Goal: Task Accomplishment & Management: Use online tool/utility

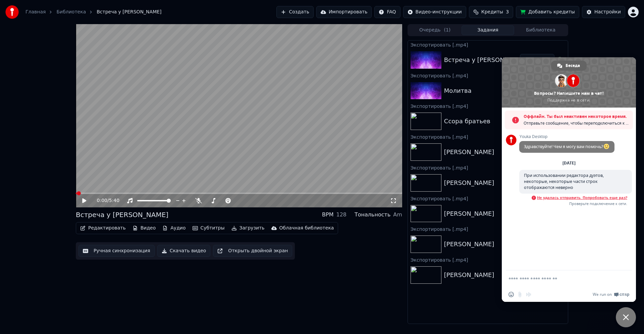
click at [625, 312] on span "Закрыть чат" at bounding box center [625, 317] width 20 height 20
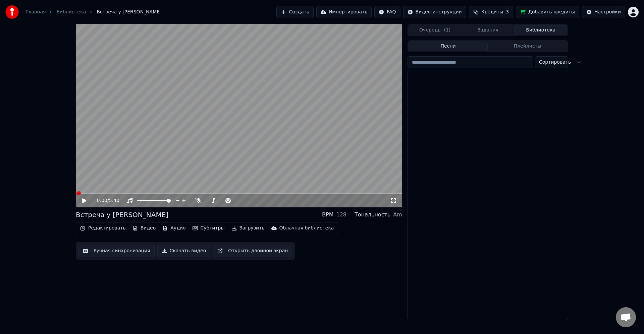
click at [539, 31] on button "Библиотека" at bounding box center [540, 30] width 53 height 10
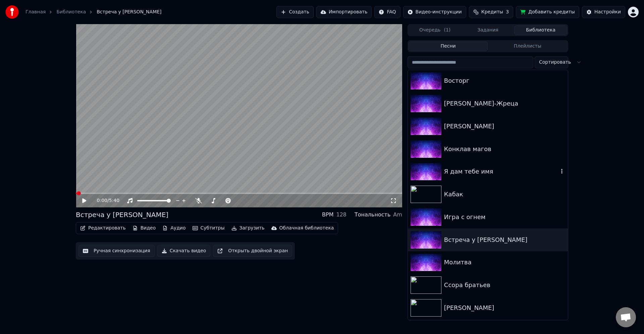
scroll to position [592, 0]
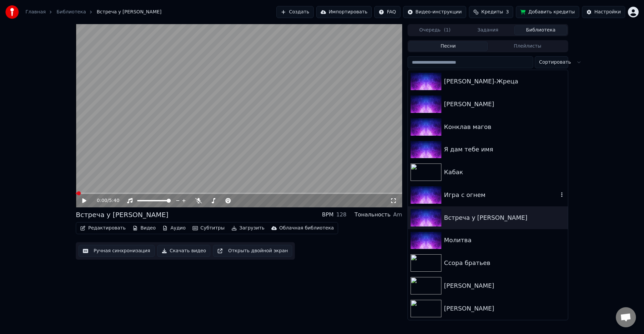
click at [507, 194] on div "Игра с огнем" at bounding box center [501, 194] width 114 height 9
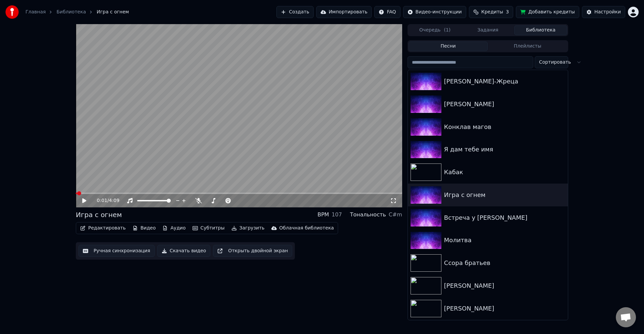
click at [116, 227] on button "Редактировать" at bounding box center [102, 228] width 51 height 9
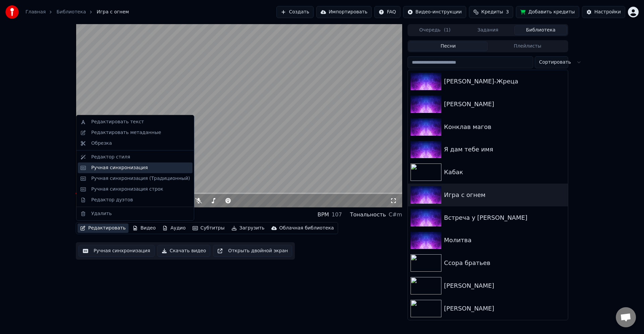
click at [123, 169] on div "Ручная синхронизация" at bounding box center [119, 168] width 57 height 7
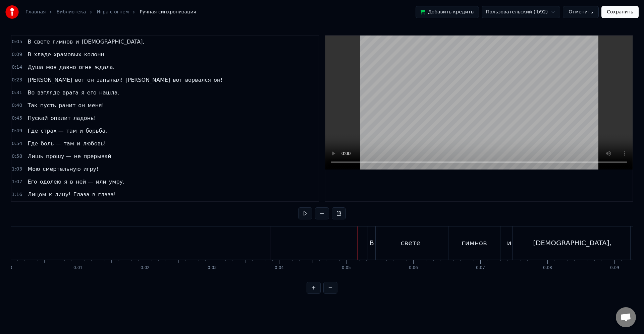
click at [406, 246] on div "свете" at bounding box center [410, 243] width 20 height 10
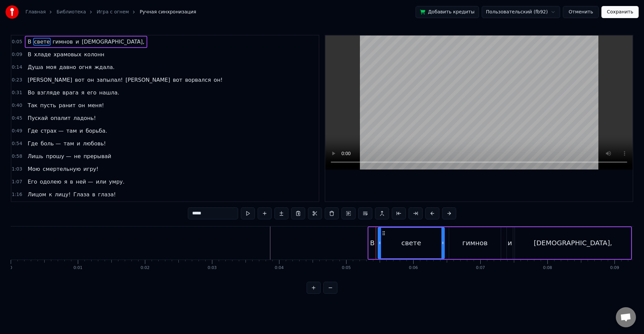
click at [372, 238] on div "В" at bounding box center [372, 243] width 5 height 10
click at [395, 239] on div "свете" at bounding box center [411, 243] width 66 height 32
click at [374, 240] on div "В" at bounding box center [372, 243] width 5 height 10
drag, startPoint x: 374, startPoint y: 232, endPoint x: 366, endPoint y: 231, distance: 8.1
click at [366, 231] on icon at bounding box center [365, 233] width 5 height 5
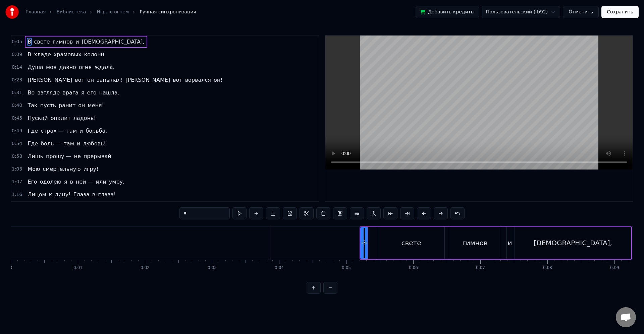
click at [383, 243] on div "свете" at bounding box center [411, 243] width 66 height 32
type input "*****"
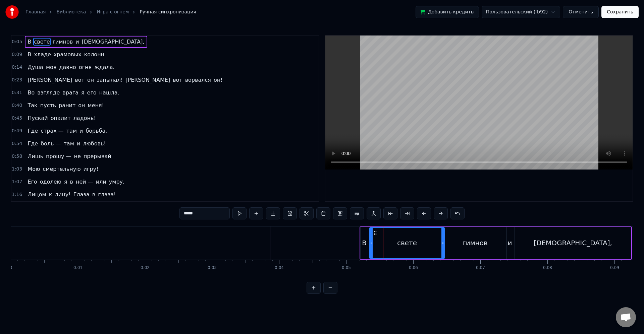
drag, startPoint x: 379, startPoint y: 243, endPoint x: 371, endPoint y: 241, distance: 8.5
click at [371, 241] on icon at bounding box center [371, 242] width 3 height 5
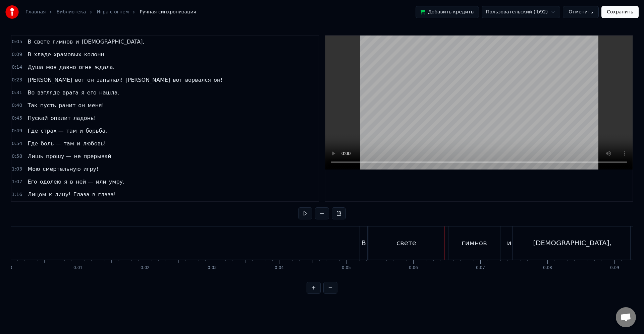
click at [421, 246] on div "свете" at bounding box center [406, 243] width 75 height 33
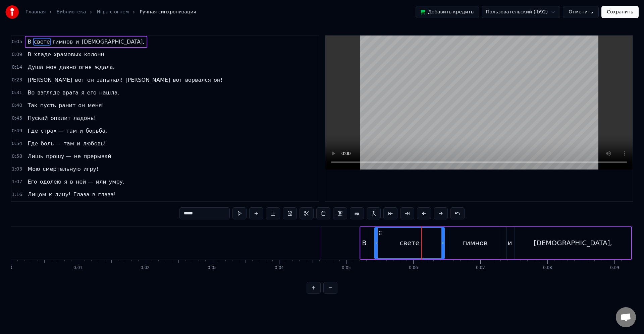
drag, startPoint x: 371, startPoint y: 244, endPoint x: 376, endPoint y: 244, distance: 5.0
click at [376, 244] on circle at bounding box center [376, 244] width 0 height 0
click at [387, 242] on div "свете" at bounding box center [409, 243] width 69 height 30
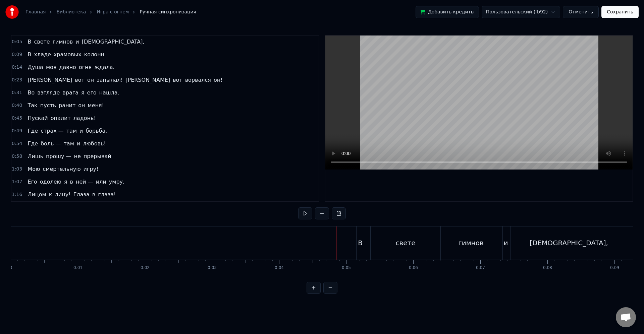
click at [357, 243] on div "В" at bounding box center [360, 243] width 8 height 33
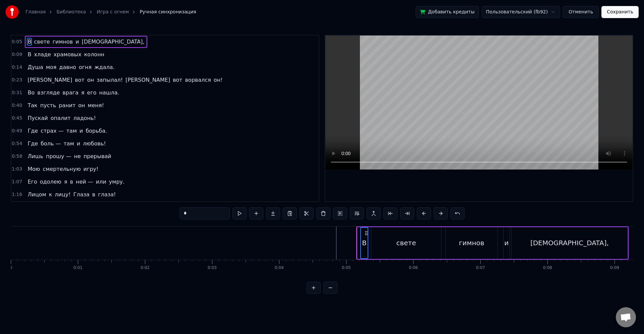
drag, startPoint x: 363, startPoint y: 234, endPoint x: 367, endPoint y: 235, distance: 3.4
click at [367, 235] on icon at bounding box center [365, 233] width 5 height 5
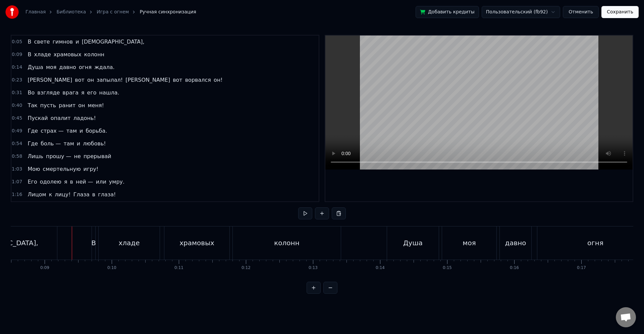
scroll to position [0, 570]
click at [250, 251] on div "колонн" at bounding box center [286, 243] width 108 height 33
click at [519, 251] on div "[PERSON_NAME]" at bounding box center [488, 243] width 65 height 33
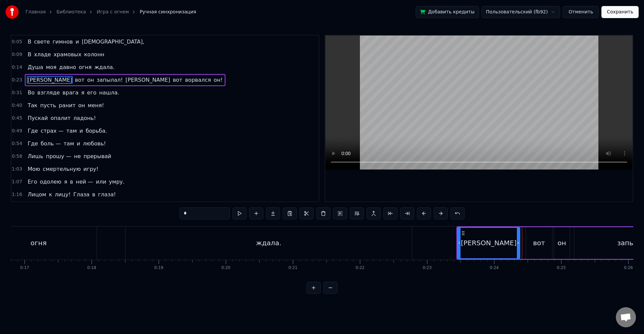
drag, startPoint x: 521, startPoint y: 247, endPoint x: 517, endPoint y: 246, distance: 3.4
click at [517, 246] on div at bounding box center [517, 243] width 3 height 30
click at [541, 243] on div "вот" at bounding box center [539, 243] width 12 height 10
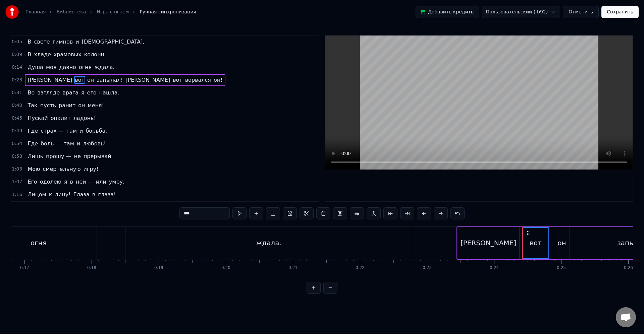
drag, startPoint x: 533, startPoint y: 233, endPoint x: 529, endPoint y: 232, distance: 3.4
click at [529, 232] on icon at bounding box center [527, 233] width 5 height 5
click at [562, 240] on div "он" at bounding box center [561, 243] width 8 height 10
click at [558, 234] on icon at bounding box center [557, 233] width 5 height 5
click at [585, 236] on div "запылал!" at bounding box center [633, 243] width 119 height 32
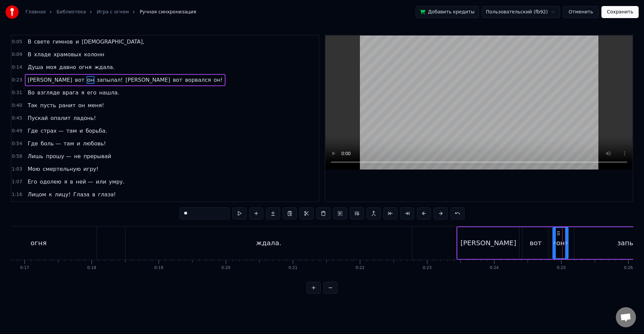
type input "********"
drag, startPoint x: 582, startPoint y: 234, endPoint x: 577, endPoint y: 233, distance: 4.9
click at [577, 233] on circle at bounding box center [577, 233] width 0 height 0
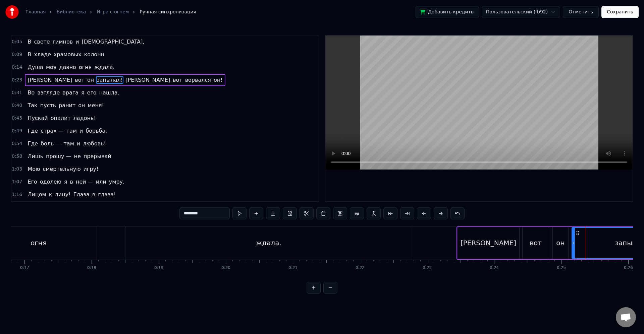
click at [412, 250] on div "Душа моя давно огня ждала." at bounding box center [121, 243] width 583 height 33
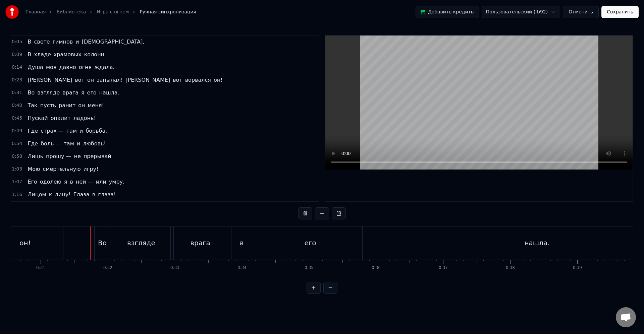
scroll to position [0, 2056]
click at [205, 244] on div "врага" at bounding box center [192, 243] width 53 height 33
click at [228, 244] on div "я" at bounding box center [230, 243] width 4 height 10
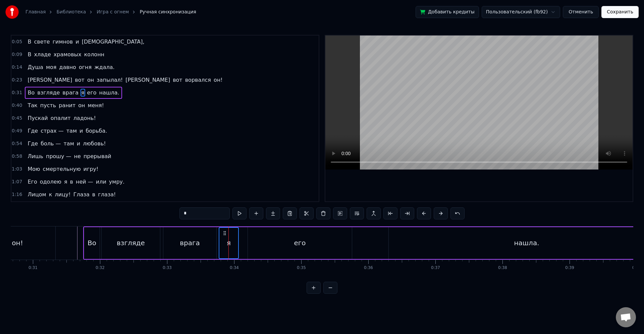
click at [225, 235] on circle at bounding box center [225, 235] width 0 height 0
click at [265, 240] on div "его" at bounding box center [300, 243] width 104 height 32
type input "***"
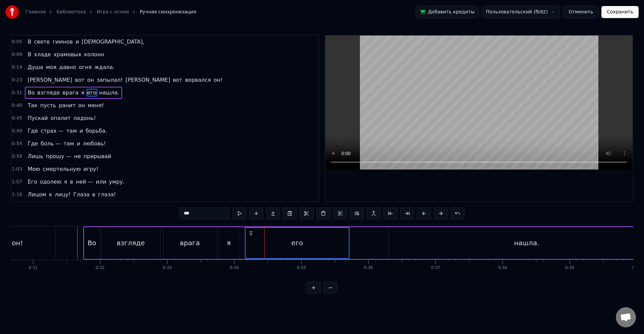
click at [252, 234] on icon at bounding box center [250, 233] width 5 height 5
click at [329, 241] on div "его" at bounding box center [296, 243] width 103 height 30
drag, startPoint x: 347, startPoint y: 244, endPoint x: 352, endPoint y: 245, distance: 4.5
click at [350, 245] on icon at bounding box center [349, 242] width 3 height 5
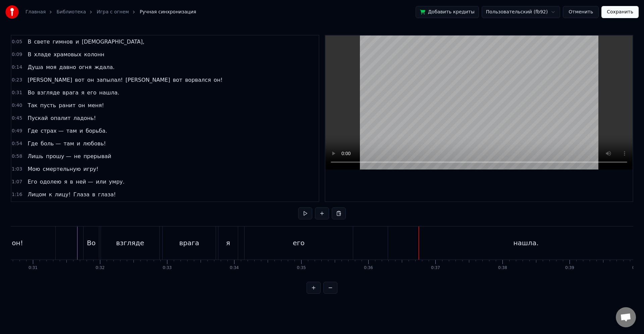
click at [378, 241] on div "Во взгляде врага я его нашла." at bounding box center [374, 243] width 582 height 33
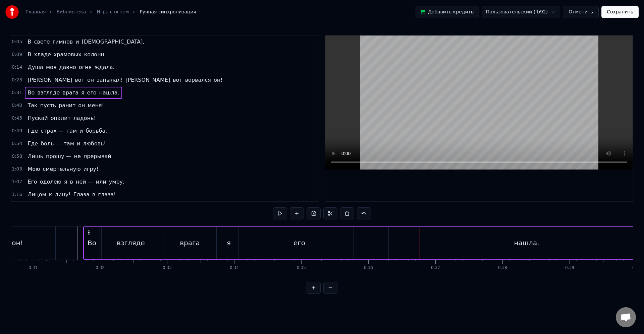
click at [408, 250] on div "нашла." at bounding box center [525, 243] width 275 height 32
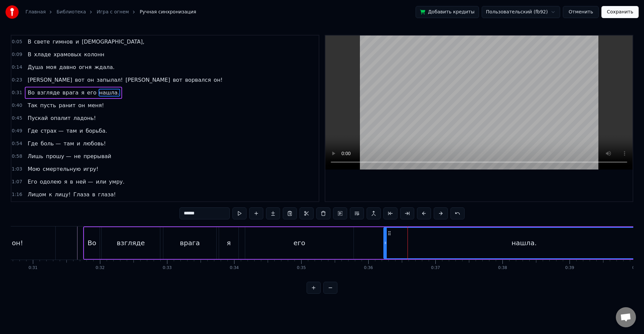
drag, startPoint x: 391, startPoint y: 244, endPoint x: 386, endPoint y: 243, distance: 5.1
click at [386, 243] on icon at bounding box center [385, 242] width 3 height 5
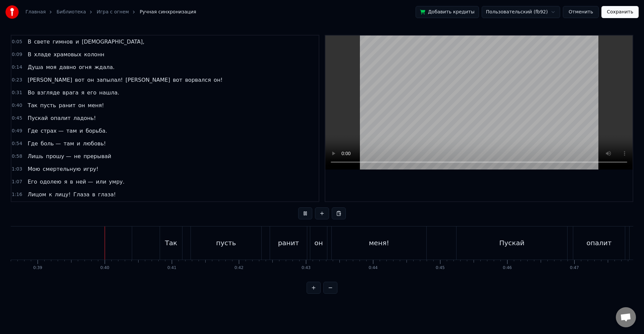
scroll to position [0, 2616]
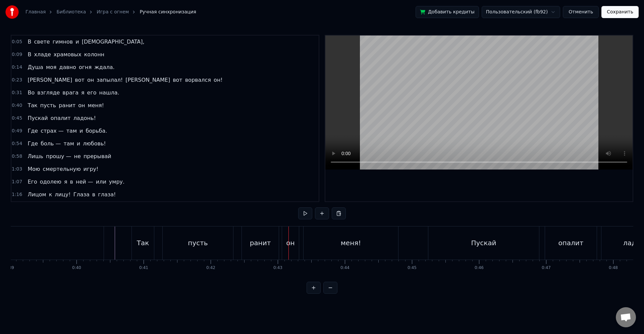
click at [257, 240] on div "ранит" at bounding box center [260, 243] width 21 height 10
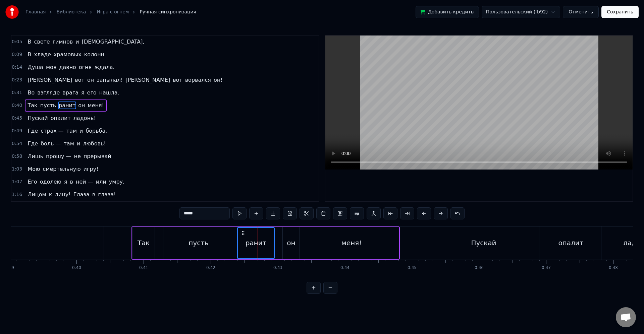
drag, startPoint x: 251, startPoint y: 236, endPoint x: 243, endPoint y: 233, distance: 8.5
click at [243, 233] on icon at bounding box center [242, 233] width 5 height 5
click at [290, 238] on div "он" at bounding box center [291, 243] width 8 height 10
click at [323, 237] on div "меня!" at bounding box center [351, 243] width 95 height 32
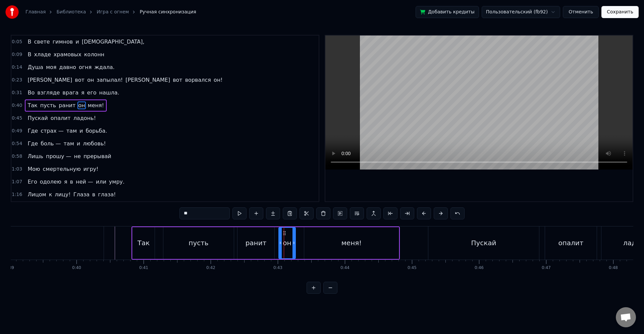
type input "*****"
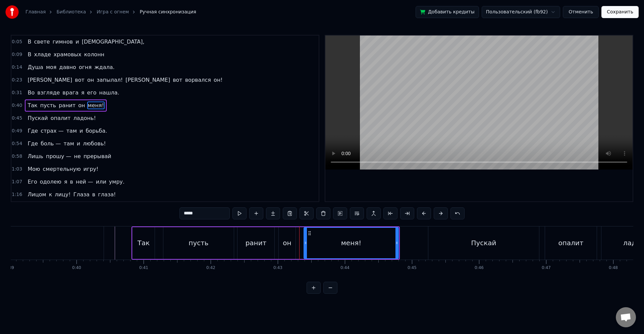
click at [310, 233] on icon at bounding box center [309, 233] width 5 height 5
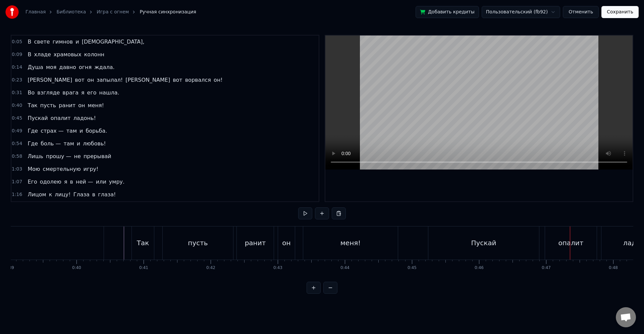
click at [576, 255] on div "опалит" at bounding box center [571, 243] width 52 height 33
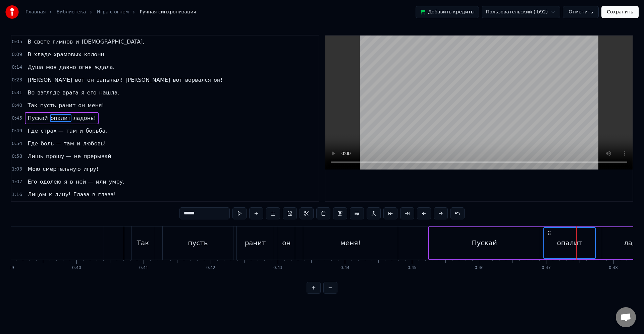
click at [549, 232] on icon at bounding box center [548, 233] width 5 height 5
click at [605, 243] on div "ладонь!" at bounding box center [638, 243] width 72 height 32
type input "*******"
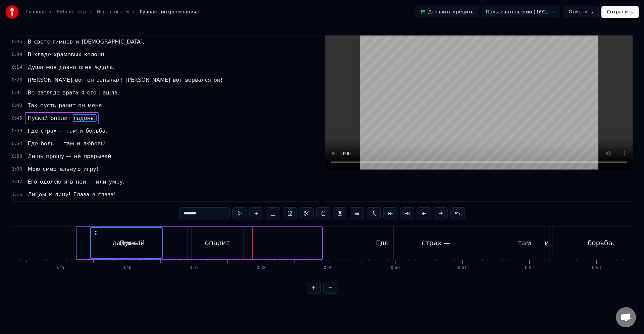
scroll to position [0, 2961]
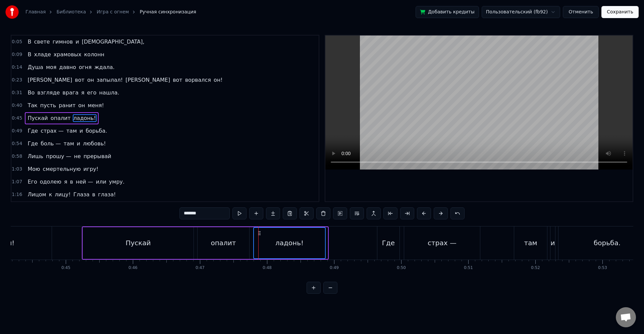
drag, startPoint x: 48, startPoint y: 234, endPoint x: 198, endPoint y: 249, distance: 151.3
click at [260, 235] on icon at bounding box center [258, 233] width 5 height 5
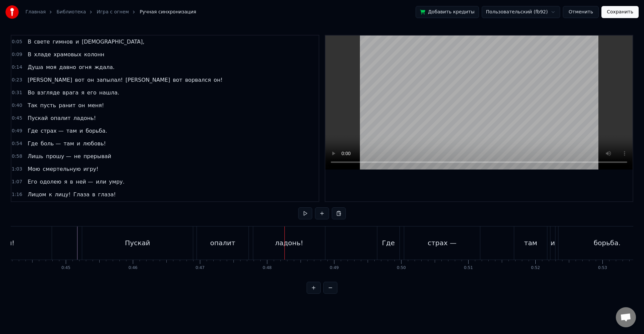
drag, startPoint x: 183, startPoint y: 251, endPoint x: 190, endPoint y: 247, distance: 8.2
click at [183, 250] on div "Пускай" at bounding box center [137, 243] width 111 height 33
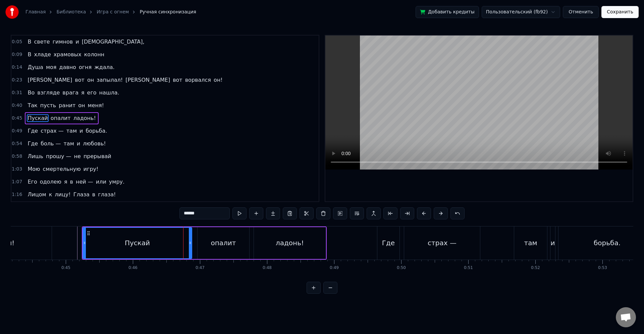
click at [190, 246] on div at bounding box center [190, 243] width 3 height 30
click at [203, 246] on div "опалит" at bounding box center [223, 243] width 52 height 32
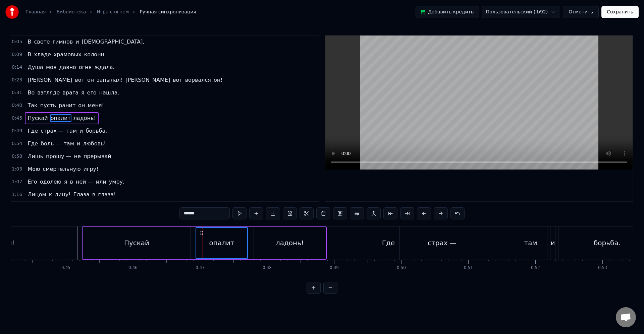
click at [203, 233] on icon at bounding box center [201, 233] width 5 height 5
click at [271, 238] on div "ладонь!" at bounding box center [290, 243] width 72 height 32
type input "*******"
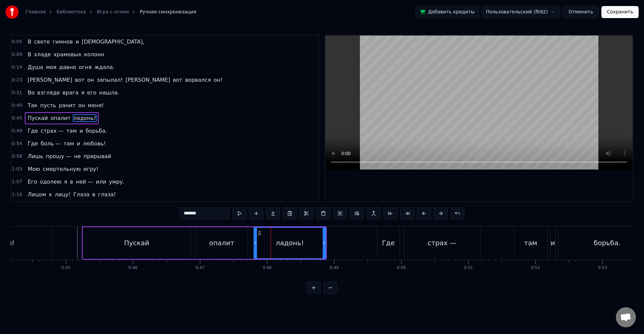
drag, startPoint x: 72, startPoint y: 237, endPoint x: 87, endPoint y: 250, distance: 20.0
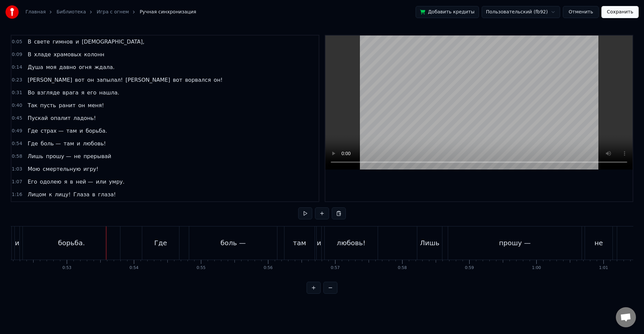
scroll to position [0, 3517]
click at [182, 242] on div "боль —" at bounding box center [213, 243] width 88 height 33
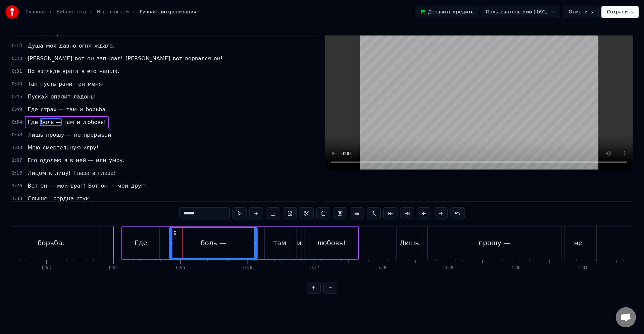
scroll to position [25, 0]
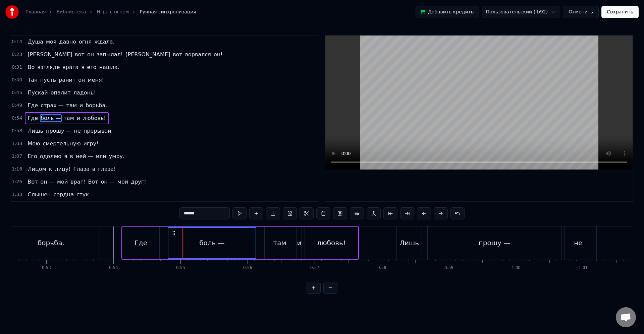
click at [175, 234] on icon at bounding box center [173, 233] width 5 height 5
click at [279, 241] on div "там" at bounding box center [279, 243] width 13 height 10
type input "***"
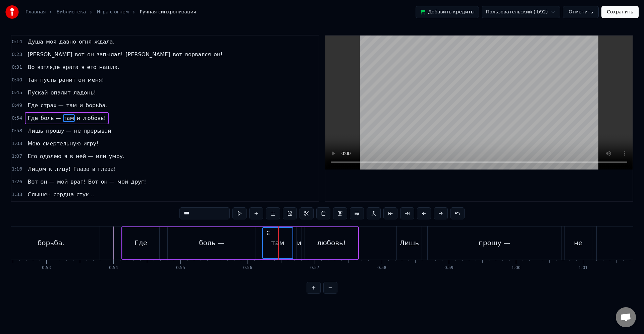
click at [269, 232] on icon at bounding box center [267, 233] width 5 height 5
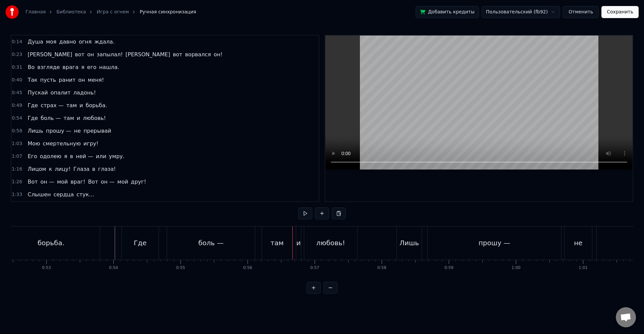
click at [286, 249] on div "там" at bounding box center [277, 243] width 30 height 33
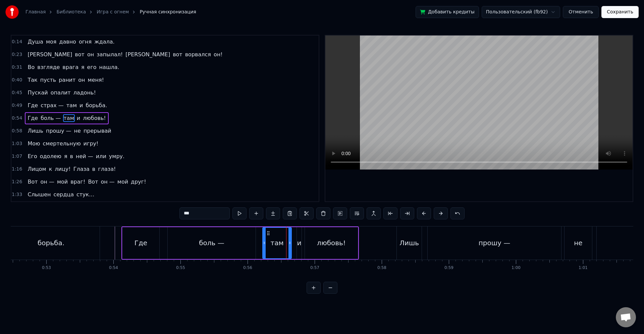
click at [289, 247] on div at bounding box center [289, 243] width 3 height 30
click at [299, 244] on div "и" at bounding box center [299, 243] width 4 height 10
click at [300, 234] on icon at bounding box center [300, 233] width 5 height 5
click at [316, 236] on div "любовь!" at bounding box center [331, 243] width 53 height 32
type input "*******"
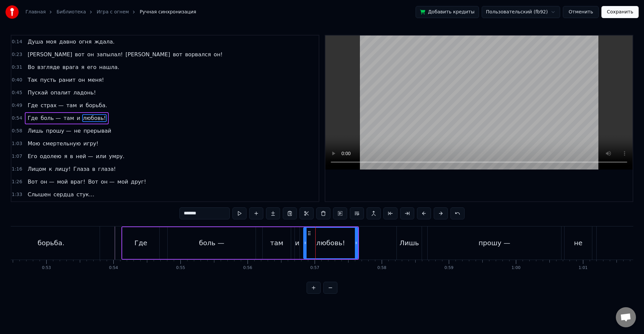
click at [305, 242] on circle at bounding box center [305, 242] width 0 height 0
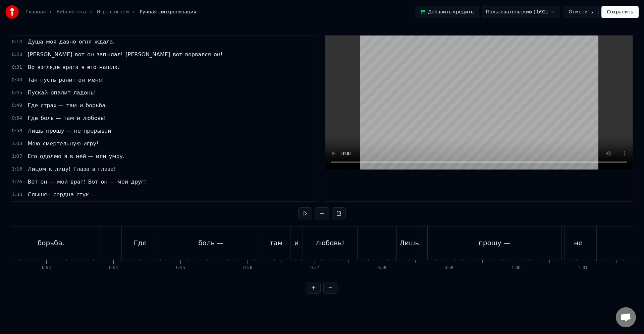
click at [409, 249] on div "Лишь" at bounding box center [408, 243] width 25 height 33
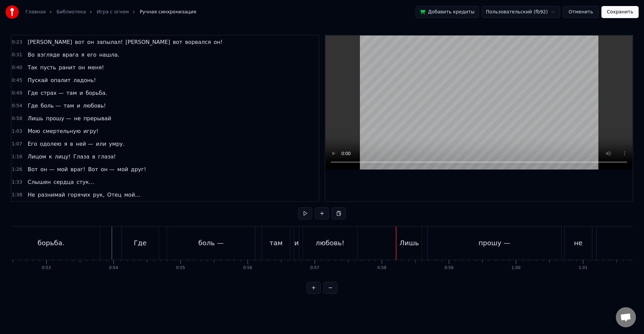
scroll to position [38, 0]
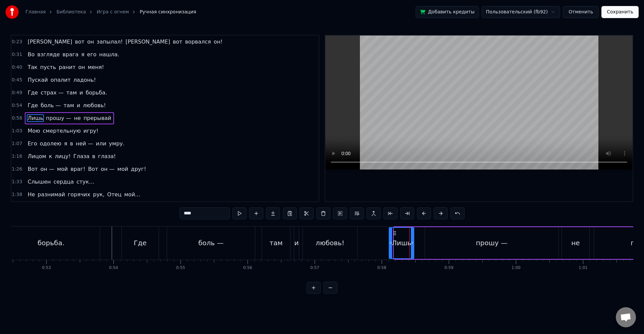
drag, startPoint x: 399, startPoint y: 233, endPoint x: 392, endPoint y: 232, distance: 6.5
click at [392, 232] on icon at bounding box center [394, 233] width 5 height 5
click at [411, 241] on icon at bounding box center [411, 242] width 3 height 5
click at [427, 239] on div "прошу —" at bounding box center [491, 243] width 133 height 32
type input "*******"
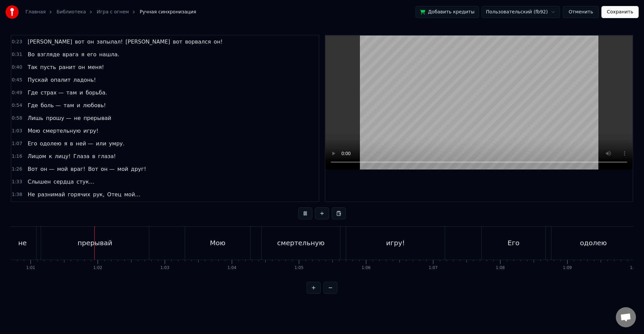
scroll to position [0, 4073]
click at [269, 238] on div "смертельную" at bounding box center [297, 243] width 78 height 33
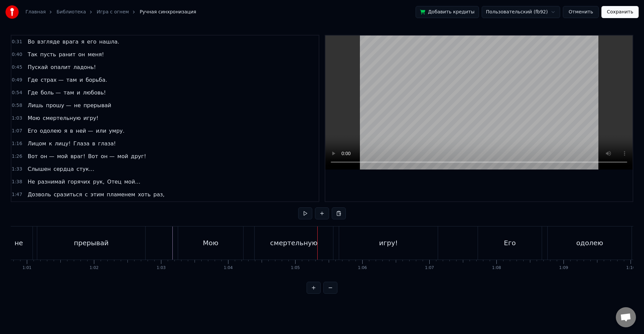
click at [269, 254] on div "смертельную" at bounding box center [293, 243] width 78 height 33
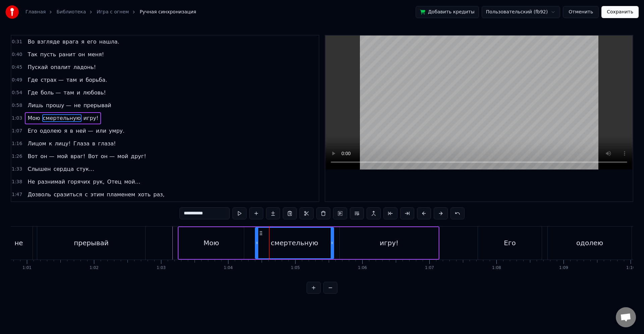
click at [257, 245] on div "смертельную" at bounding box center [294, 243] width 78 height 30
click at [254, 244] on icon at bounding box center [253, 242] width 3 height 5
click at [238, 243] on div "Мою" at bounding box center [211, 243] width 65 height 32
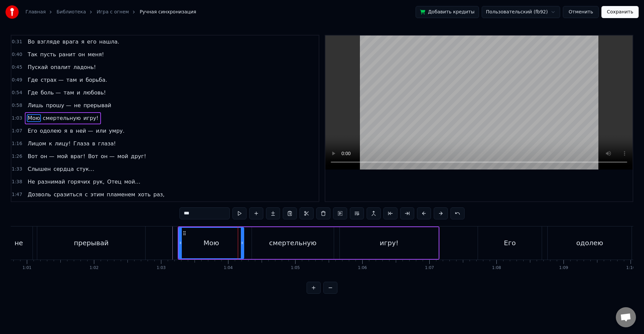
click at [356, 239] on div "игру!" at bounding box center [389, 243] width 99 height 32
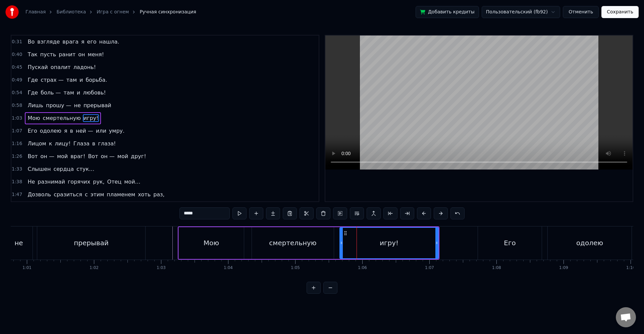
click at [320, 245] on div "смертельную" at bounding box center [293, 243] width 82 height 32
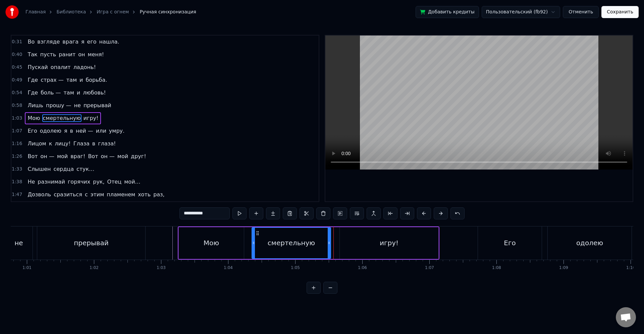
click at [328, 244] on icon at bounding box center [328, 242] width 3 height 5
click at [344, 243] on div "игру!" at bounding box center [389, 243] width 99 height 32
type input "*****"
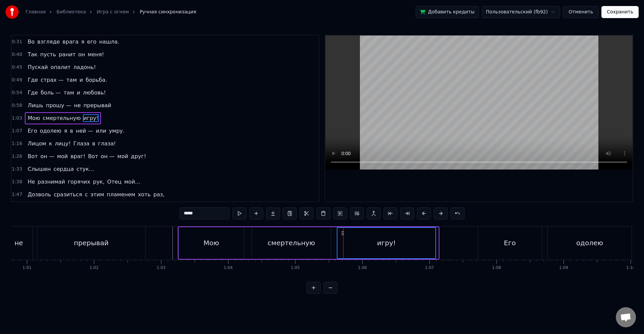
click at [345, 234] on icon at bounding box center [342, 233] width 5 height 5
drag, startPoint x: 433, startPoint y: 241, endPoint x: 438, endPoint y: 241, distance: 4.7
click at [438, 241] on icon at bounding box center [438, 242] width 3 height 5
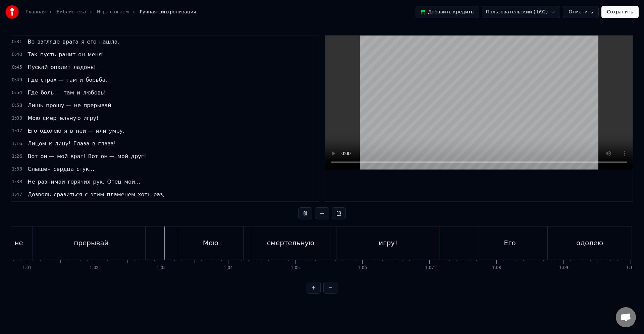
click at [492, 237] on div "Его" at bounding box center [510, 243] width 64 height 33
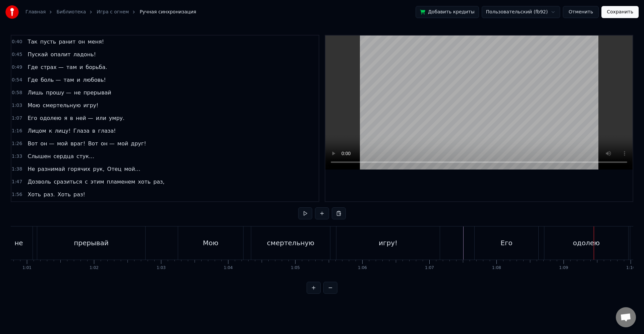
click at [554, 248] on div "одолею" at bounding box center [586, 243] width 84 height 33
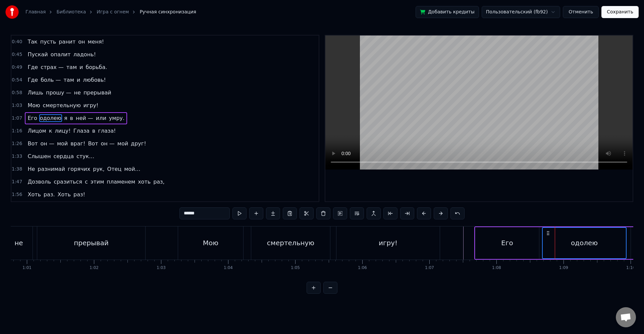
click at [549, 234] on icon at bounding box center [547, 233] width 5 height 5
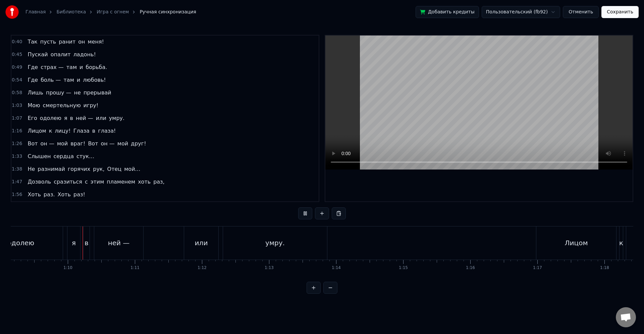
scroll to position [0, 4640]
click at [533, 248] on div "Лицом" at bounding box center [571, 243] width 80 height 33
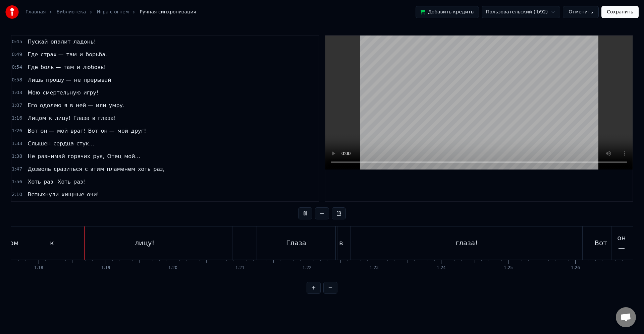
scroll to position [0, 5201]
click at [558, 240] on div "глаза!" at bounding box center [465, 243] width 231 height 33
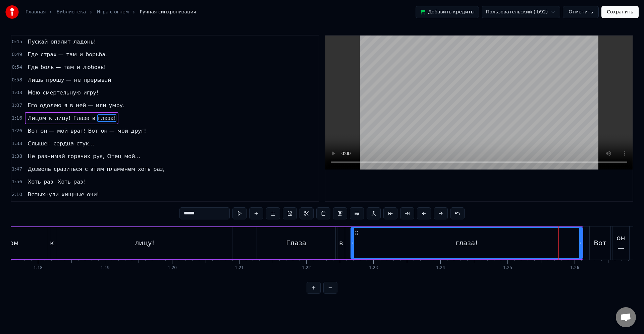
click at [594, 243] on div "Вот" at bounding box center [599, 243] width 21 height 33
type input "***"
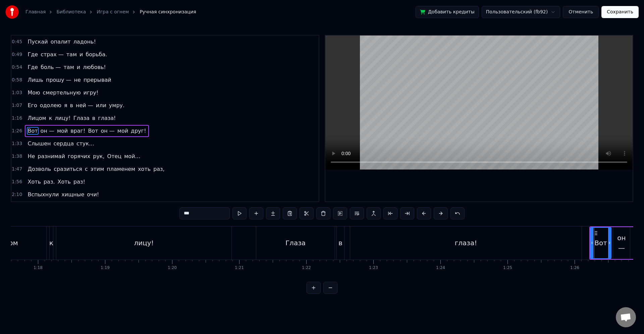
scroll to position [89, 0]
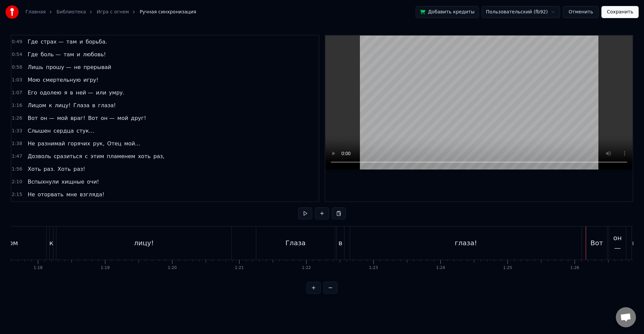
drag, startPoint x: 252, startPoint y: 236, endPoint x: 272, endPoint y: 249, distance: 23.4
click at [252, 235] on div "Лицом к лицу! Глаза в глаза!" at bounding box center [274, 243] width 617 height 33
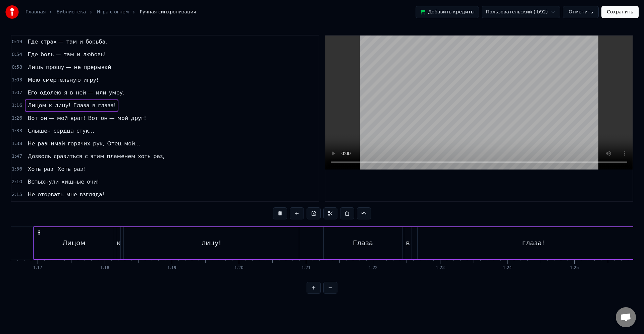
scroll to position [0, 5123]
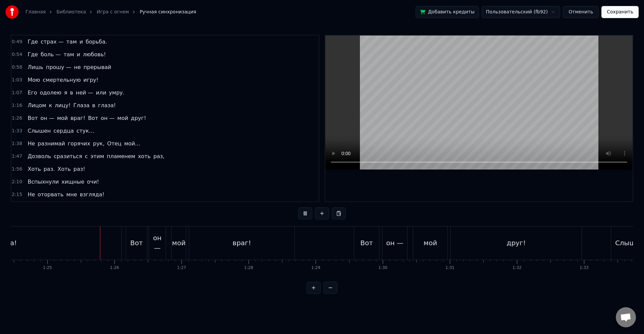
scroll to position [0, 5684]
click at [343, 246] on div "Вот" at bounding box center [343, 243] width 13 height 10
click at [600, 248] on div "Слышен" at bounding box center [606, 243] width 37 height 33
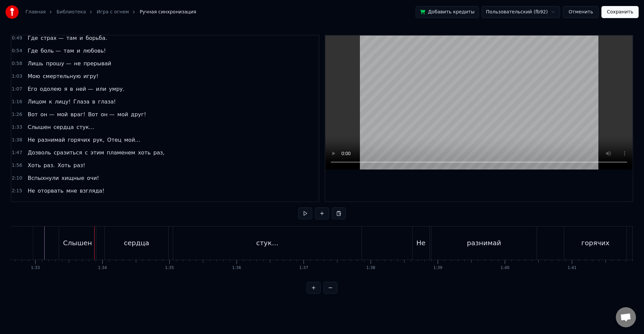
scroll to position [0, 6121]
click at [443, 243] on div "стук…" at bounding box center [355, 243] width 188 height 33
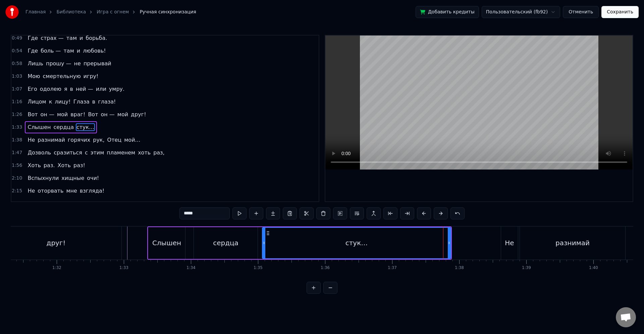
scroll to position [102, 0]
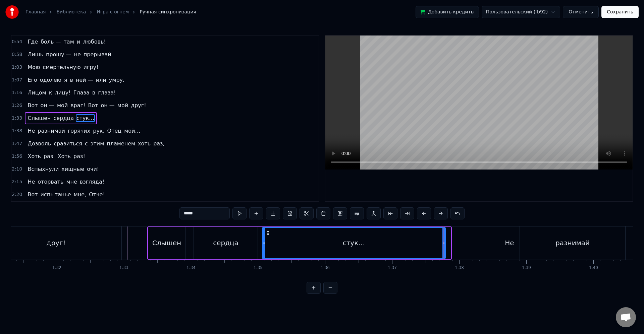
drag, startPoint x: 449, startPoint y: 244, endPoint x: 445, endPoint y: 243, distance: 3.7
click at [443, 243] on icon at bounding box center [443, 242] width 3 height 5
click at [525, 237] on div "разнимай" at bounding box center [571, 243] width 105 height 33
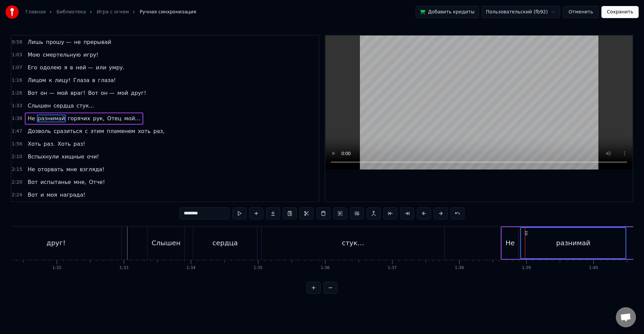
scroll to position [115, 0]
click at [503, 243] on div "Не" at bounding box center [506, 243] width 9 height 10
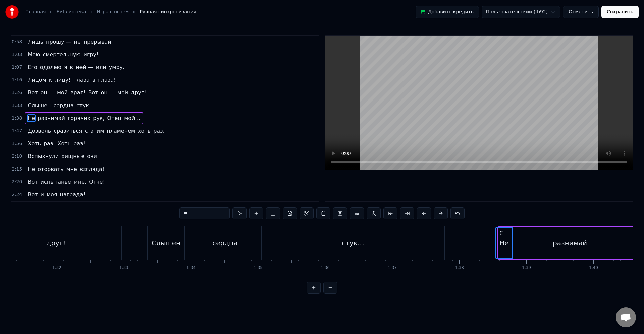
click at [501, 232] on circle at bounding box center [501, 231] width 0 height 0
click at [531, 239] on div "разнимай" at bounding box center [569, 243] width 105 height 32
type input "********"
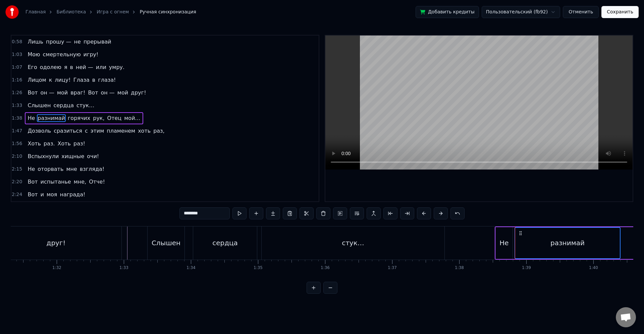
click at [521, 233] on icon at bounding box center [519, 233] width 5 height 5
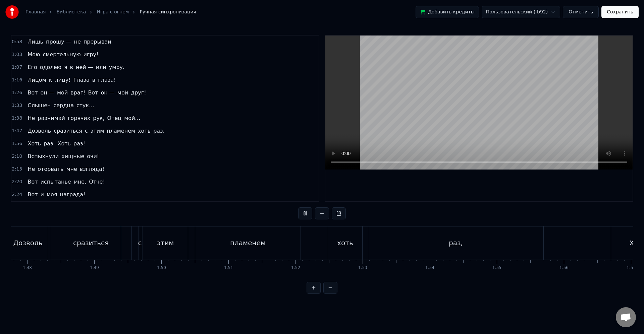
scroll to position [0, 7262]
click at [598, 245] on div "Хоть" at bounding box center [598, 243] width 16 height 10
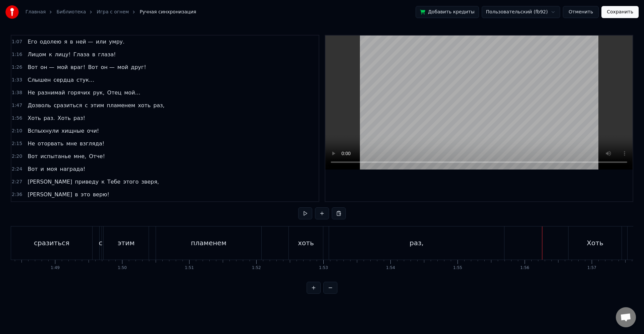
click at [573, 245] on div "Хоть" at bounding box center [594, 243] width 53 height 33
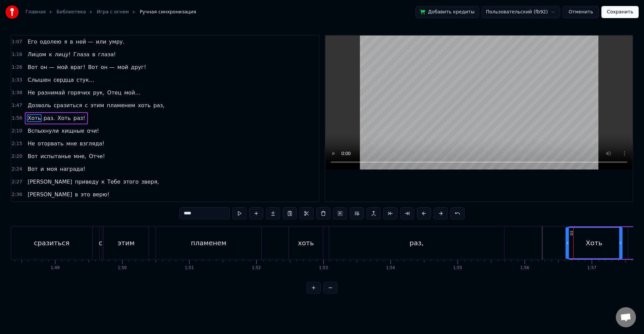
click at [568, 243] on icon at bounding box center [567, 242] width 3 height 5
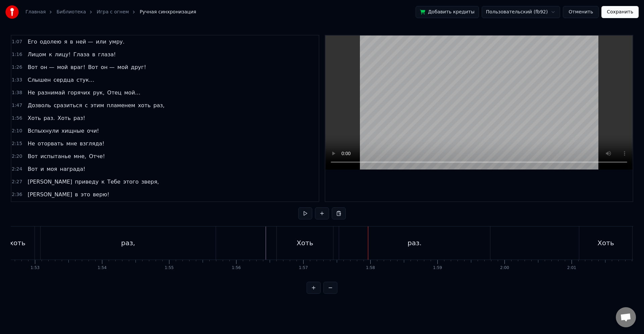
scroll to position [0, 7395]
click at [457, 240] on div "Хоть" at bounding box center [460, 243] width 16 height 10
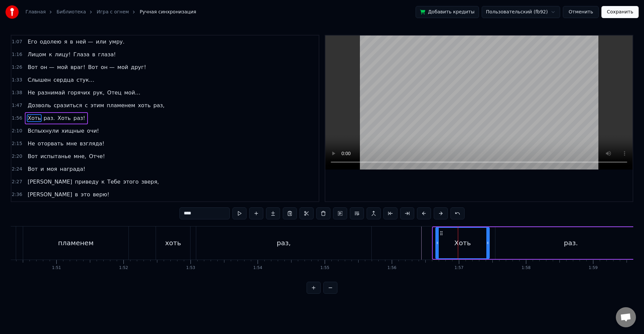
click at [436, 242] on icon at bounding box center [437, 242] width 3 height 5
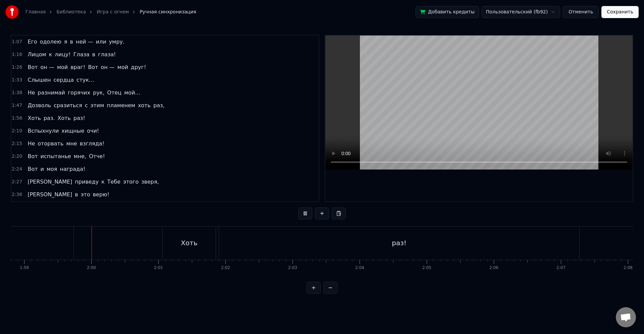
scroll to position [0, 7964]
click at [198, 243] on div "Хоть" at bounding box center [188, 243] width 53 height 33
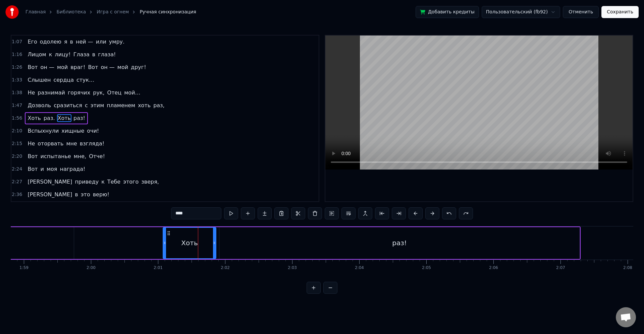
scroll to position [0, 7743]
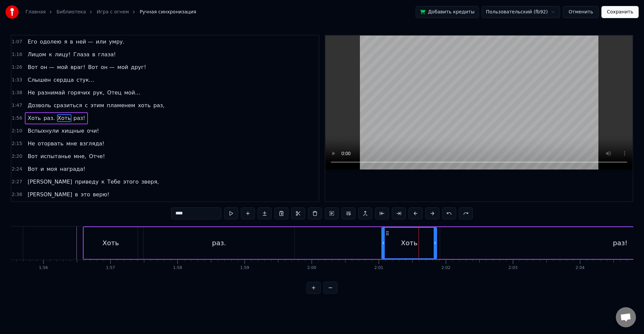
click at [382, 242] on icon at bounding box center [383, 242] width 3 height 5
click at [71, 239] on div at bounding box center [633, 243] width 16731 height 33
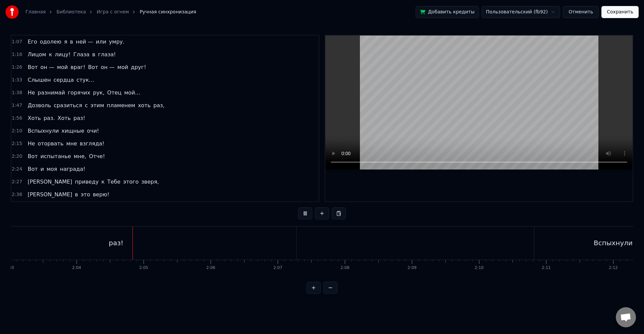
scroll to position [0, 8298]
click at [511, 241] on div "Вспыхнули" at bounding box center [561, 243] width 158 height 33
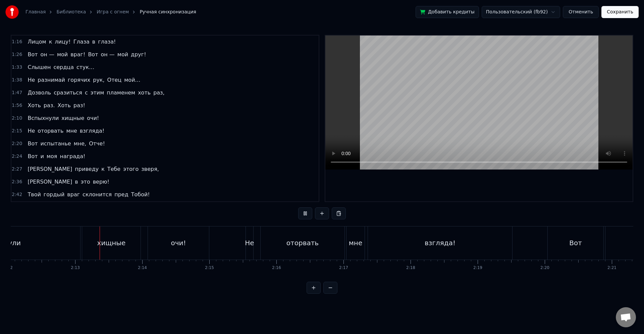
scroll to position [0, 8870]
click at [245, 243] on div "оторвать" at bounding box center [284, 243] width 84 height 33
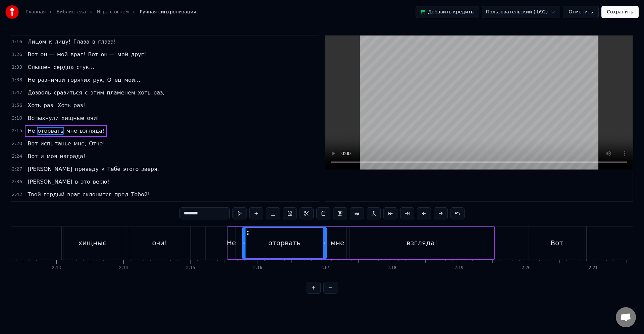
scroll to position [166, 0]
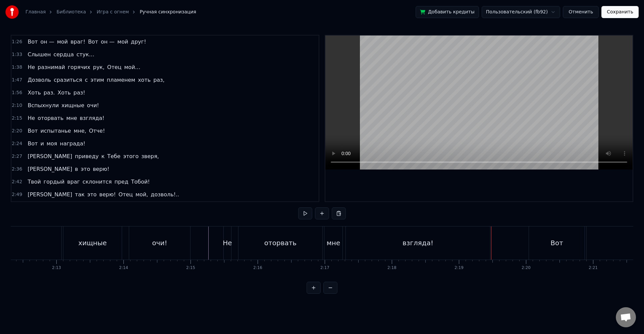
click at [556, 254] on div "Вот" at bounding box center [557, 243] width 56 height 33
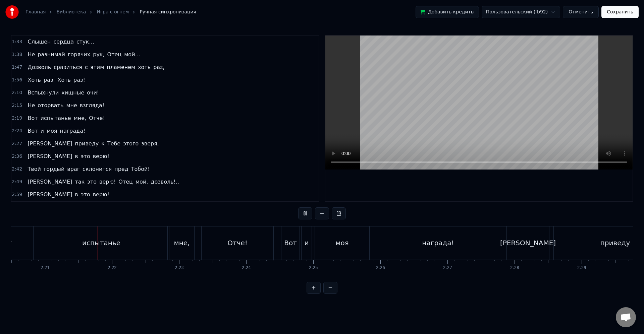
scroll to position [0, 9434]
click at [171, 244] on div "мне," at bounding box center [165, 243] width 16 height 10
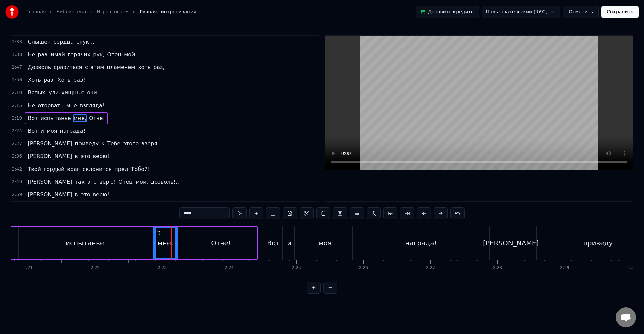
click at [251, 241] on div "Отче!" at bounding box center [221, 243] width 72 height 32
type input "*****"
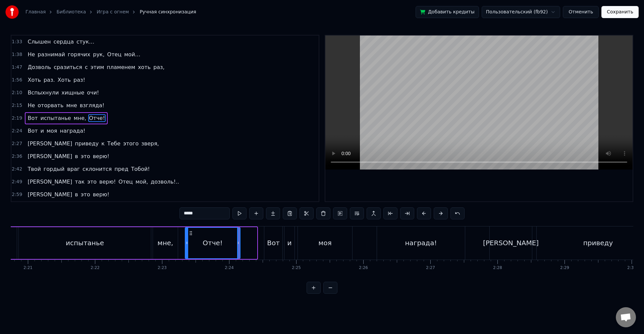
drag, startPoint x: 254, startPoint y: 246, endPoint x: 238, endPoint y: 245, distance: 16.4
click at [238, 245] on div at bounding box center [238, 243] width 3 height 30
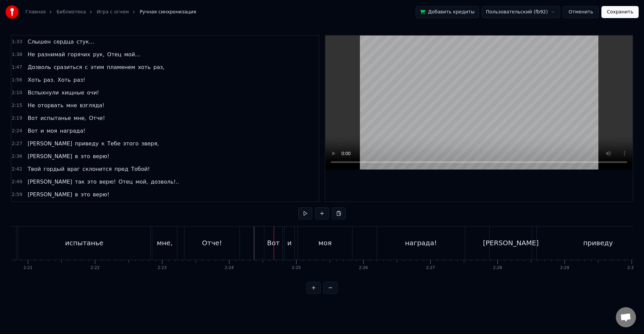
click at [267, 242] on div "Вот" at bounding box center [273, 243] width 13 height 10
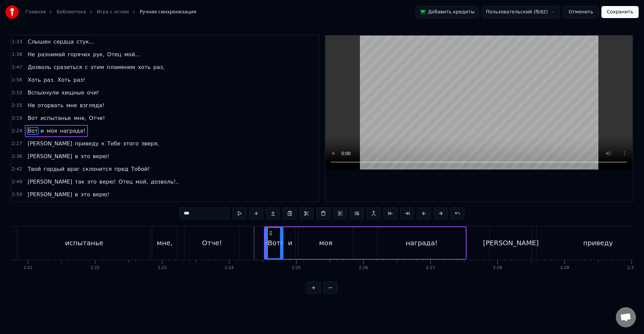
scroll to position [191, 0]
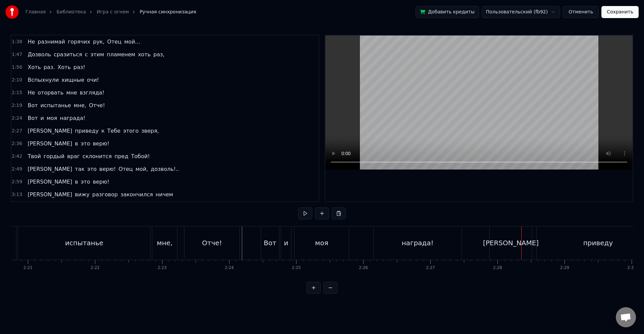
click at [354, 246] on div "зверя," at bounding box center [351, 243] width 22 height 10
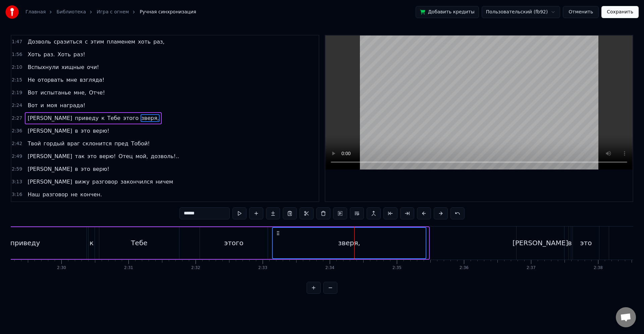
click at [279, 235] on circle at bounding box center [278, 235] width 0 height 0
click at [249, 240] on div "этого" at bounding box center [234, 243] width 68 height 32
type input "*****"
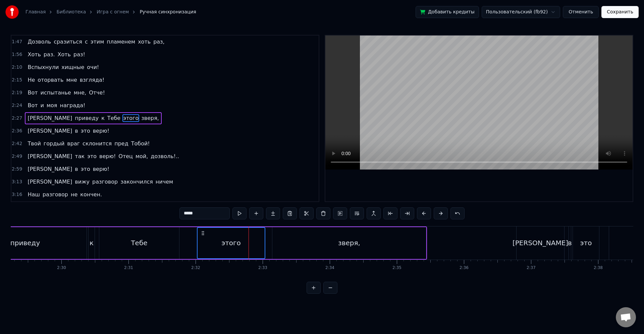
drag, startPoint x: 205, startPoint y: 234, endPoint x: 214, endPoint y: 236, distance: 9.1
click at [202, 234] on icon at bounding box center [202, 233] width 5 height 5
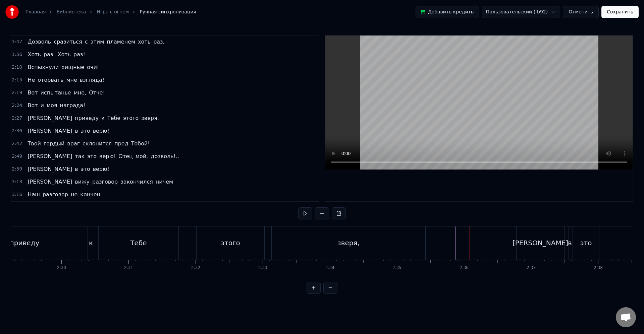
click at [404, 242] on div "зверя," at bounding box center [348, 243] width 154 height 33
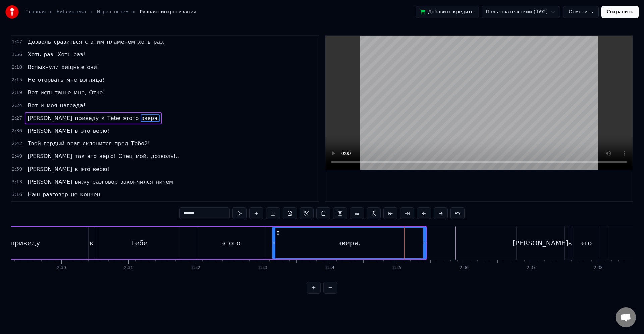
click at [426, 243] on div "Я приведу к Тебе этого зверя," at bounding box center [171, 243] width 511 height 33
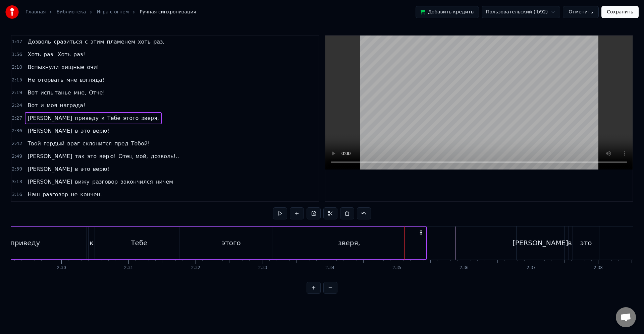
click at [421, 242] on div "зверя," at bounding box center [349, 243] width 154 height 32
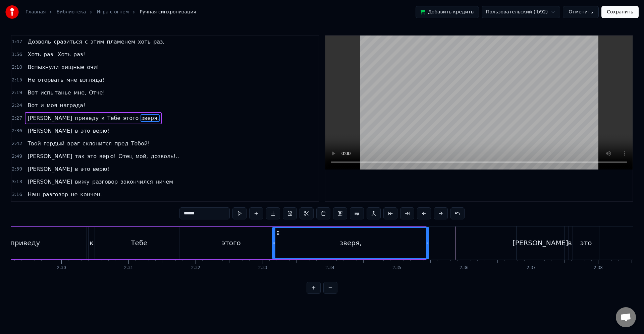
drag, startPoint x: 423, startPoint y: 242, endPoint x: 426, endPoint y: 243, distance: 3.8
click at [426, 243] on icon at bounding box center [427, 242] width 3 height 5
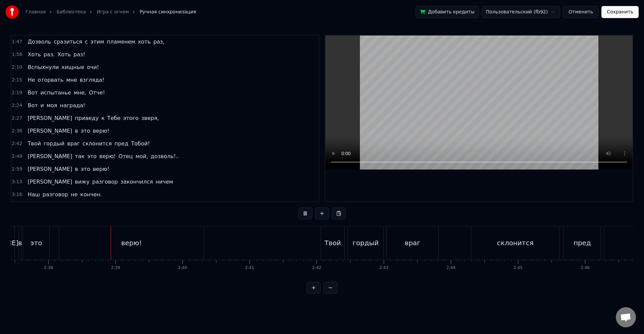
scroll to position [0, 10571]
click at [351, 251] on div "гордый" at bounding box center [348, 243] width 36 height 33
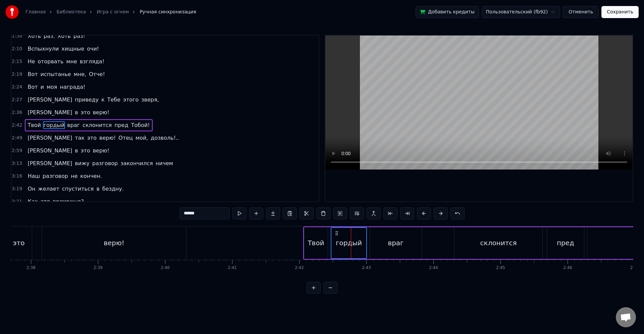
scroll to position [229, 0]
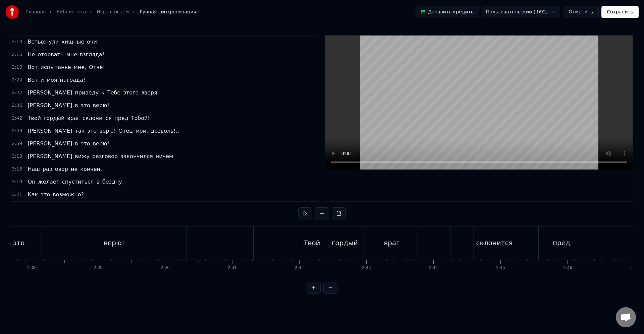
click at [399, 249] on div "враг" at bounding box center [392, 243] width 52 height 33
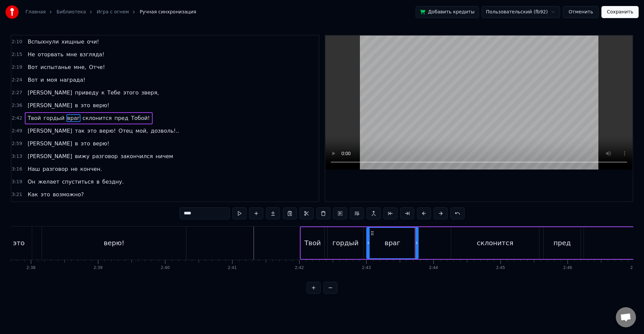
click at [380, 247] on div "враг" at bounding box center [392, 243] width 51 height 30
click at [354, 246] on div "гордый" at bounding box center [345, 243] width 26 height 10
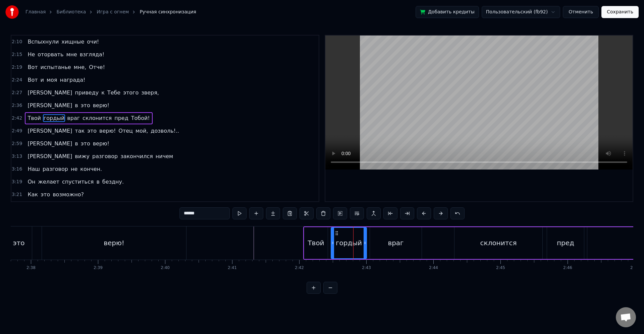
click at [350, 248] on div "гордый" at bounding box center [348, 243] width 35 height 30
click at [332, 244] on circle at bounding box center [332, 244] width 0 height 0
click at [323, 241] on div "Твой" at bounding box center [315, 243] width 23 height 32
type input "****"
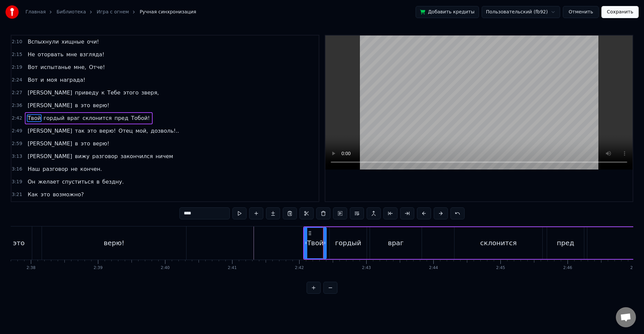
drag, startPoint x: 326, startPoint y: 243, endPoint x: 322, endPoint y: 242, distance: 3.8
click at [324, 242] on icon at bounding box center [324, 242] width 3 height 5
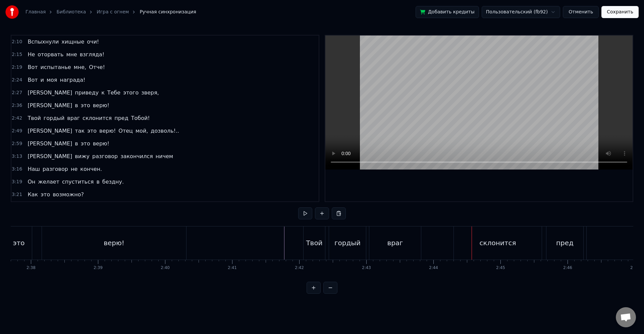
click at [477, 247] on div "склонится" at bounding box center [497, 243] width 88 height 33
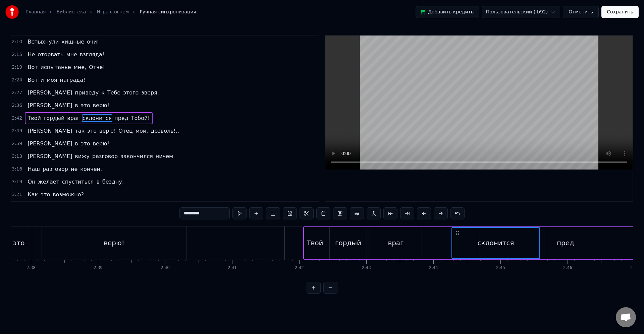
click at [456, 234] on icon at bounding box center [456, 233] width 5 height 5
click at [560, 241] on div "пред" at bounding box center [564, 243] width 17 height 10
type input "****"
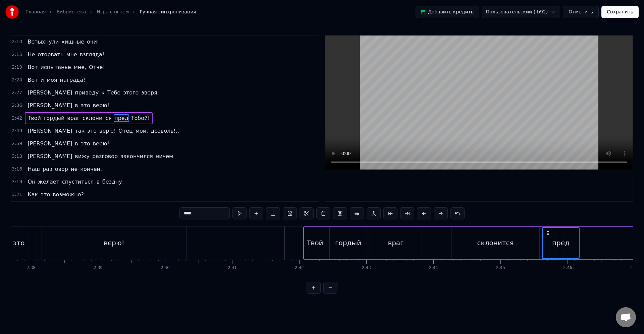
click at [548, 233] on icon at bounding box center [547, 233] width 5 height 5
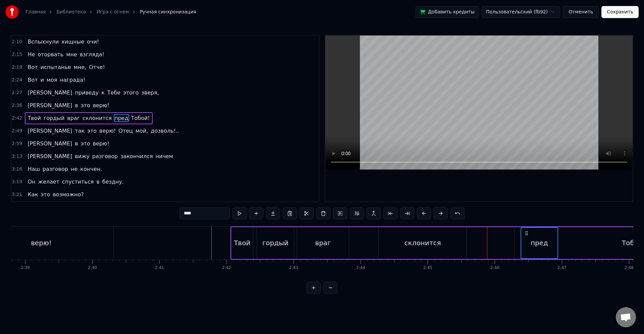
scroll to position [0, 10648]
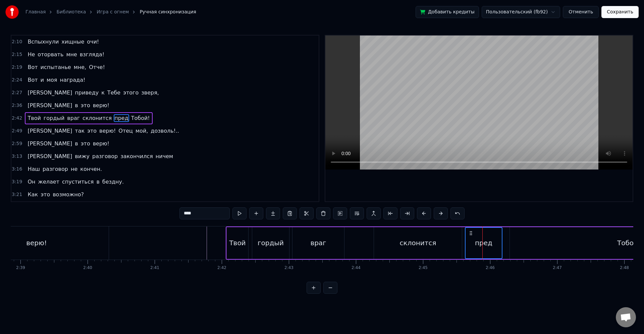
drag, startPoint x: 548, startPoint y: 233, endPoint x: 471, endPoint y: 235, distance: 77.1
click at [471, 235] on icon at bounding box center [470, 233] width 5 height 5
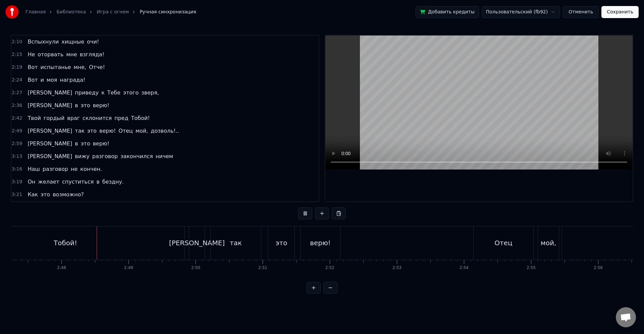
scroll to position [0, 11216]
click at [149, 254] on div "Тобой!" at bounding box center [60, 243] width 238 height 33
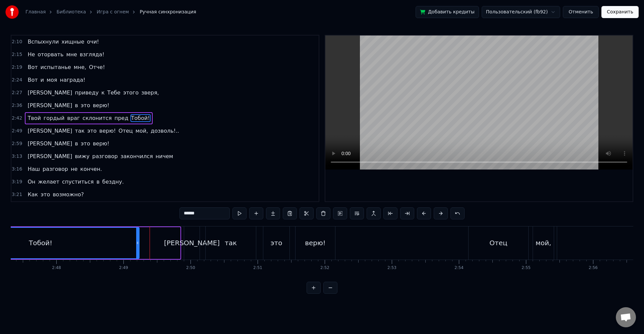
drag, startPoint x: 178, startPoint y: 246, endPoint x: 137, endPoint y: 247, distance: 40.9
click at [137, 247] on div at bounding box center [137, 243] width 3 height 30
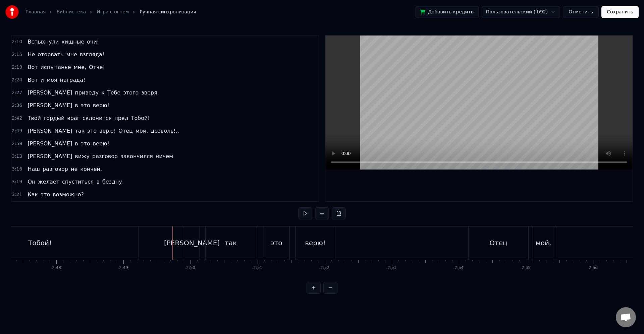
click at [192, 245] on div "[PERSON_NAME]" at bounding box center [192, 243] width 56 height 10
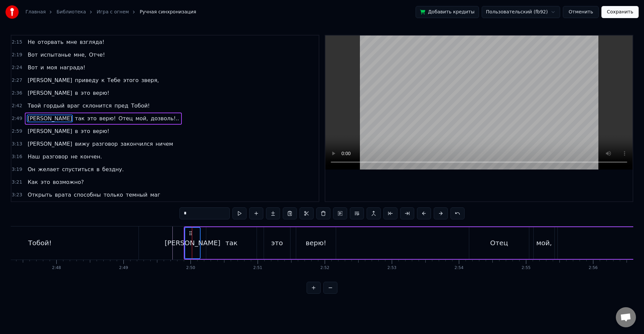
scroll to position [242, 0]
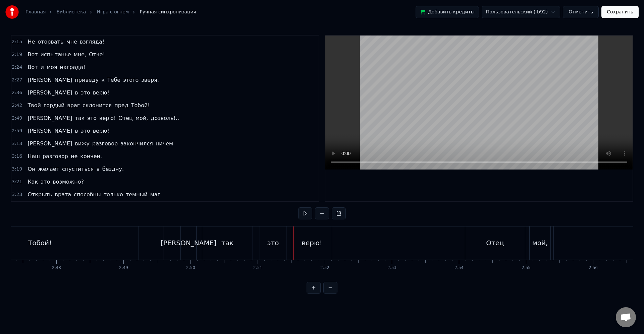
click at [229, 247] on div "так" at bounding box center [227, 243] width 12 height 10
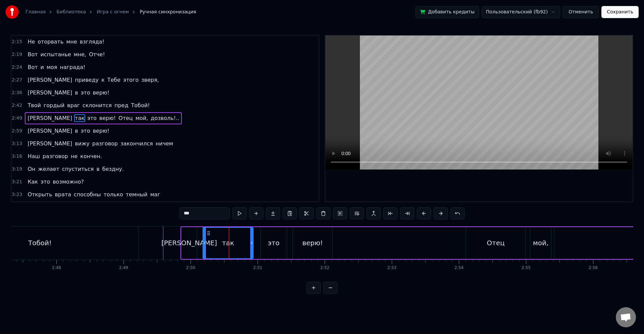
click at [259, 240] on div "Я так это верю! Отец мой, дозволь!.." at bounding box center [468, 243] width 576 height 33
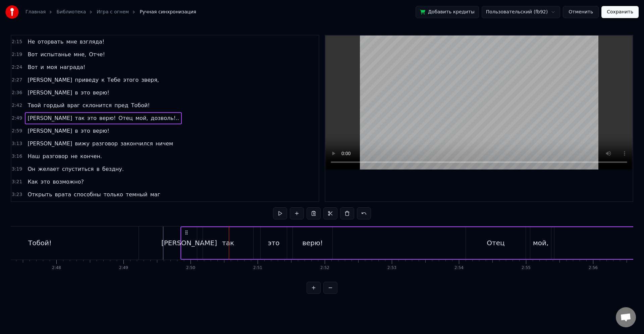
click at [252, 243] on div "так" at bounding box center [228, 243] width 50 height 32
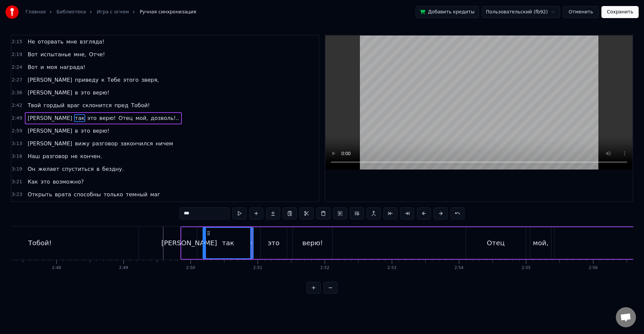
click at [256, 242] on div "Я так это верю! Отец мой, дозволь!.." at bounding box center [468, 243] width 576 height 33
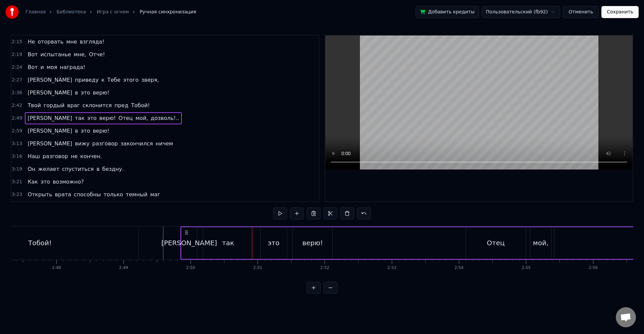
click at [256, 242] on div "Я так это верю! Отец мой, дозволь!.." at bounding box center [468, 243] width 576 height 33
click at [302, 216] on button at bounding box center [297, 213] width 14 height 12
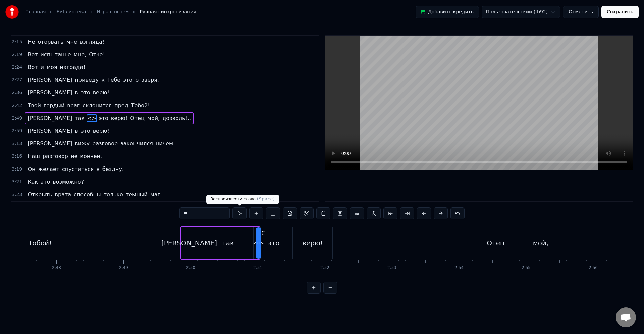
drag, startPoint x: 216, startPoint y: 213, endPoint x: 167, endPoint y: 212, distance: 49.6
click at [167, 212] on div "0:05 В свете гимнов и [DEMOGRAPHIC_DATA], 0:09 В хладе храмовых колонн 0:14 Душ…" at bounding box center [322, 164] width 622 height 259
type input "*"
drag, startPoint x: 260, startPoint y: 243, endPoint x: 254, endPoint y: 244, distance: 5.7
click at [254, 244] on icon at bounding box center [253, 242] width 3 height 5
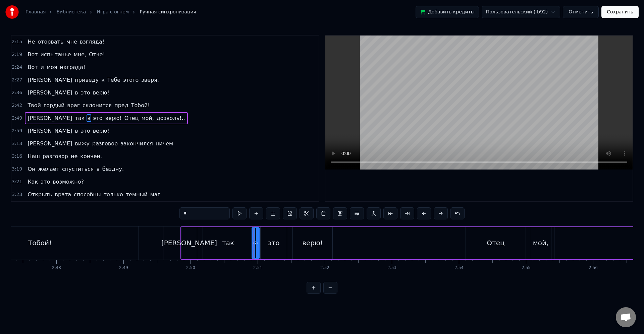
click at [259, 244] on icon at bounding box center [257, 242] width 3 height 5
click at [266, 243] on div "это" at bounding box center [273, 243] width 26 height 32
click at [263, 242] on icon at bounding box center [263, 242] width 3 height 5
click at [259, 241] on div "в" at bounding box center [256, 243] width 9 height 32
click at [248, 240] on div "так" at bounding box center [228, 243] width 50 height 32
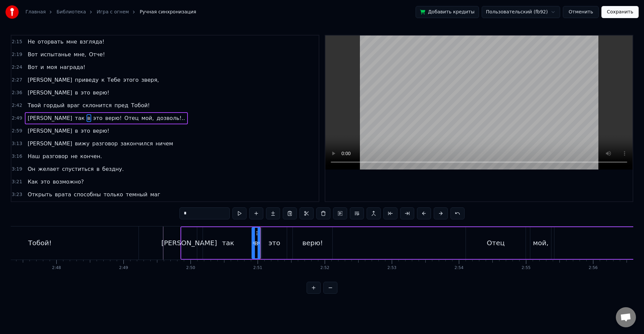
type input "***"
drag, startPoint x: 252, startPoint y: 245, endPoint x: 247, endPoint y: 244, distance: 5.1
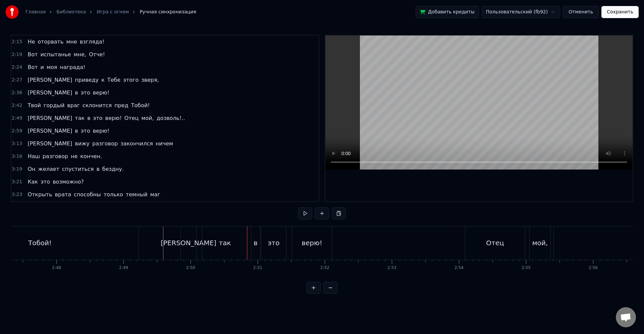
click at [255, 245] on div "в" at bounding box center [255, 243] width 4 height 10
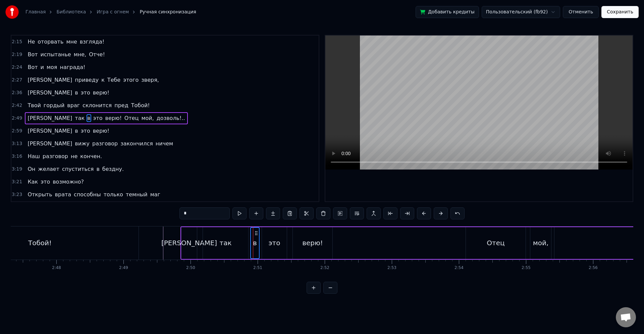
click at [256, 235] on icon at bounding box center [255, 233] width 5 height 5
click at [274, 241] on div "это" at bounding box center [274, 243] width 12 height 10
type input "***"
click at [266, 234] on icon at bounding box center [267, 233] width 5 height 5
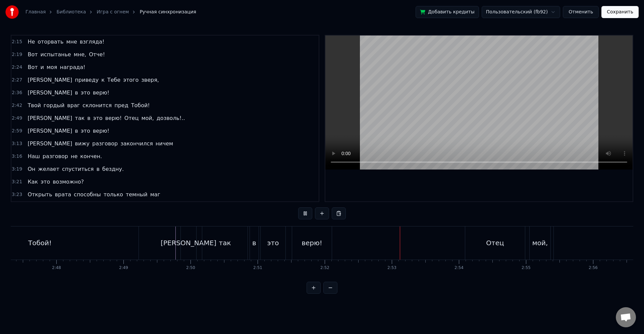
click at [327, 241] on div "верю!" at bounding box center [312, 243] width 40 height 33
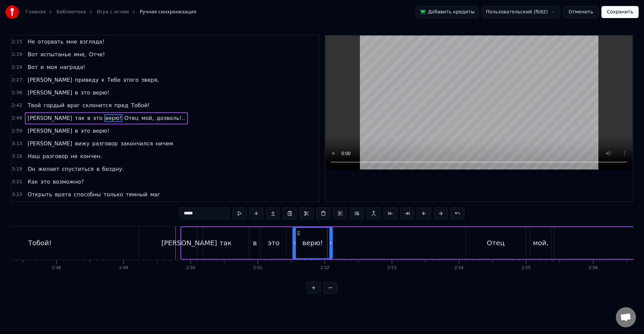
drag, startPoint x: 332, startPoint y: 241, endPoint x: 379, endPoint y: 244, distance: 47.0
click at [379, 244] on div "Я так в это верю! Отец мой, дозволь!.." at bounding box center [468, 243] width 576 height 33
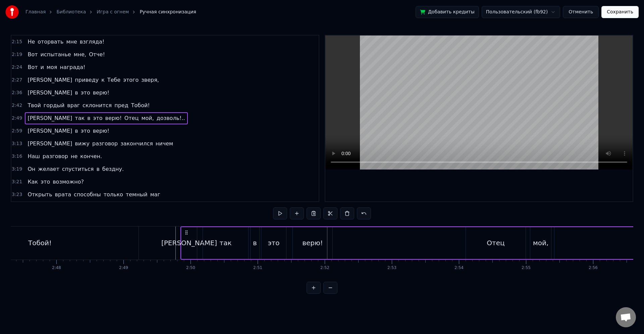
click at [324, 244] on div "верю!" at bounding box center [313, 243] width 40 height 32
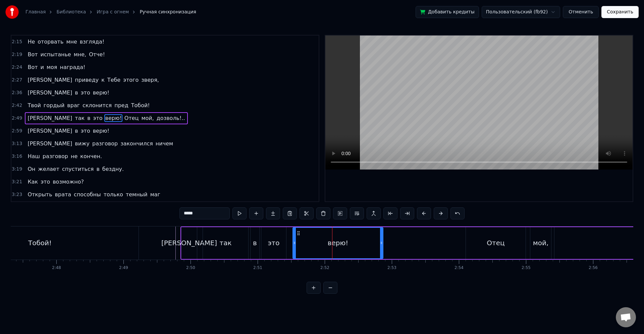
drag, startPoint x: 331, startPoint y: 244, endPoint x: 383, endPoint y: 246, distance: 52.3
click at [382, 246] on div at bounding box center [381, 243] width 3 height 30
drag, startPoint x: 383, startPoint y: 243, endPoint x: 388, endPoint y: 243, distance: 5.0
click at [388, 243] on icon at bounding box center [387, 242] width 3 height 5
click at [427, 246] on div "Я так в это верю! Отец мой, дозволь!.." at bounding box center [468, 243] width 576 height 33
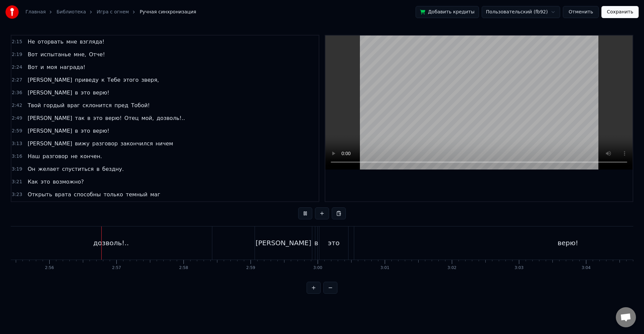
scroll to position [0, 11783]
click at [281, 252] on div "[PERSON_NAME]" at bounding box center [259, 243] width 57 height 33
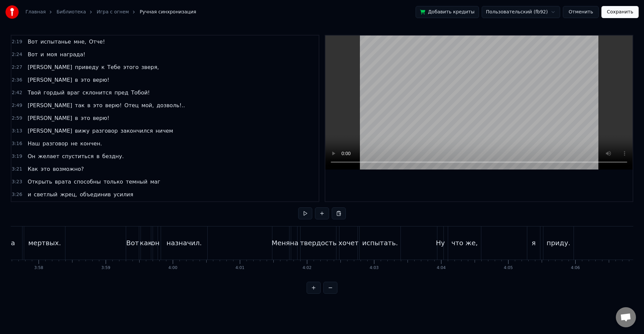
scroll to position [0, 16109]
click at [618, 13] on button "Сохранить" at bounding box center [619, 12] width 37 height 12
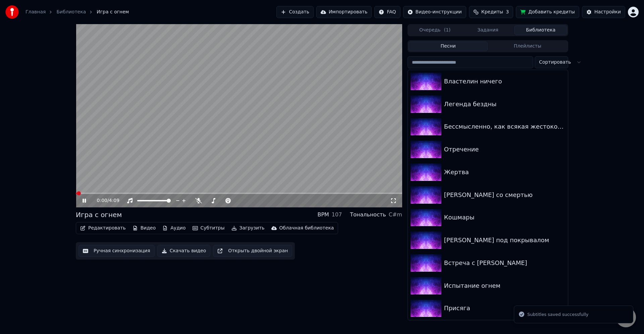
click at [241, 226] on button "Загрузить" at bounding box center [248, 228] width 39 height 9
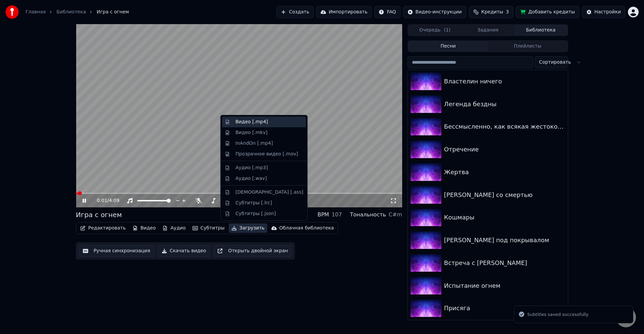
click at [250, 123] on div "Видео [.mp4]" at bounding box center [251, 122] width 33 height 7
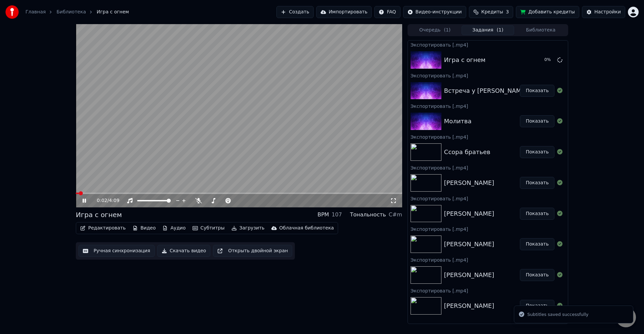
drag, startPoint x: 302, startPoint y: 152, endPoint x: 306, endPoint y: 152, distance: 3.7
click at [303, 152] on video at bounding box center [239, 115] width 326 height 183
click at [520, 28] on button "Библиотека" at bounding box center [540, 30] width 53 height 10
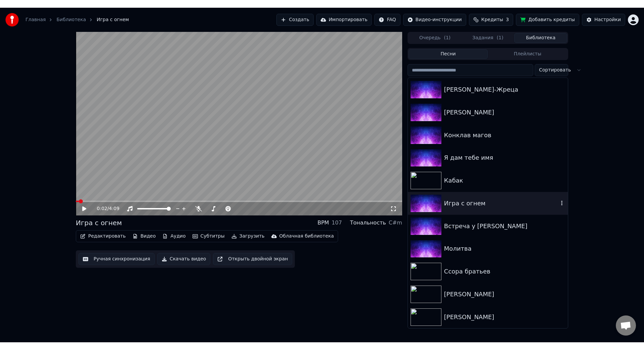
scroll to position [592, 0]
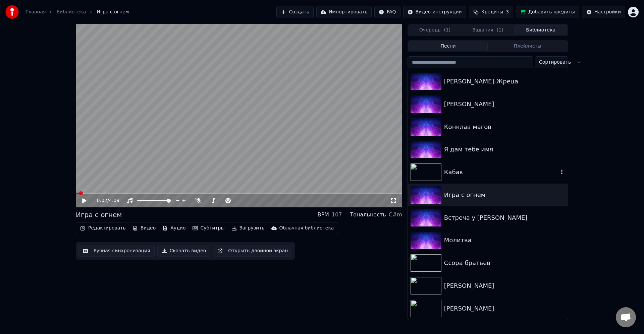
click at [472, 172] on div "Кабак" at bounding box center [501, 172] width 114 height 9
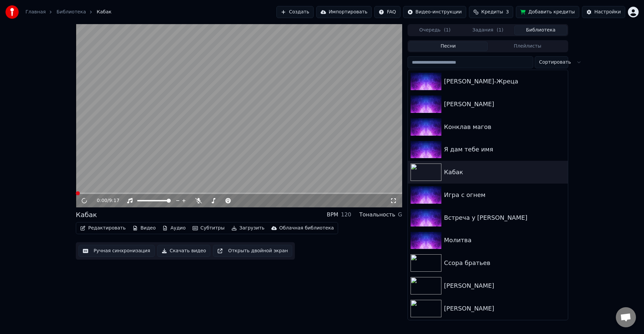
click at [281, 155] on video at bounding box center [239, 115] width 326 height 183
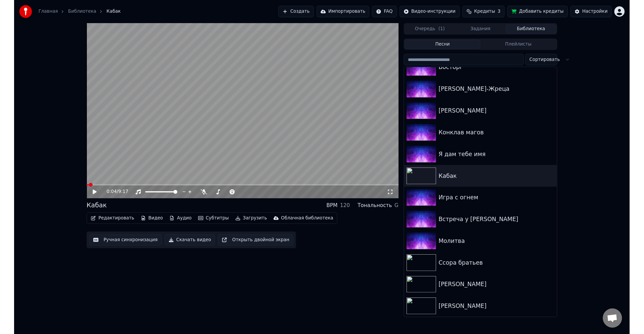
scroll to position [592, 0]
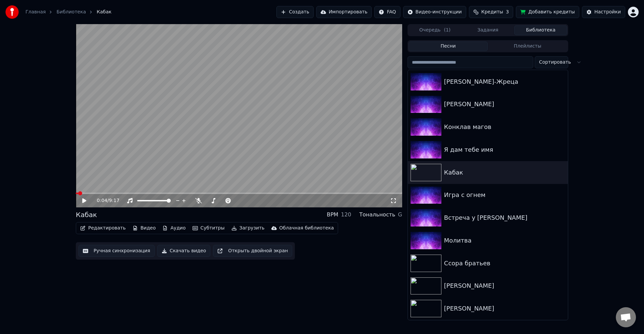
click at [111, 230] on button "Редактировать" at bounding box center [102, 228] width 51 height 9
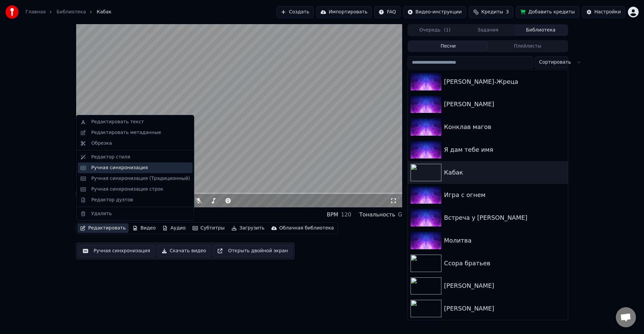
click at [127, 170] on div "Ручная синхронизация" at bounding box center [119, 168] width 57 height 7
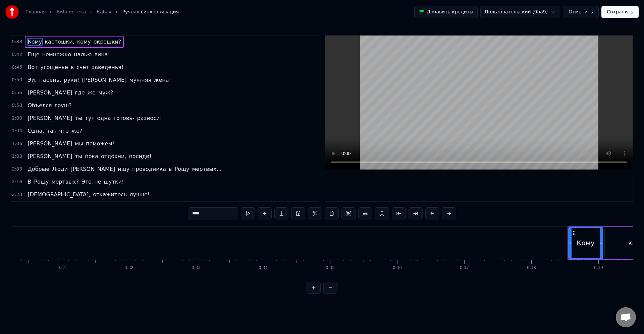
scroll to position [0, 2293]
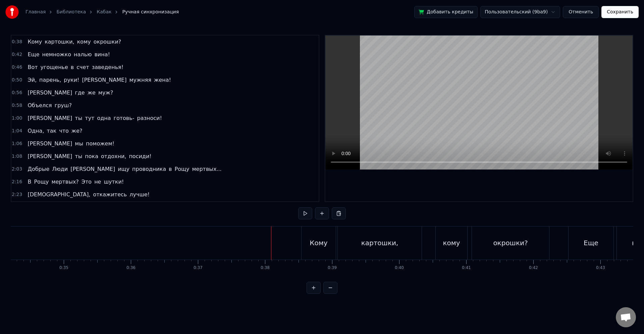
click at [312, 247] on div "Кому" at bounding box center [318, 243] width 18 height 10
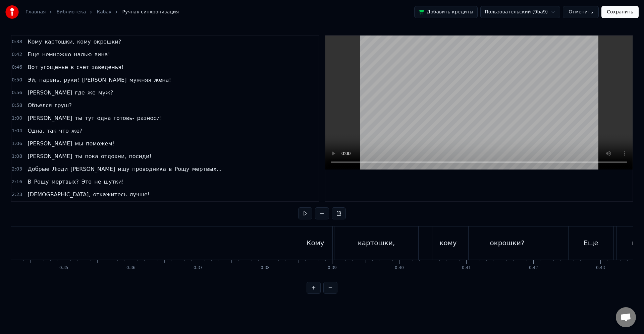
click at [448, 248] on div "кому" at bounding box center [448, 243] width 32 height 33
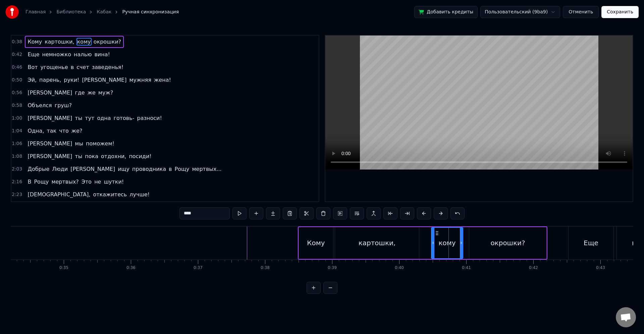
click at [437, 233] on icon at bounding box center [436, 233] width 5 height 5
click at [476, 234] on div "окрошки?" at bounding box center [507, 243] width 77 height 32
type input "********"
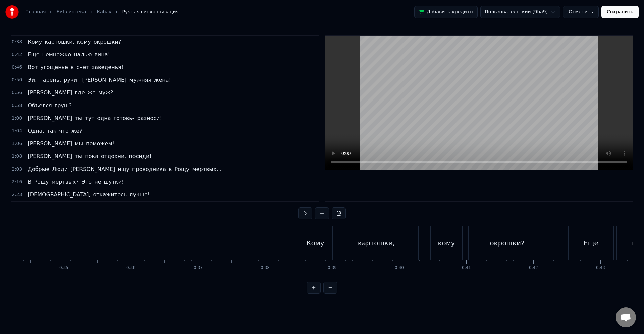
click at [476, 234] on div "окрошки?" at bounding box center [506, 243] width 77 height 33
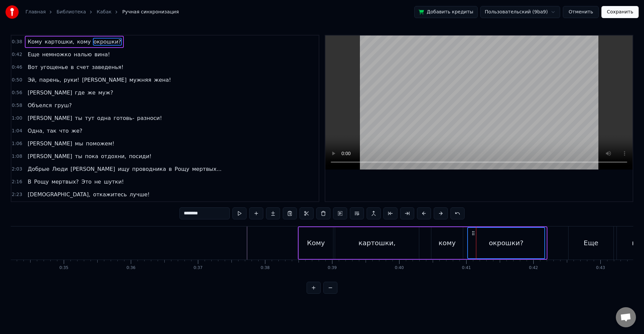
click at [474, 234] on icon at bounding box center [472, 233] width 5 height 5
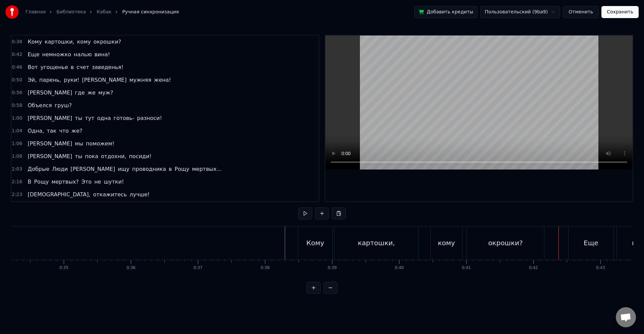
click at [610, 247] on div "Еще" at bounding box center [590, 243] width 45 height 33
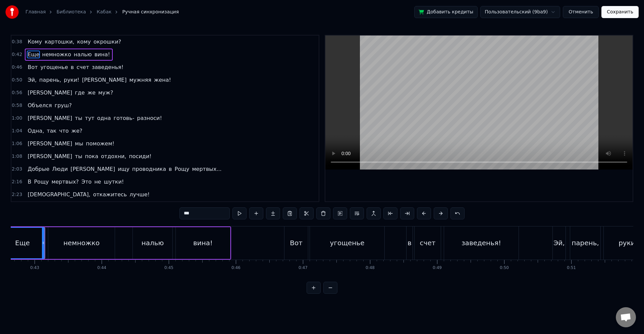
scroll to position [0, 2859]
click at [331, 292] on button at bounding box center [330, 288] width 14 height 12
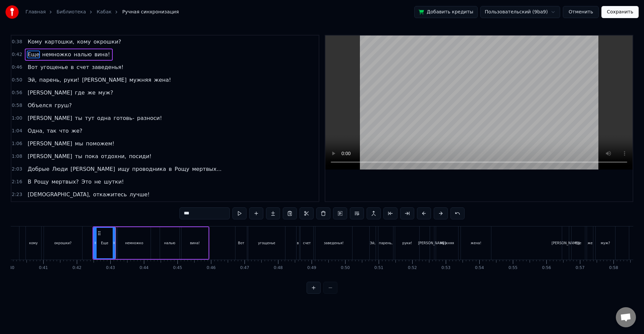
scroll to position [0, 1331]
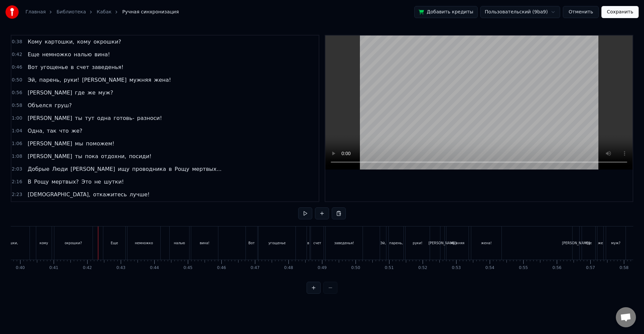
click at [120, 252] on div "Еще" at bounding box center [114, 243] width 22 height 33
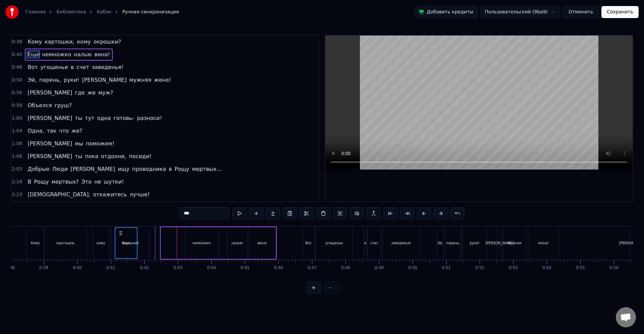
scroll to position [0, 1268]
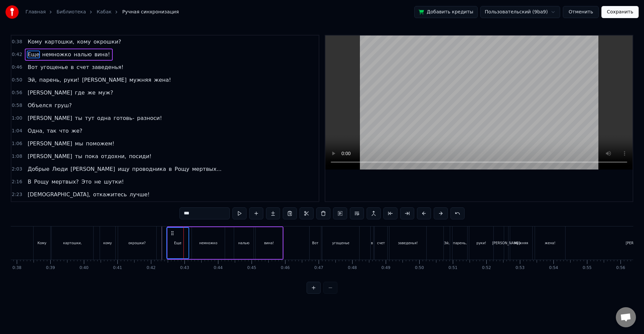
drag, startPoint x: 109, startPoint y: 233, endPoint x: 172, endPoint y: 234, distance: 63.0
click at [172, 234] on icon at bounding box center [172, 233] width 5 height 5
click at [199, 235] on div "немножко" at bounding box center [208, 243] width 33 height 32
type input "********"
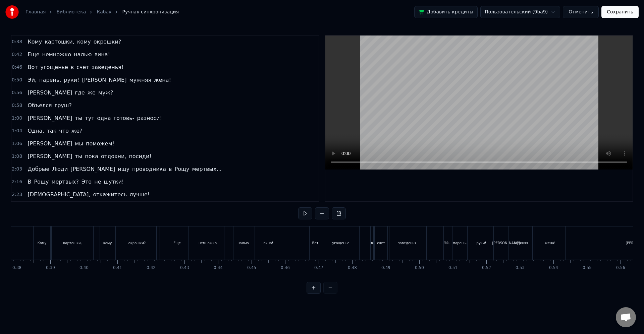
click at [316, 249] on div "Вот" at bounding box center [314, 243] width 11 height 33
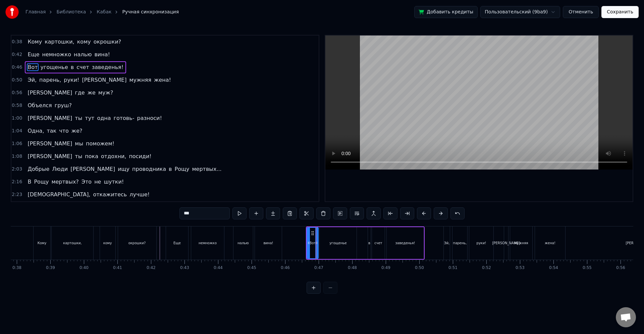
drag, startPoint x: 317, startPoint y: 243, endPoint x: 311, endPoint y: 237, distance: 8.5
click at [317, 242] on icon at bounding box center [316, 242] width 3 height 5
click at [308, 236] on icon at bounding box center [309, 233] width 5 height 5
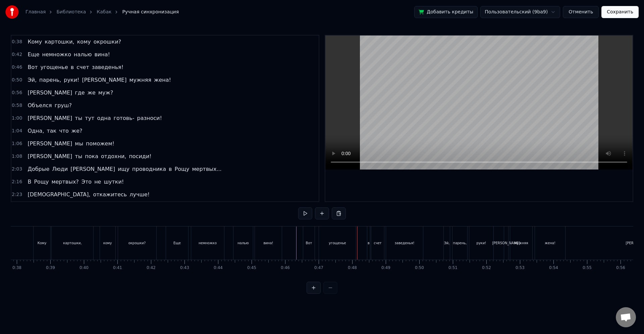
click at [326, 238] on div "угощенье" at bounding box center [337, 243] width 37 height 33
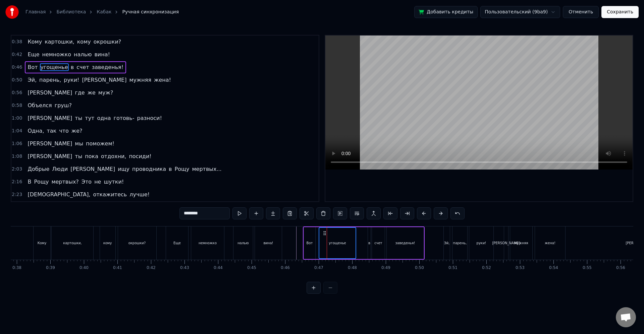
click at [324, 233] on circle at bounding box center [323, 233] width 0 height 0
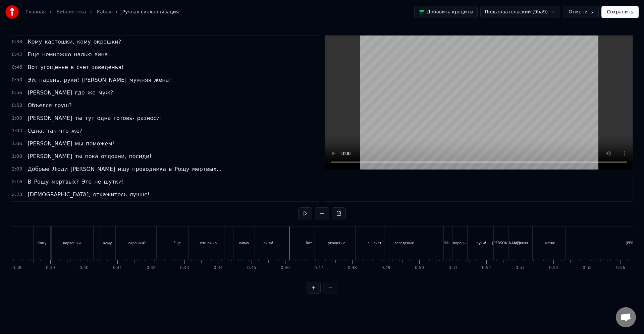
click at [474, 251] on div "руки!" at bounding box center [481, 243] width 24 height 33
click at [456, 248] on div "парень," at bounding box center [457, 243] width 15 height 33
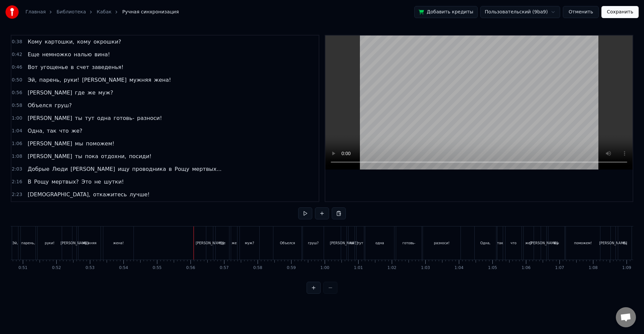
scroll to position [0, 1829]
click at [97, 247] on div "где" at bounding box center [90, 243] width 14 height 33
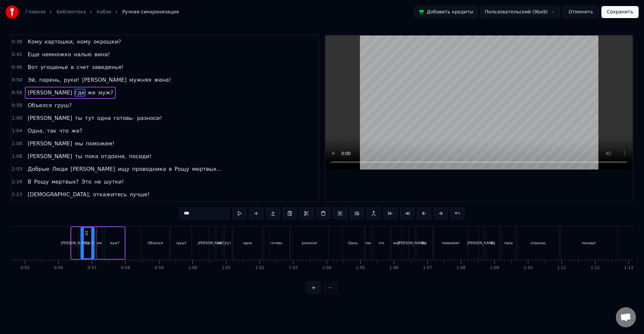
click at [168, 235] on div "Объелся" at bounding box center [155, 243] width 28 height 33
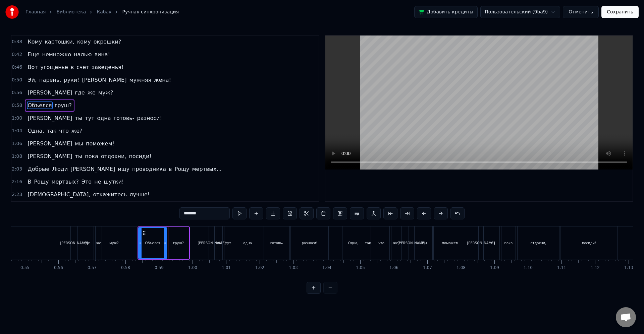
click at [221, 238] on div "ты" at bounding box center [219, 243] width 6 height 33
type input "**"
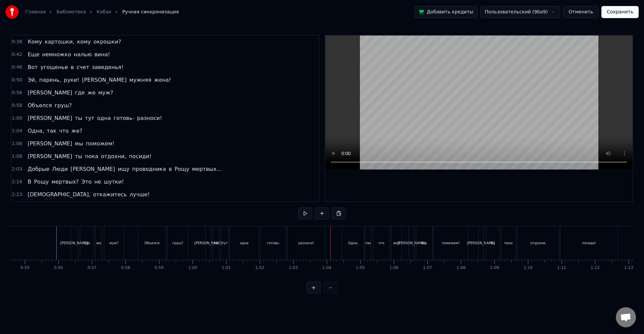
click at [375, 258] on div "что" at bounding box center [381, 243] width 16 height 33
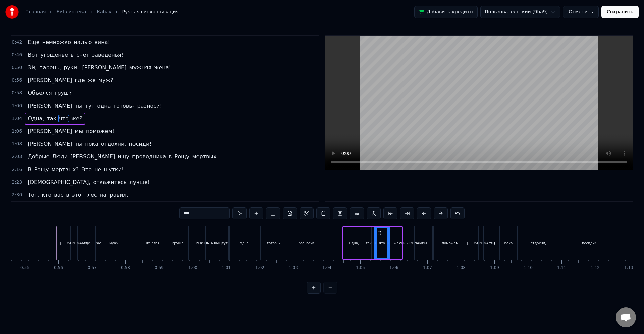
scroll to position [13, 0]
click at [439, 258] on div "поможем!" at bounding box center [450, 243] width 34 height 33
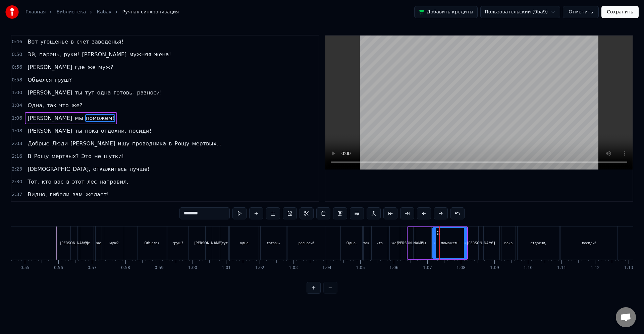
click at [507, 242] on div "пока" at bounding box center [508, 243] width 8 height 5
type input "****"
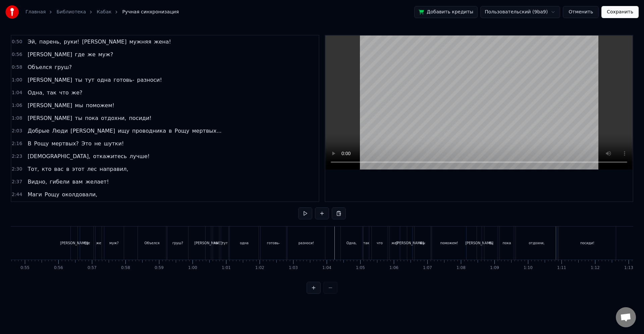
click at [536, 247] on div "отдохни," at bounding box center [536, 243] width 42 height 33
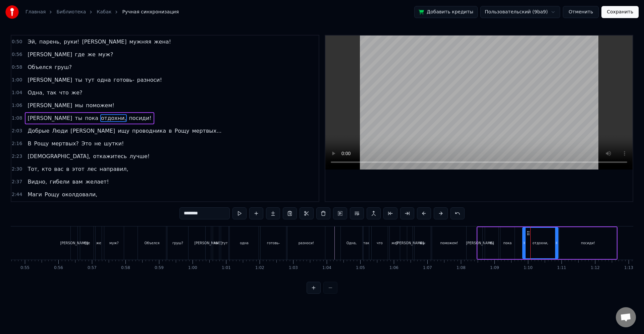
drag, startPoint x: 518, startPoint y: 247, endPoint x: 527, endPoint y: 247, distance: 8.4
click at [525, 247] on div at bounding box center [524, 243] width 3 height 30
click at [511, 244] on div "пока" at bounding box center [507, 243] width 14 height 32
type input "****"
click at [517, 245] on div "А ты пока отдохни, посиди!" at bounding box center [546, 243] width 141 height 33
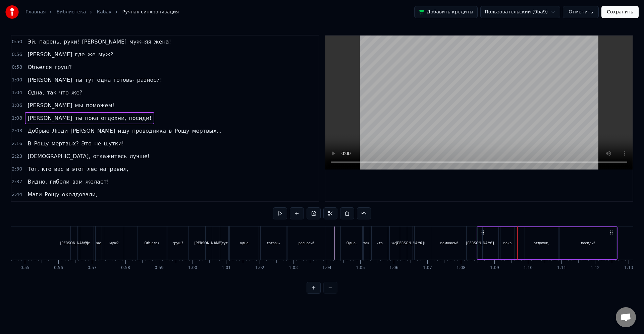
click at [512, 244] on div "пока" at bounding box center [507, 243] width 14 height 32
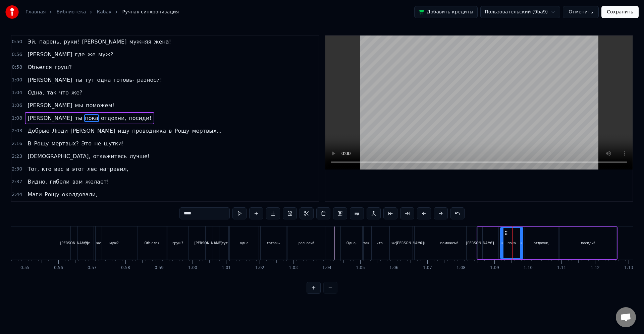
drag, startPoint x: 514, startPoint y: 244, endPoint x: 522, endPoint y: 245, distance: 7.4
click at [522, 245] on icon at bounding box center [520, 242] width 3 height 5
drag, startPoint x: 521, startPoint y: 244, endPoint x: 526, endPoint y: 245, distance: 5.1
click at [526, 245] on icon at bounding box center [525, 242] width 3 height 5
click at [525, 244] on circle at bounding box center [525, 244] width 0 height 0
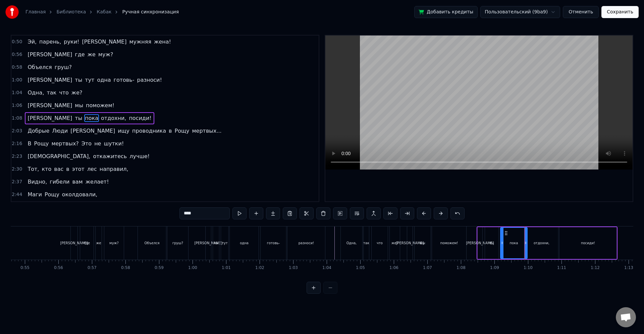
click at [533, 243] on div "отдохни," at bounding box center [541, 243] width 33 height 32
type input "********"
click at [531, 243] on icon at bounding box center [531, 242] width 3 height 5
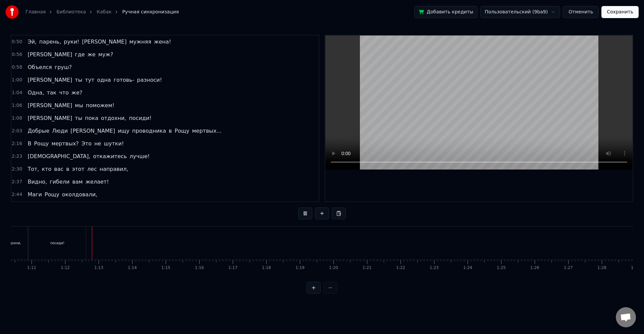
scroll to position [0, 2386]
drag, startPoint x: 111, startPoint y: 282, endPoint x: 118, endPoint y: 283, distance: 7.8
click at [118, 283] on div "0:38 Кому картошки, кому окрошки? 0:42 Еще немножко налью вина! 0:46 Вот угощен…" at bounding box center [322, 164] width 622 height 259
click at [331, 243] on div "Добрые" at bounding box center [329, 243] width 14 height 5
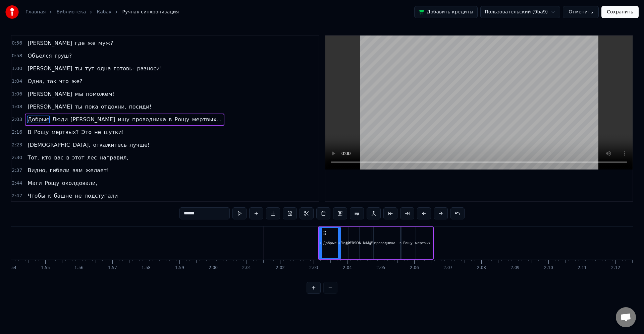
scroll to position [51, 0]
drag, startPoint x: 338, startPoint y: 246, endPoint x: 329, endPoint y: 245, distance: 8.8
click at [329, 245] on div at bounding box center [330, 243] width 3 height 30
click at [345, 242] on div "Люди" at bounding box center [345, 243] width 10 height 5
type input "****"
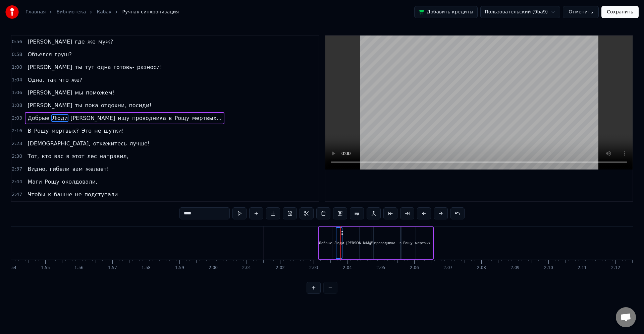
drag, startPoint x: 348, startPoint y: 235, endPoint x: 343, endPoint y: 234, distance: 5.2
click at [343, 234] on icon at bounding box center [341, 233] width 5 height 5
click at [343, 242] on icon at bounding box center [343, 242] width 3 height 5
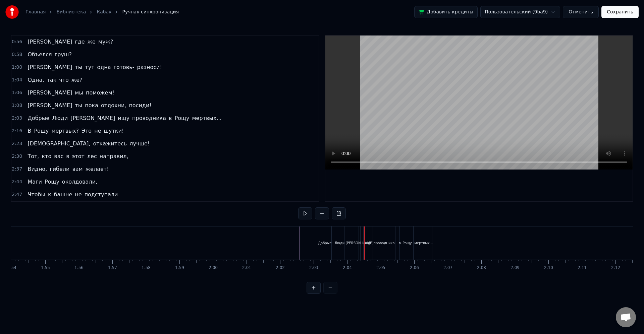
click at [335, 254] on div "Люди" at bounding box center [339, 243] width 9 height 33
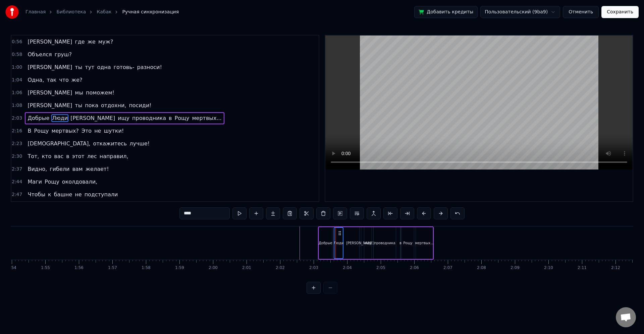
click at [339, 235] on circle at bounding box center [339, 235] width 0 height 0
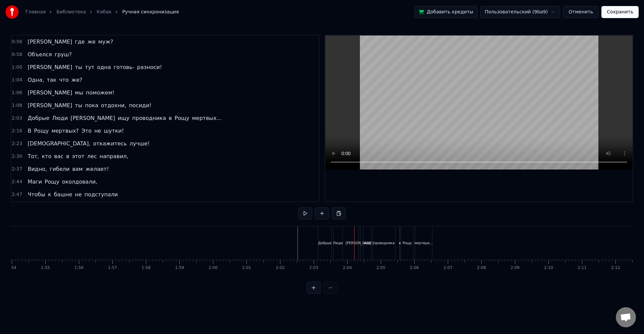
drag, startPoint x: 334, startPoint y: 240, endPoint x: 324, endPoint y: 234, distance: 11.0
click at [334, 240] on div "Люди" at bounding box center [337, 243] width 9 height 33
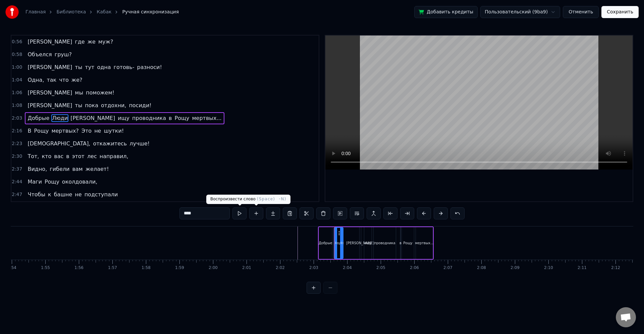
click at [197, 209] on input "****" at bounding box center [204, 213] width 50 height 12
type input "****"
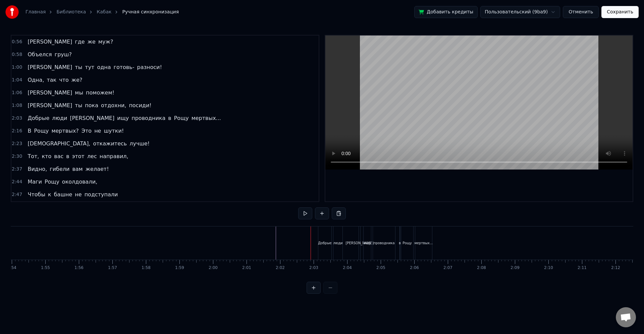
click at [375, 243] on div "проводника" at bounding box center [383, 243] width 21 height 5
click at [30, 130] on span "В" at bounding box center [29, 131] width 5 height 8
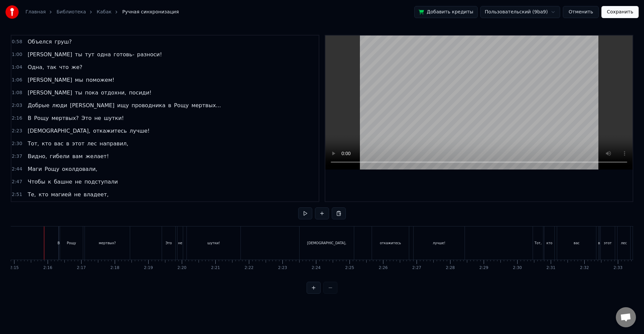
scroll to position [0, 4521]
click at [132, 243] on div "В Рощу мертвых? Это не шутки!" at bounding box center [151, 243] width 184 height 33
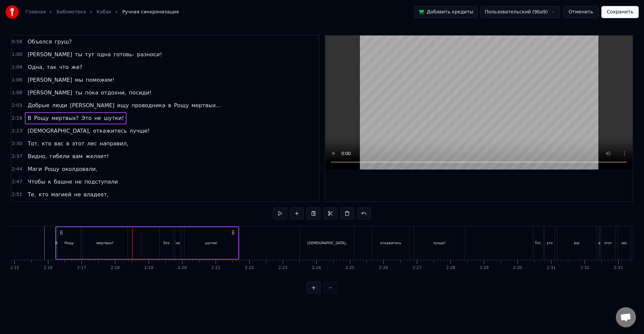
click at [318, 232] on div "[DEMOGRAPHIC_DATA]," at bounding box center [327, 243] width 54 height 33
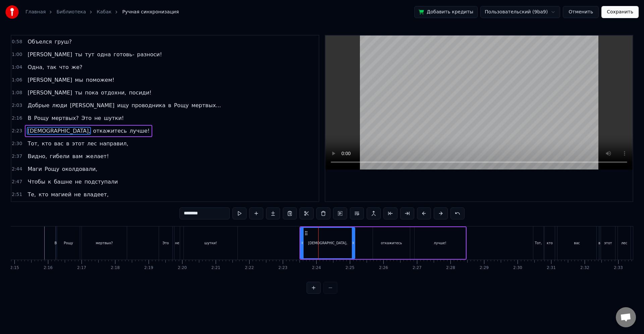
scroll to position [76, 0]
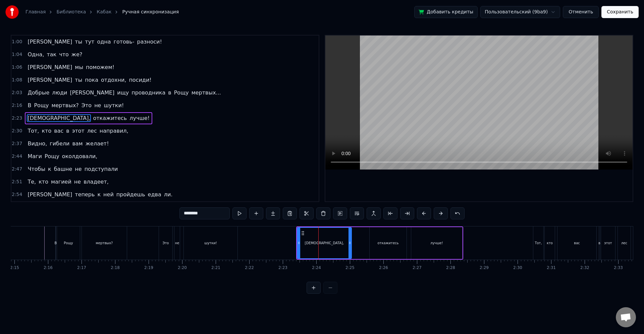
click at [552, 241] on div "кто" at bounding box center [549, 243] width 10 height 33
type input "***"
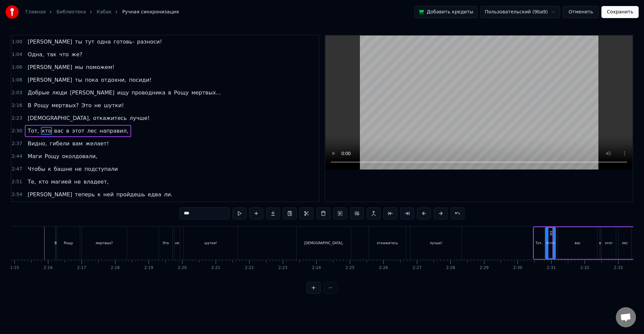
scroll to position [89, 0]
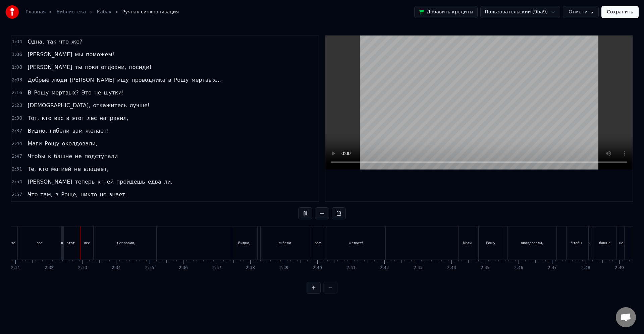
scroll to position [0, 5067]
click at [329, 245] on div "желает!" at bounding box center [344, 243] width 59 height 33
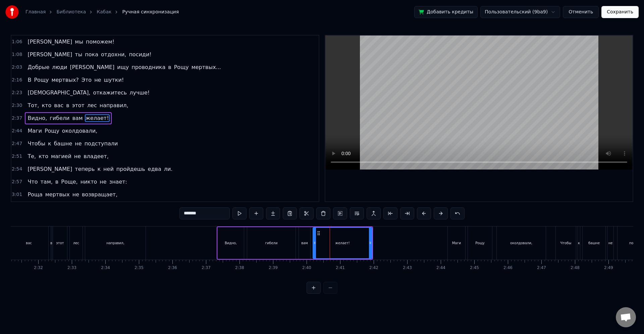
click at [572, 249] on div "Чтобы" at bounding box center [565, 243] width 20 height 33
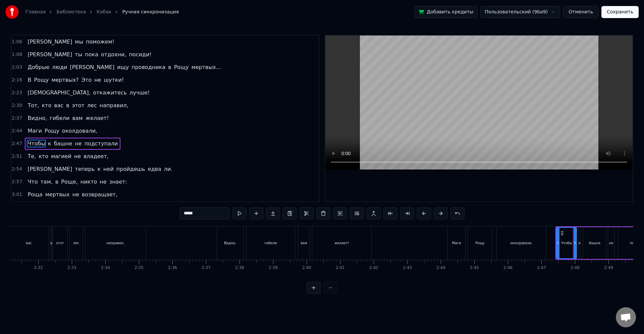
scroll to position [127, 0]
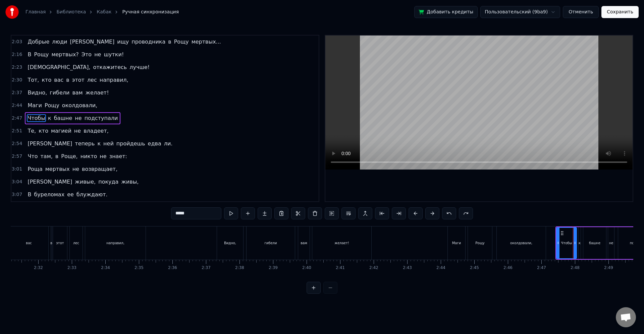
click at [528, 240] on div "околдовали," at bounding box center [520, 243] width 49 height 33
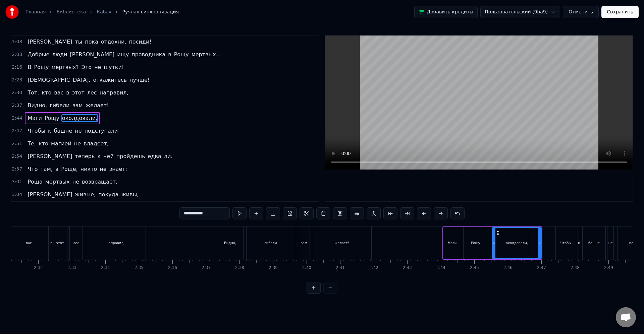
click at [471, 240] on div "Рощу" at bounding box center [475, 243] width 24 height 32
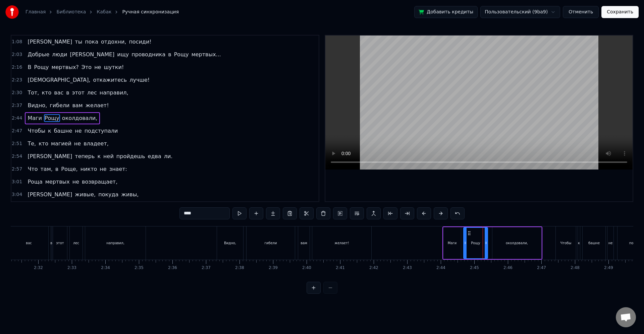
click at [454, 247] on div "Маги" at bounding box center [451, 243] width 17 height 32
drag, startPoint x: 445, startPoint y: 243, endPoint x: 465, endPoint y: 243, distance: 20.1
click at [442, 243] on icon at bounding box center [443, 242] width 3 height 5
click at [577, 241] on div "к" at bounding box center [578, 243] width 3 height 33
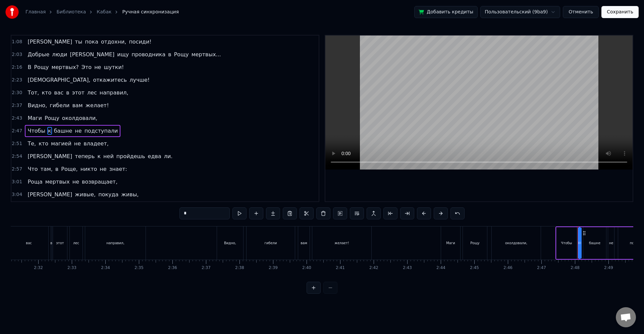
scroll to position [127, 0]
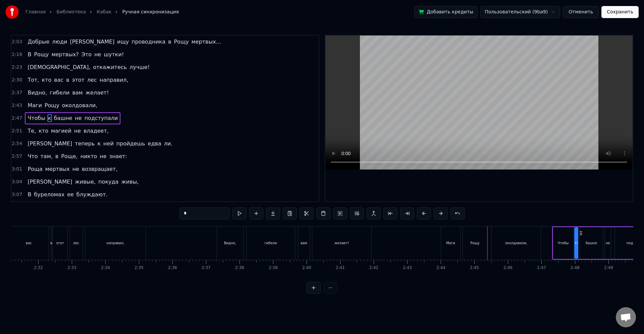
click at [562, 243] on div "Чтобы" at bounding box center [562, 243] width 11 height 5
type input "*****"
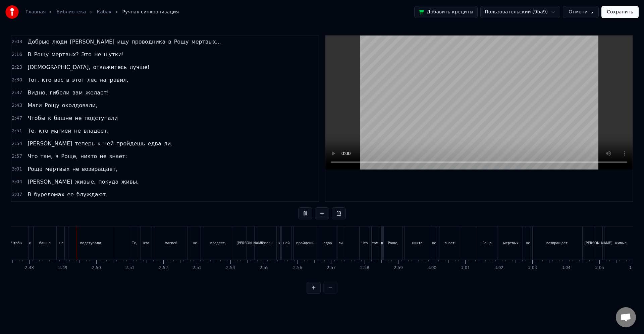
scroll to position [0, 5629]
click at [170, 251] on div "магией" at bounding box center [154, 243] width 33 height 33
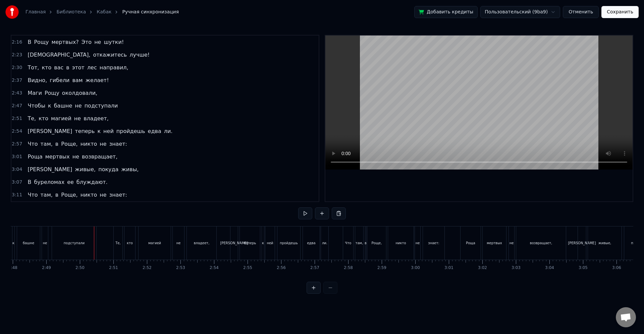
scroll to position [140, 0]
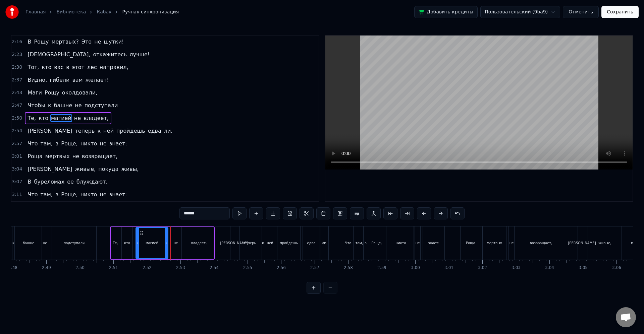
click at [278, 246] on div "пройдешь" at bounding box center [288, 243] width 23 height 33
type input "********"
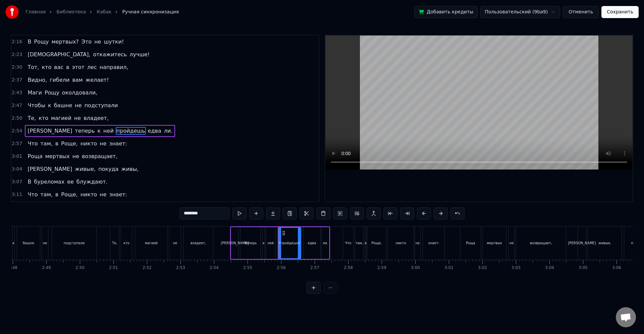
scroll to position [153, 0]
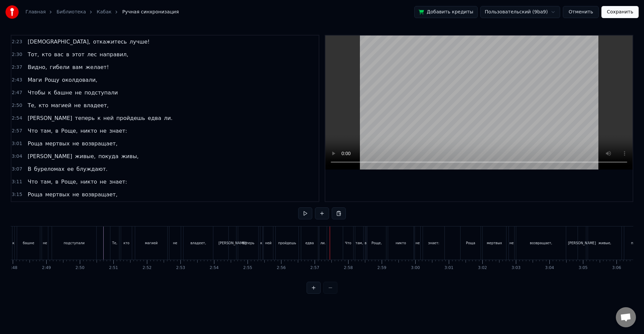
click at [363, 250] on div "Что там, в Роще, никто не знает:" at bounding box center [394, 243] width 103 height 33
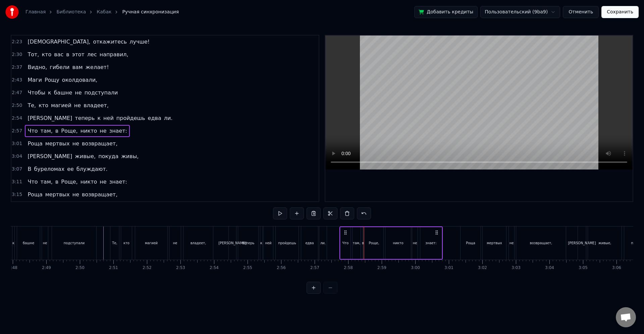
click at [483, 241] on div "Роща мертвых не возвращает," at bounding box center [513, 243] width 107 height 33
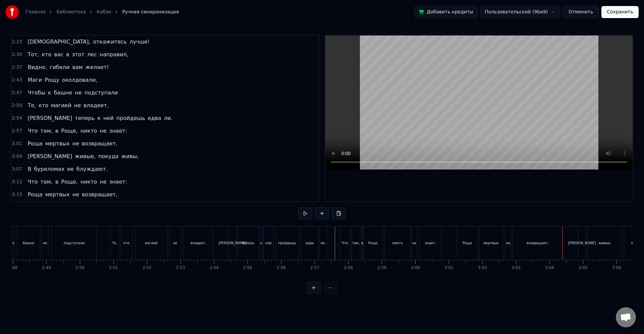
click at [607, 251] on div "живые," at bounding box center [605, 243] width 34 height 33
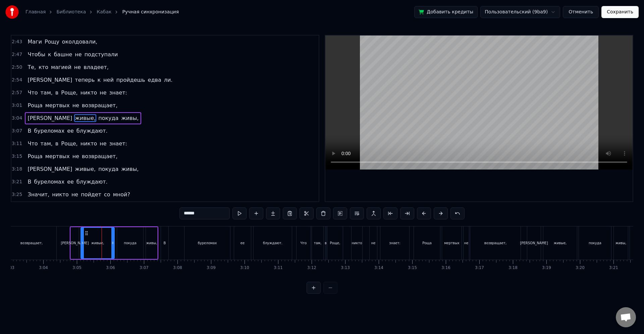
scroll to position [0, 6094]
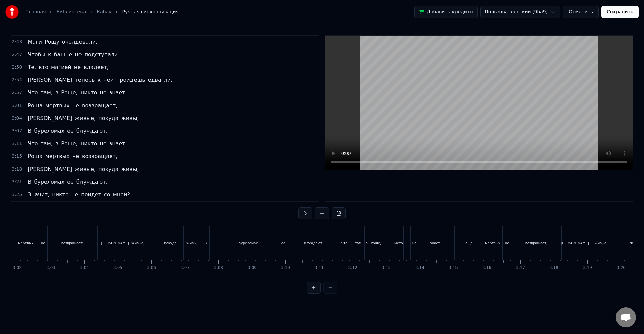
click at [191, 239] on div "живы," at bounding box center [191, 243] width 11 height 33
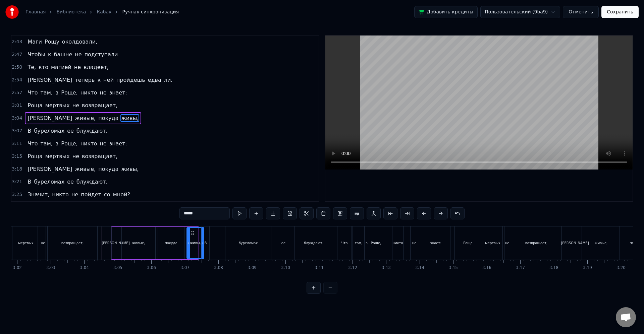
drag, startPoint x: 197, startPoint y: 243, endPoint x: 203, endPoint y: 243, distance: 5.7
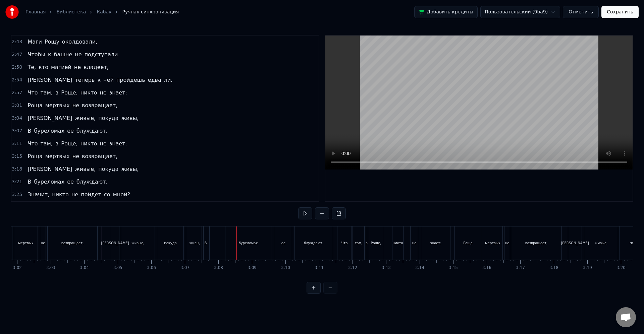
click at [197, 243] on div "живы," at bounding box center [194, 243] width 11 height 5
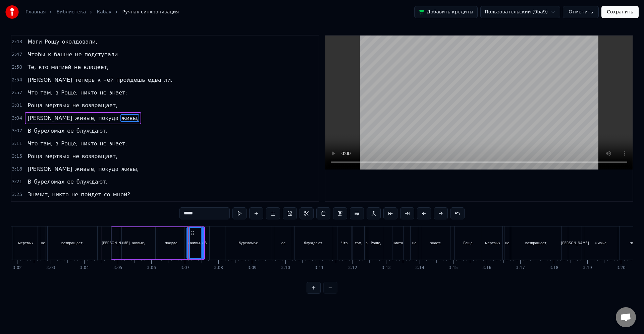
click at [206, 245] on div "В" at bounding box center [205, 243] width 2 height 5
type input "*"
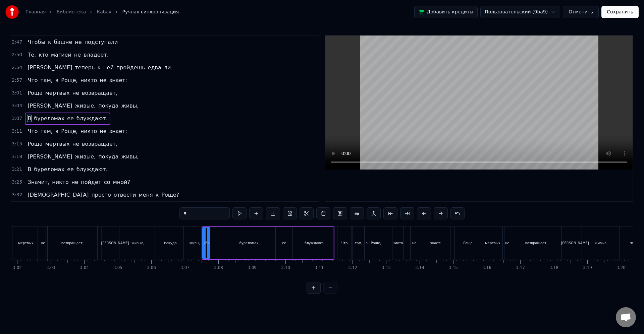
scroll to position [204, 0]
drag, startPoint x: 210, startPoint y: 234, endPoint x: 221, endPoint y: 234, distance: 10.1
click at [221, 234] on icon at bounding box center [221, 233] width 5 height 5
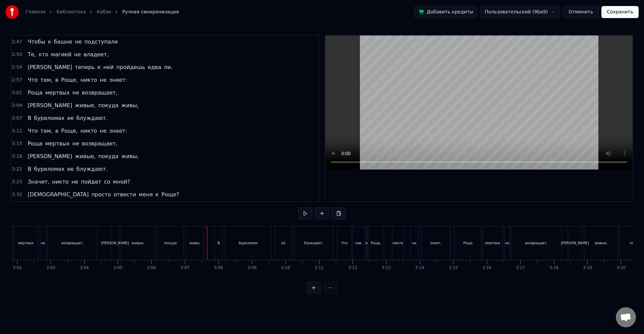
click at [196, 241] on div "живы," at bounding box center [194, 243] width 11 height 5
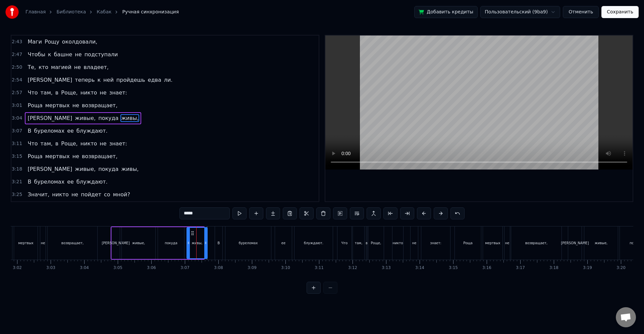
click at [205, 243] on icon at bounding box center [205, 242] width 3 height 5
click at [202, 242] on div "живы," at bounding box center [197, 243] width 20 height 30
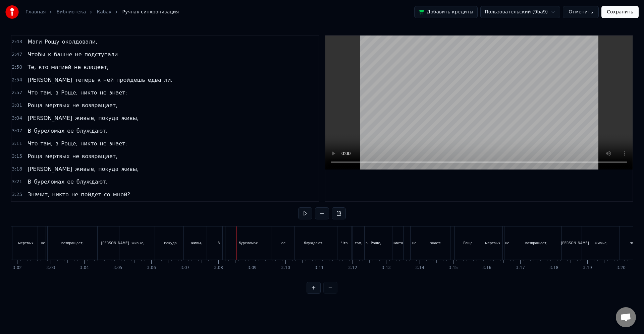
click at [218, 245] on div "В" at bounding box center [219, 243] width 2 height 5
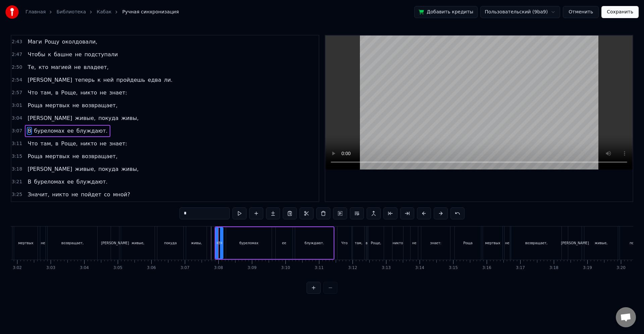
scroll to position [204, 0]
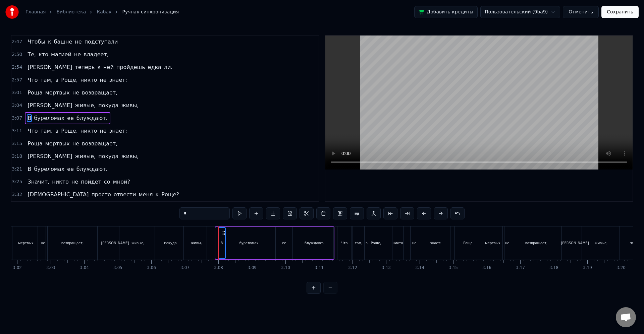
drag, startPoint x: 222, startPoint y: 233, endPoint x: 225, endPoint y: 234, distance: 3.7
click at [225, 234] on icon at bounding box center [223, 233] width 5 height 5
click at [234, 242] on div "буреломах" at bounding box center [249, 243] width 46 height 32
type input "*********"
click at [230, 242] on icon at bounding box center [229, 242] width 3 height 5
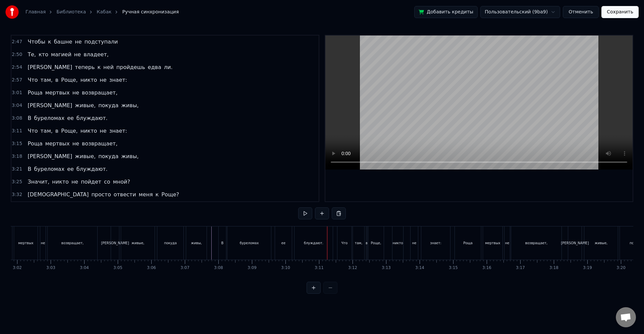
click at [326, 247] on div "блуждают." at bounding box center [313, 243] width 38 height 33
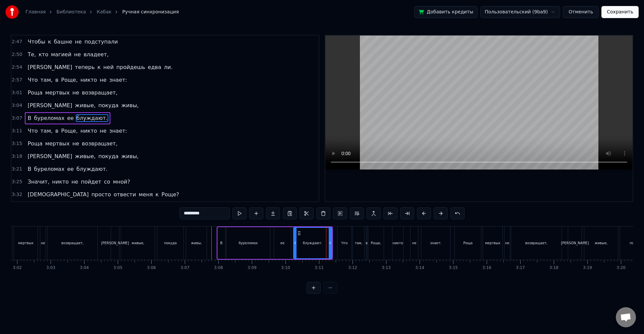
click at [258, 245] on div "буреломах" at bounding box center [248, 243] width 44 height 32
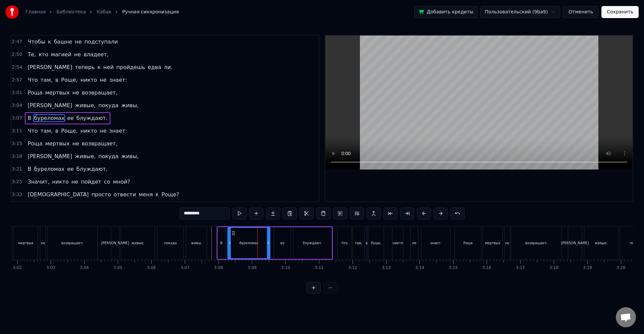
click at [229, 243] on icon at bounding box center [229, 242] width 3 height 5
click at [223, 243] on div "В" at bounding box center [221, 243] width 7 height 32
type input "*"
click at [225, 233] on icon at bounding box center [224, 233] width 5 height 5
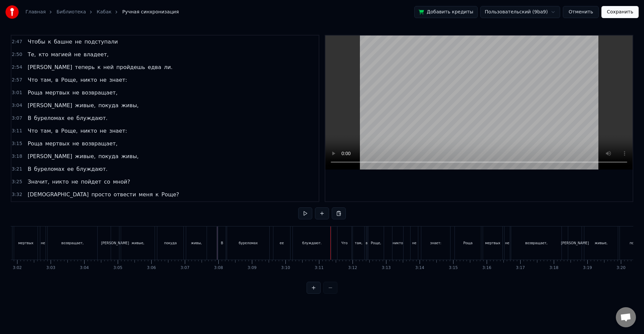
click at [360, 246] on div "там," at bounding box center [358, 243] width 11 height 33
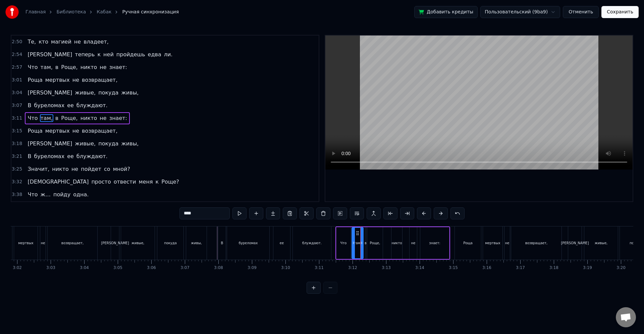
click at [332, 236] on div "В буреломах ее блуждают." at bounding box center [275, 243] width 115 height 33
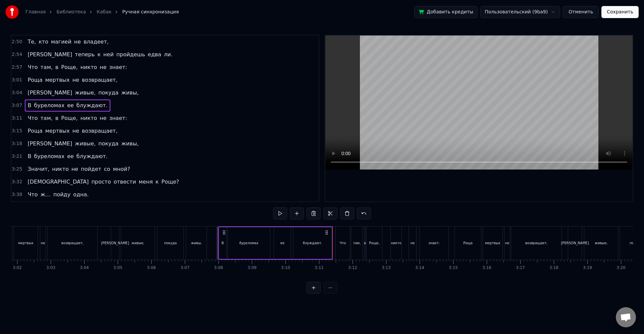
click at [473, 237] on div "Роща" at bounding box center [467, 243] width 26 height 33
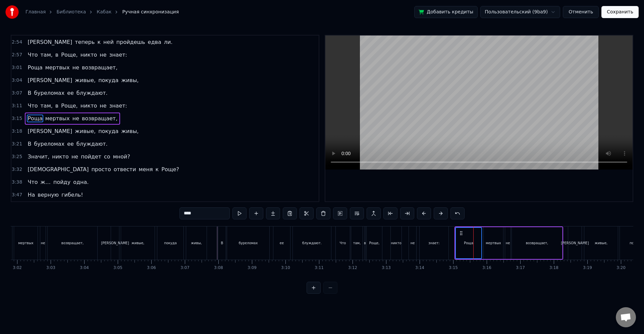
scroll to position [229, 0]
click at [422, 238] on div "знает:" at bounding box center [433, 243] width 29 height 33
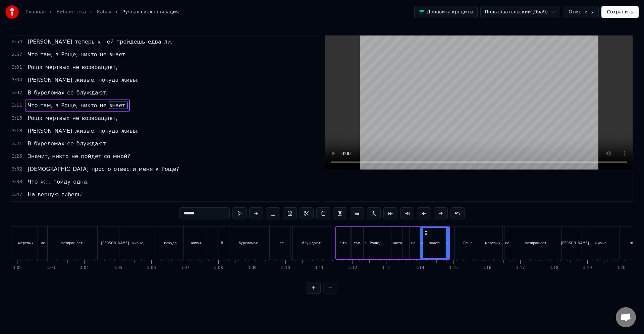
scroll to position [217, 0]
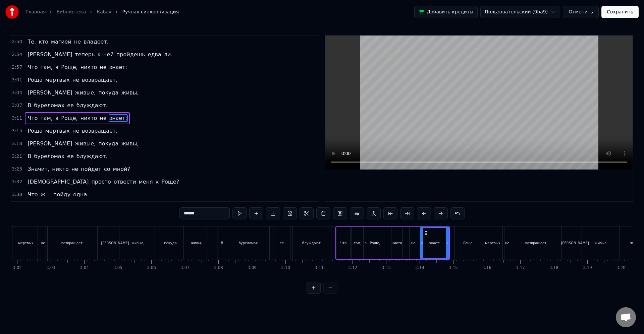
click at [469, 237] on div "Роща" at bounding box center [467, 243] width 26 height 33
type input "****"
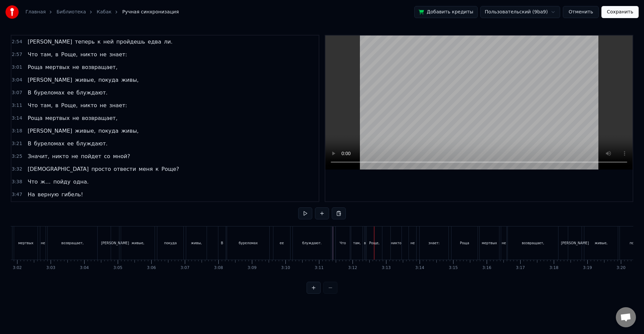
click at [374, 245] on div "Роще," at bounding box center [374, 243] width 10 height 5
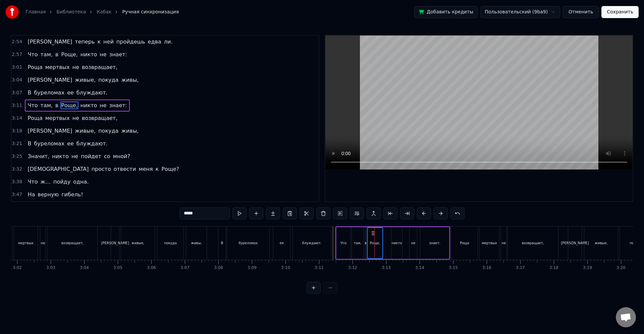
scroll to position [217, 0]
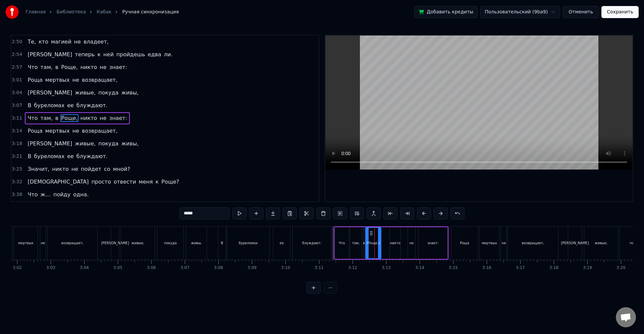
click at [332, 235] on div "В буреломах ее блуждают." at bounding box center [275, 243] width 115 height 33
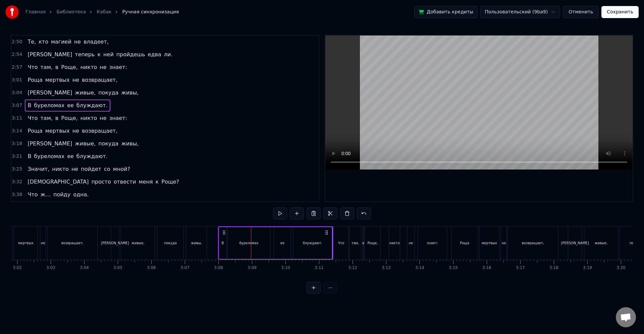
click at [206, 236] on div "живы," at bounding box center [196, 243] width 20 height 33
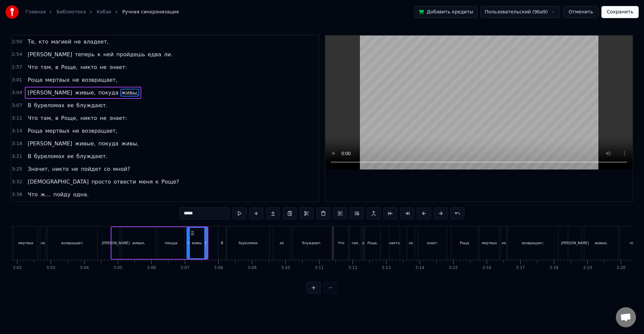
scroll to position [191, 0]
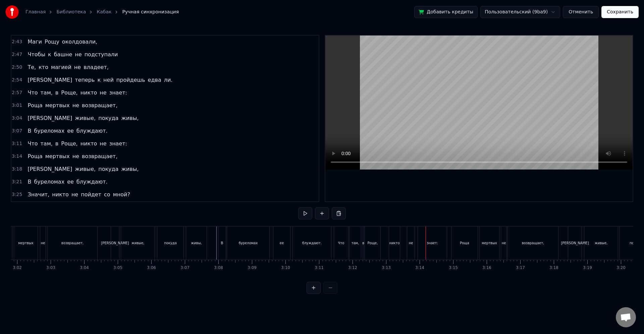
click at [376, 241] on div "Роще," at bounding box center [372, 243] width 10 height 5
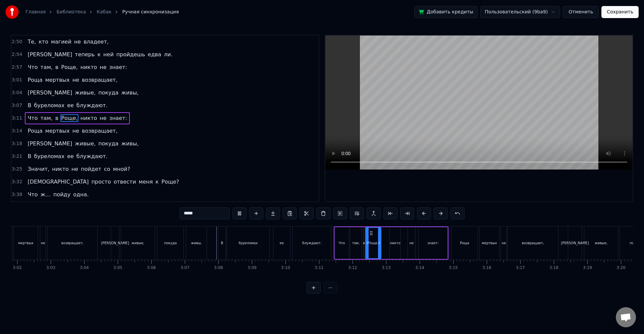
click at [397, 247] on div "никто" at bounding box center [394, 243] width 11 height 32
drag, startPoint x: 392, startPoint y: 234, endPoint x: 393, endPoint y: 238, distance: 3.8
click at [390, 234] on icon at bounding box center [390, 233] width 5 height 5
click at [393, 243] on icon at bounding box center [393, 242] width 3 height 5
click at [392, 233] on circle at bounding box center [392, 233] width 0 height 0
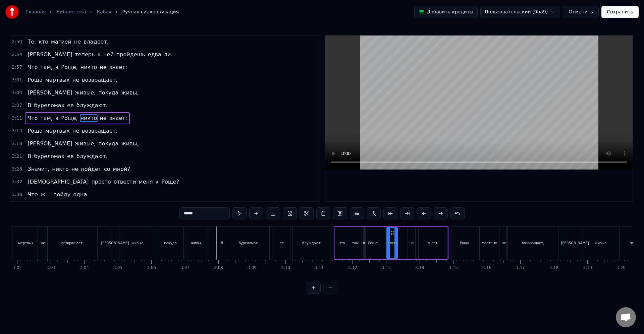
click at [379, 239] on div "Роще," at bounding box center [372, 243] width 15 height 32
click at [382, 241] on icon at bounding box center [381, 242] width 3 height 5
click at [392, 241] on div "никто" at bounding box center [391, 243] width 10 height 5
type input "*****"
click at [397, 241] on div "Что там, в Роще, никто не знает:" at bounding box center [390, 243] width 115 height 33
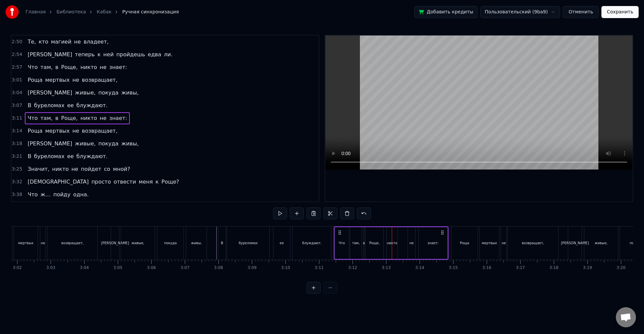
click at [395, 241] on div "никто" at bounding box center [391, 243] width 10 height 5
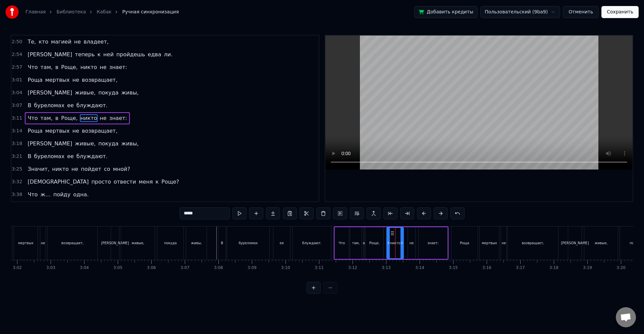
drag, startPoint x: 396, startPoint y: 242, endPoint x: 402, endPoint y: 243, distance: 6.1
click at [402, 243] on icon at bounding box center [401, 242] width 3 height 5
click at [398, 243] on div "никто" at bounding box center [394, 243] width 10 height 5
click at [411, 249] on div "не" at bounding box center [411, 243] width 7 height 32
type input "**"
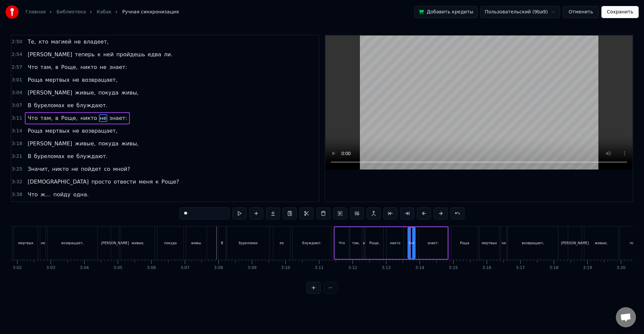
click at [333, 243] on div "Что там, в Роще, никто не знает:" at bounding box center [390, 243] width 115 height 33
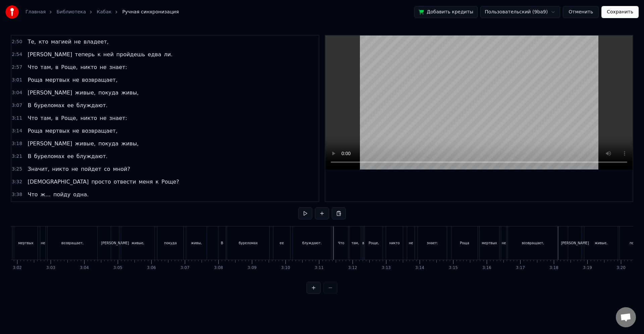
click at [608, 251] on div "живые," at bounding box center [601, 243] width 34 height 33
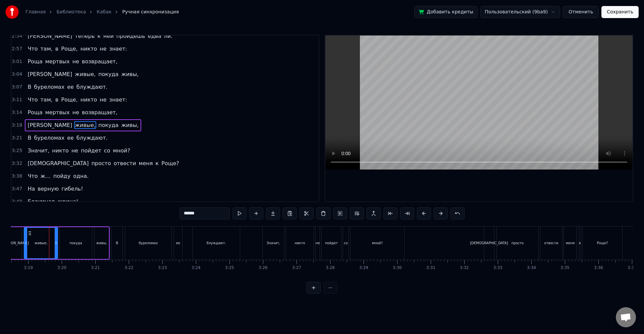
scroll to position [0, 6657]
click at [162, 250] on div "буреломах" at bounding box center [143, 243] width 46 height 33
type input "*********"
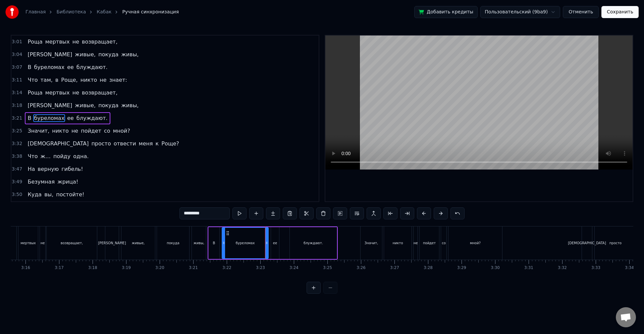
scroll to position [0, 6483]
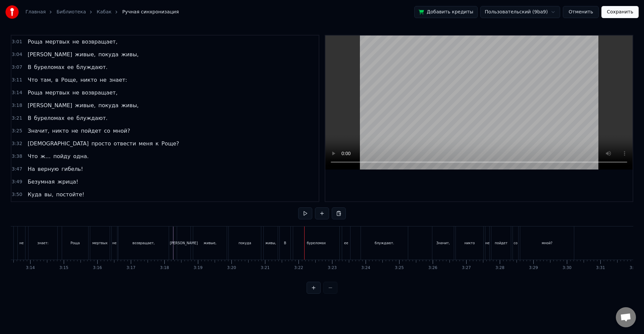
click at [290, 250] on div "В" at bounding box center [284, 243] width 11 height 33
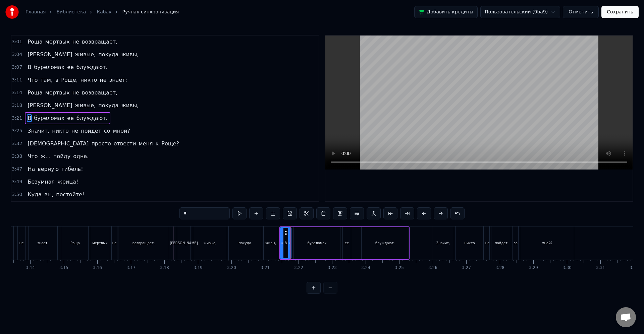
click at [298, 241] on div "буреломах" at bounding box center [317, 243] width 46 height 32
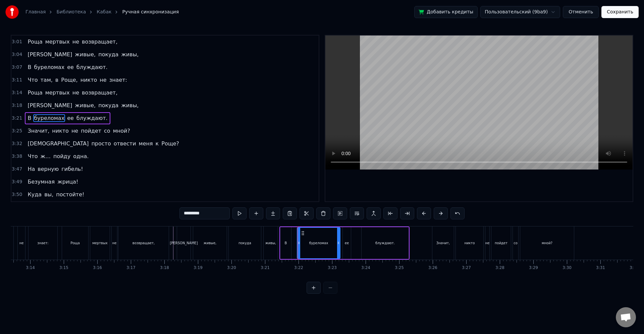
drag, startPoint x: 296, startPoint y: 242, endPoint x: 299, endPoint y: 243, distance: 3.8
click at [299, 243] on icon at bounding box center [298, 242] width 3 height 5
click at [290, 242] on div "В" at bounding box center [285, 243] width 11 height 32
drag, startPoint x: 290, startPoint y: 234, endPoint x: 297, endPoint y: 236, distance: 8.1
click at [296, 235] on icon at bounding box center [294, 233] width 5 height 5
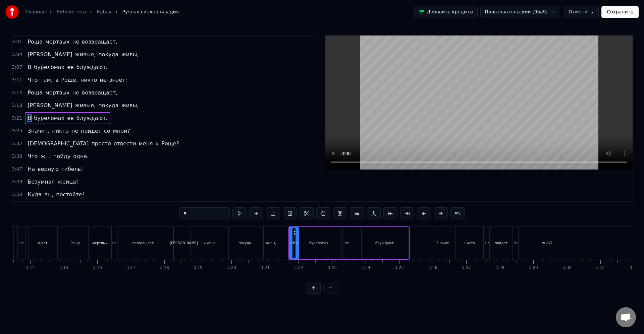
click at [297, 242] on icon at bounding box center [296, 242] width 3 height 5
click at [301, 244] on div "буреломах" at bounding box center [318, 243] width 43 height 32
type input "*********"
click at [300, 244] on circle at bounding box center [300, 244] width 0 height 0
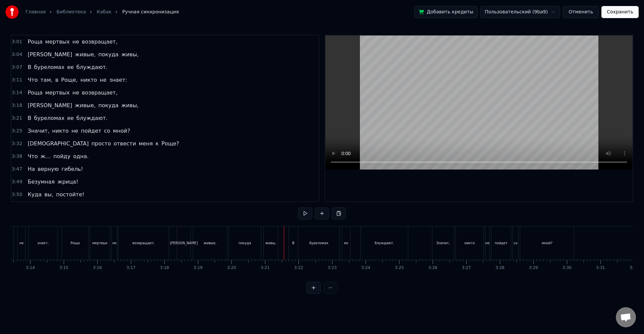
click at [278, 244] on div "А живые, покуда живы," at bounding box center [228, 243] width 103 height 33
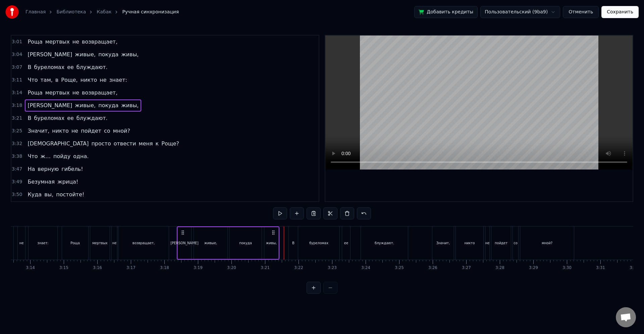
click at [274, 243] on div "живы," at bounding box center [271, 243] width 11 height 5
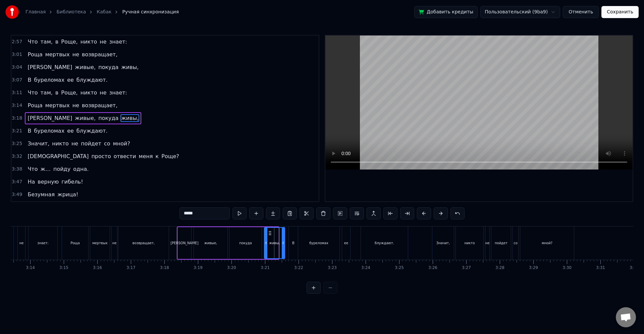
drag, startPoint x: 278, startPoint y: 243, endPoint x: 284, endPoint y: 245, distance: 6.8
click at [284, 245] on icon at bounding box center [283, 242] width 3 height 5
click at [278, 244] on div "живы," at bounding box center [274, 243] width 11 height 5
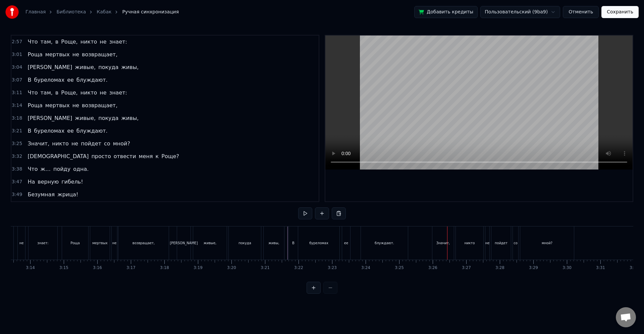
click at [451, 252] on div "Значит," at bounding box center [442, 243] width 21 height 33
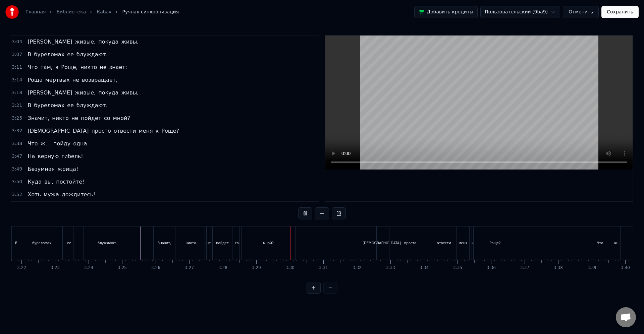
scroll to position [0, 6872]
click at [289, 247] on div "просто" at bounding box center [298, 243] width 42 height 33
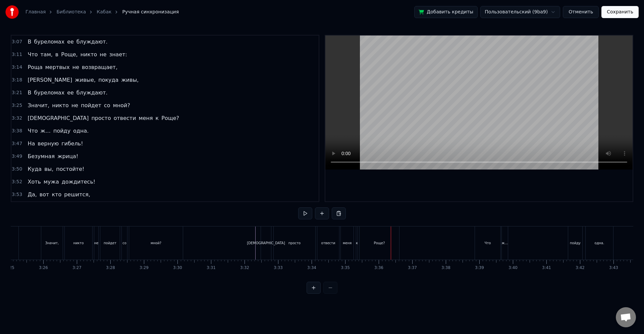
click at [494, 246] on div "Что" at bounding box center [487, 243] width 25 height 33
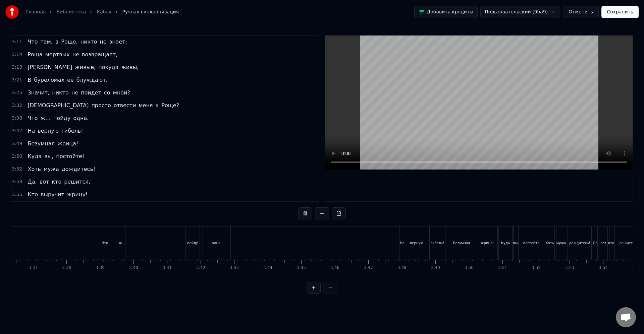
scroll to position [0, 7333]
click at [333, 241] on div "верную" at bounding box center [333, 243] width 13 height 5
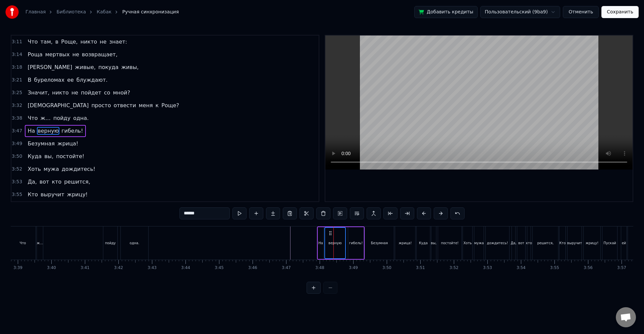
scroll to position [306, 0]
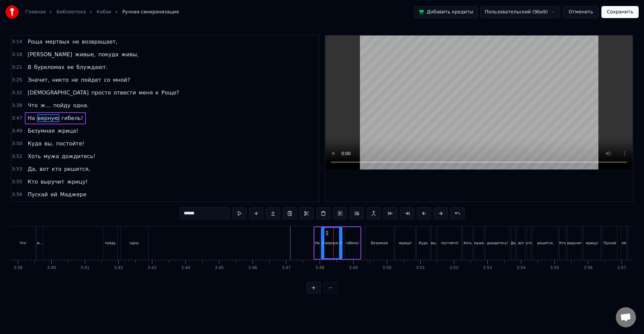
click at [392, 242] on div "Безумная" at bounding box center [379, 243] width 29 height 33
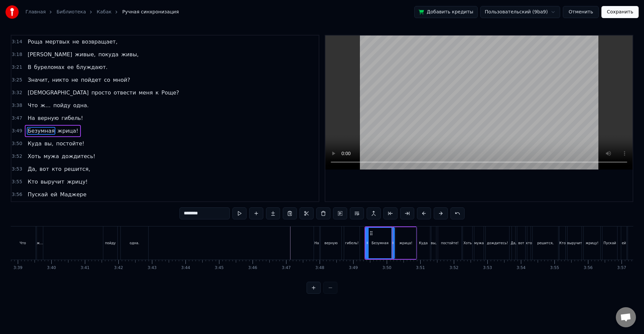
scroll to position [318, 0]
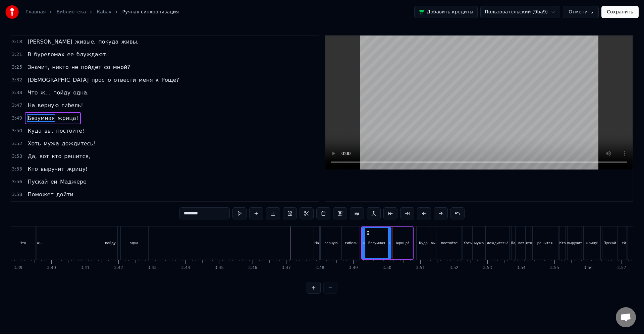
click at [373, 239] on div "Безумная" at bounding box center [376, 243] width 28 height 30
click at [428, 244] on div "Куда" at bounding box center [422, 243] width 13 height 33
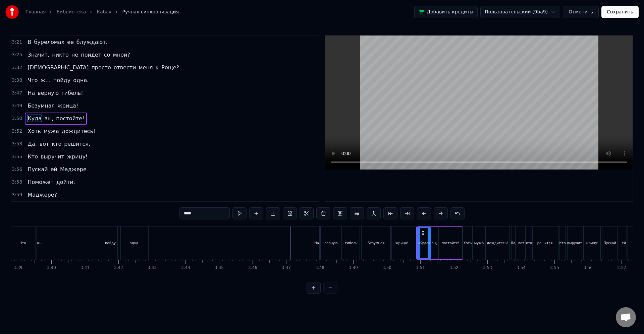
scroll to position [331, 0]
click at [479, 239] on div "мужа" at bounding box center [478, 243] width 9 height 33
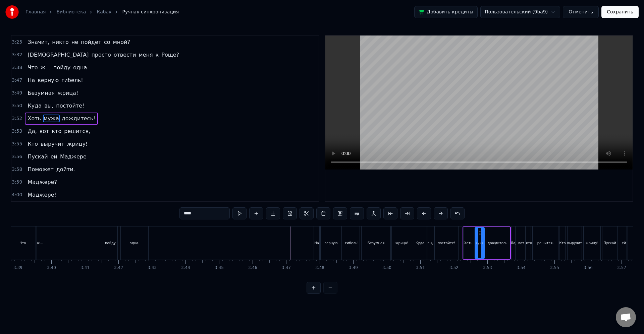
scroll to position [344, 0]
click at [524, 237] on div "вот" at bounding box center [521, 243] width 8 height 33
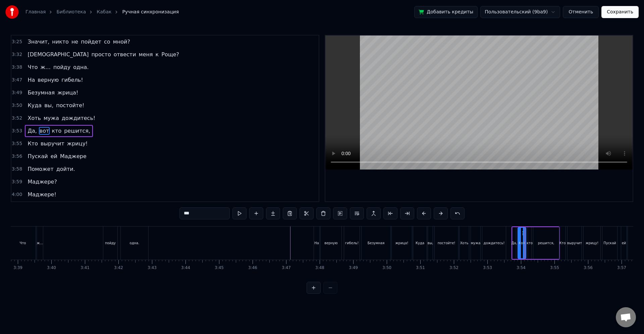
scroll to position [357, 0]
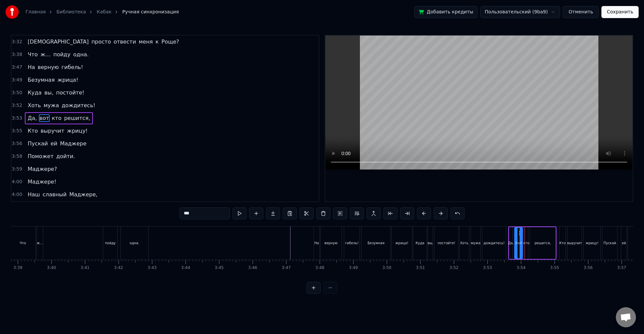
click at [573, 238] on div "выручит" at bounding box center [574, 243] width 14 height 33
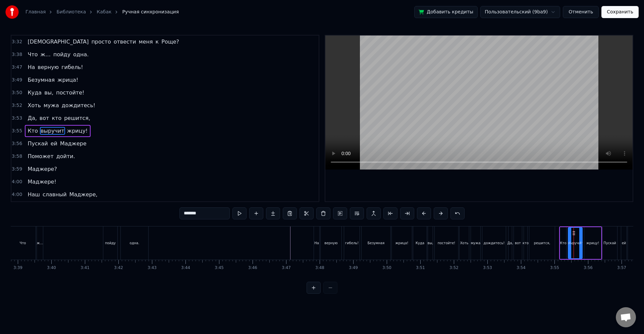
scroll to position [369, 0]
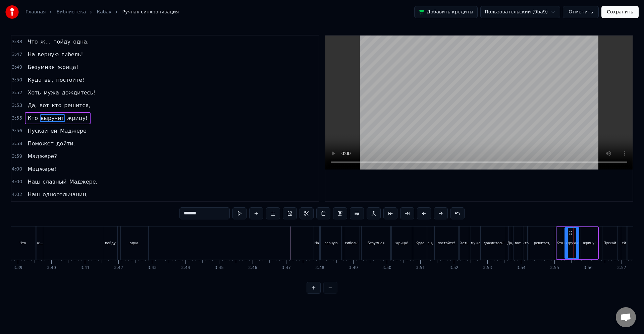
click at [611, 244] on div "Пускай" at bounding box center [609, 243] width 13 height 5
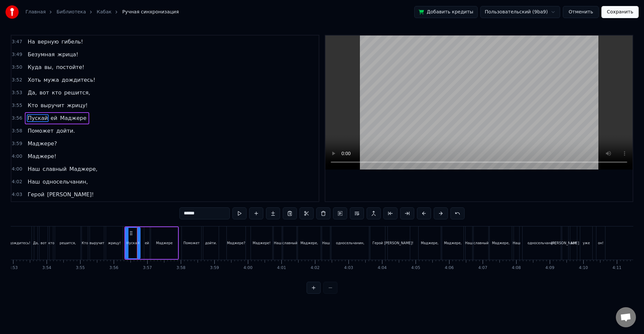
scroll to position [0, 7899]
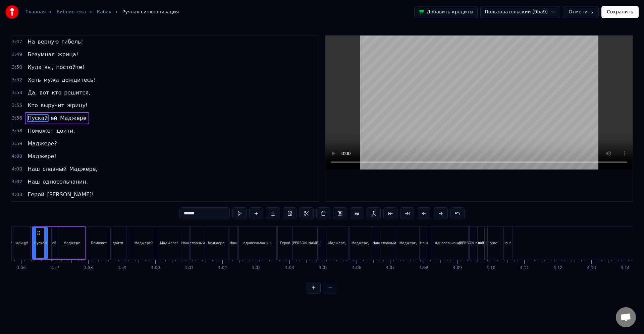
click at [124, 244] on div "дойти." at bounding box center [118, 243] width 15 height 33
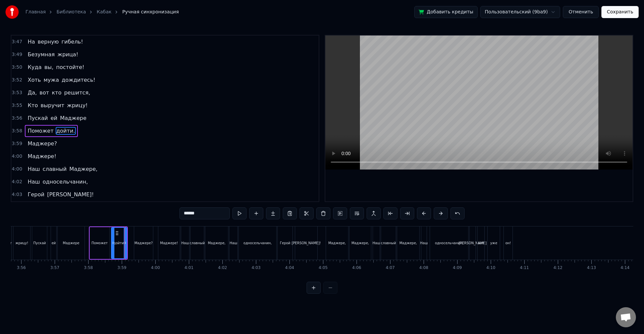
scroll to position [395, 0]
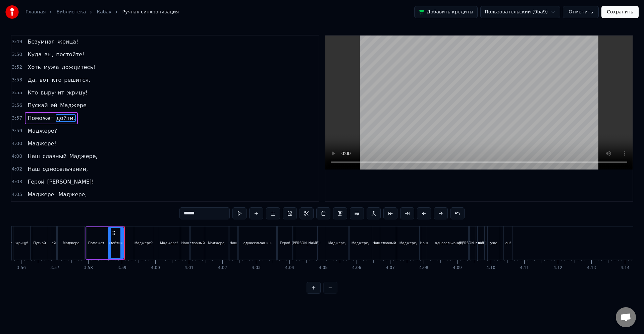
click at [150, 245] on div "Маджере?" at bounding box center [143, 243] width 18 height 5
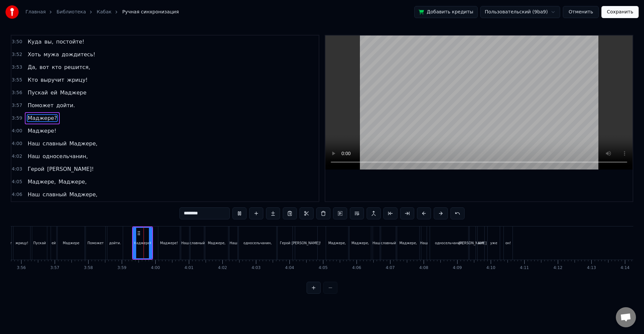
click at [167, 247] on div "Маджере!" at bounding box center [168, 243] width 21 height 33
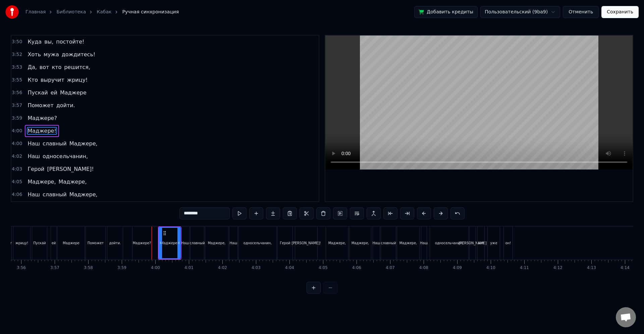
scroll to position [420, 0]
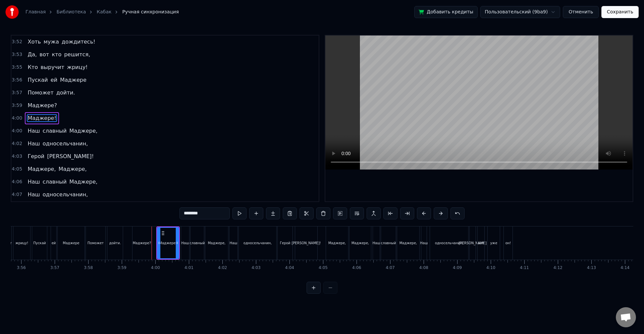
click at [195, 247] on div "славный" at bounding box center [196, 243] width 13 height 33
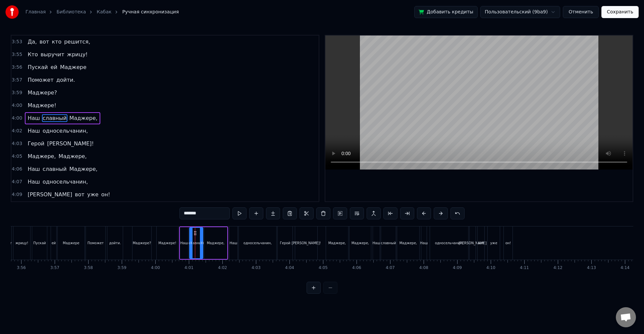
click at [251, 245] on div "односельчанин," at bounding box center [257, 243] width 28 height 5
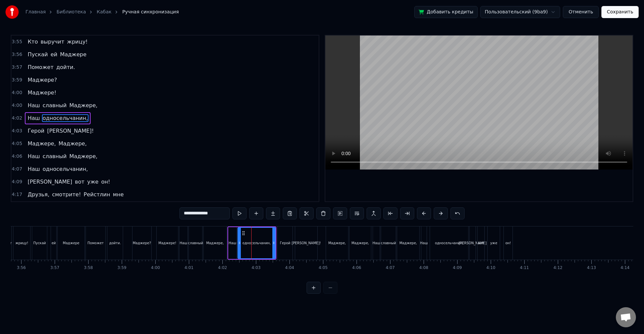
click at [290, 242] on div "Герой" at bounding box center [285, 243] width 15 height 33
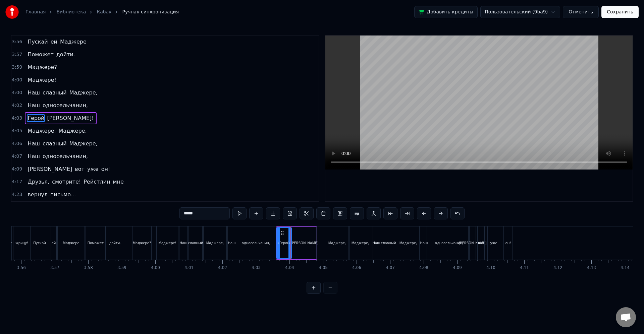
click at [339, 241] on div "Маджере," at bounding box center [337, 243] width 18 height 5
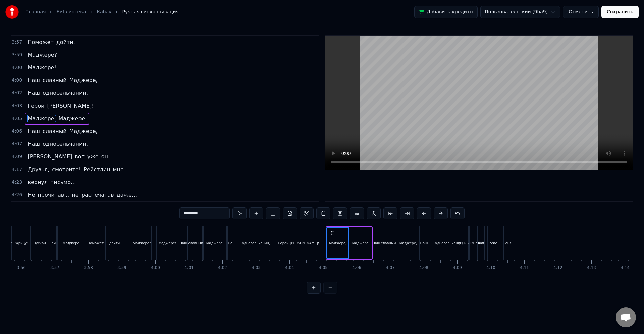
scroll to position [471, 0]
click at [386, 240] on div "славный" at bounding box center [388, 243] width 15 height 33
type input "*******"
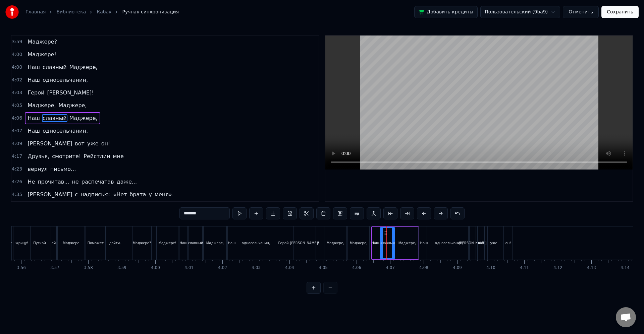
click at [429, 240] on div "Наш односельчанин," at bounding box center [445, 243] width 49 height 33
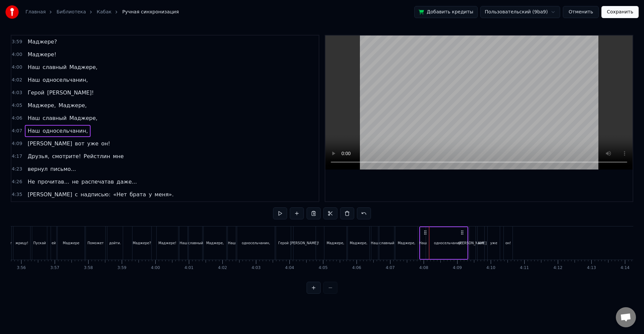
click at [483, 243] on div "вот" at bounding box center [481, 243] width 6 height 5
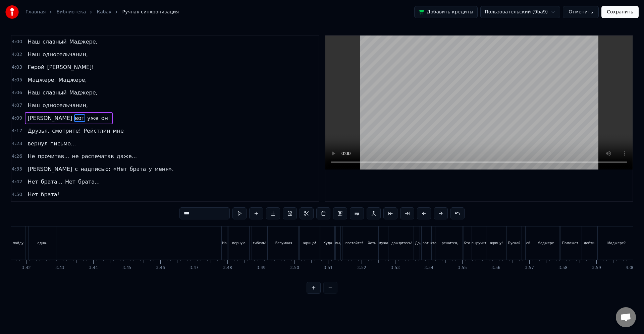
scroll to position [0, 7343]
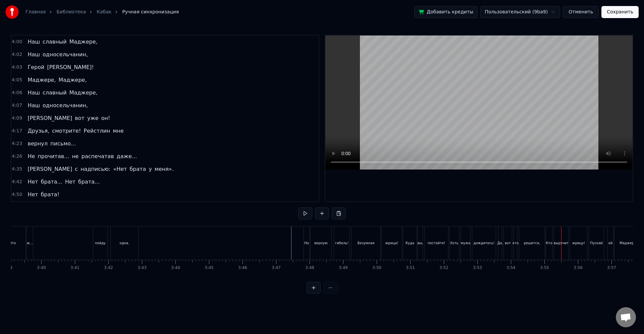
click at [333, 249] on div "На верную гибель!" at bounding box center [327, 243] width 48 height 33
click at [392, 251] on div "жрица!" at bounding box center [391, 243] width 20 height 33
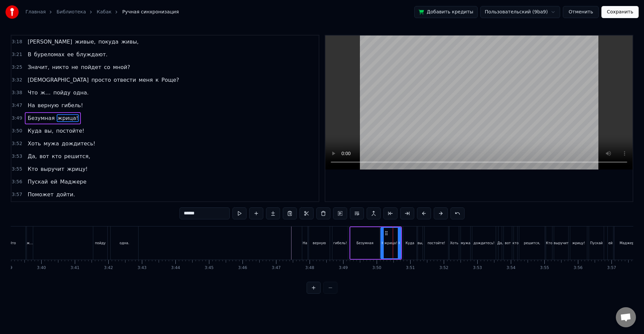
click at [438, 239] on div "постойте!" at bounding box center [435, 243] width 23 height 33
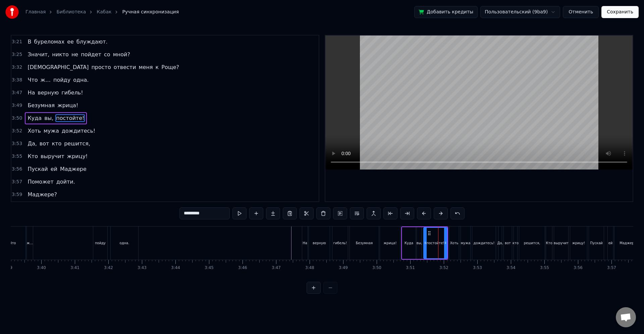
click at [477, 237] on div "дождитесь!" at bounding box center [483, 243] width 23 height 33
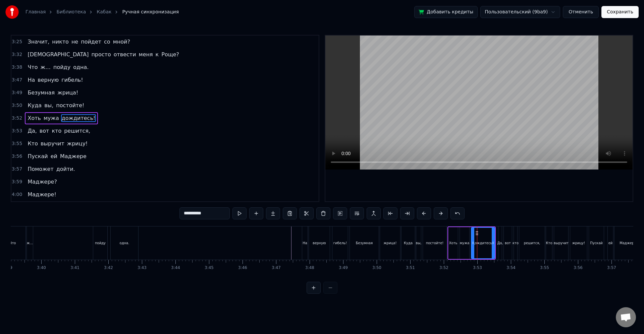
click at [524, 238] on div "решится," at bounding box center [531, 243] width 25 height 33
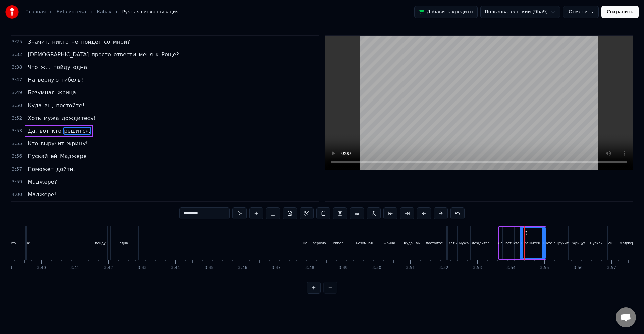
scroll to position [357, 0]
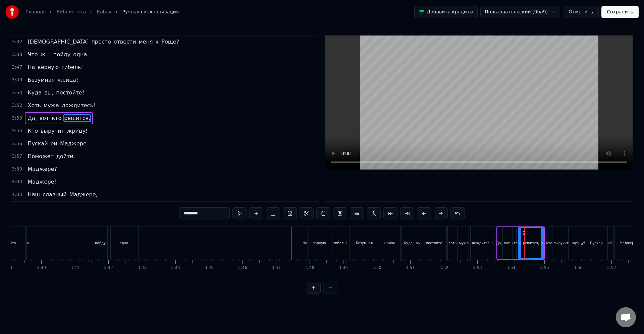
click at [553, 240] on div "выручит" at bounding box center [560, 243] width 15 height 33
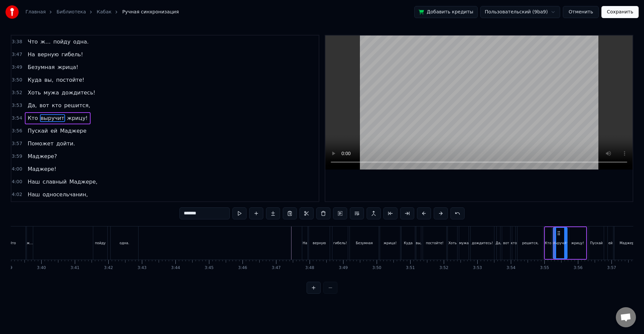
click at [596, 234] on div "Пускай" at bounding box center [596, 243] width 15 height 33
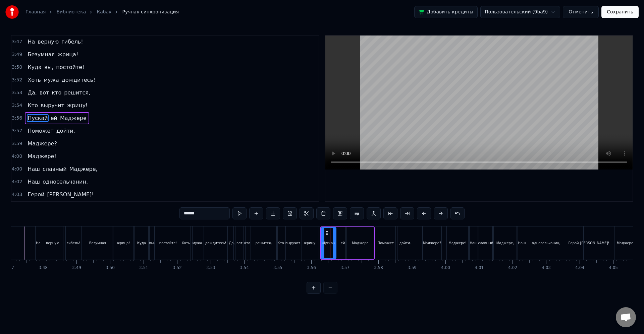
scroll to position [0, 7773]
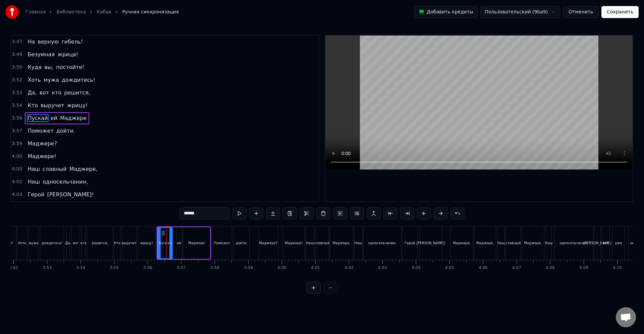
click at [239, 237] on div "дойти." at bounding box center [241, 243] width 15 height 33
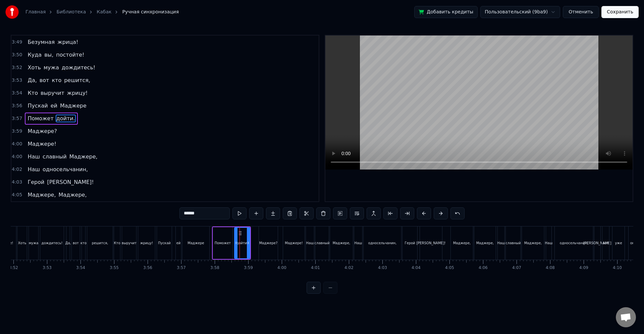
scroll to position [395, 0]
click at [291, 232] on div "Маджере!" at bounding box center [293, 243] width 21 height 33
type input "********"
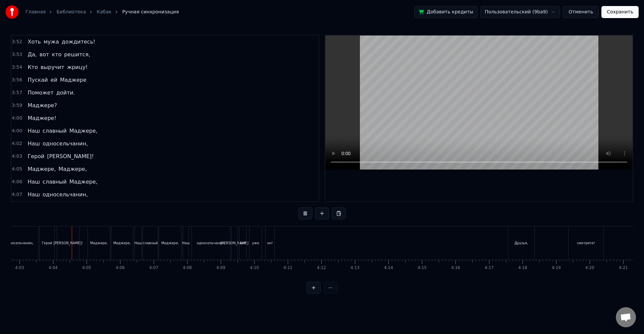
scroll to position [0, 8138]
click at [165, 241] on div "Маджере," at bounding box center [168, 243] width 18 height 5
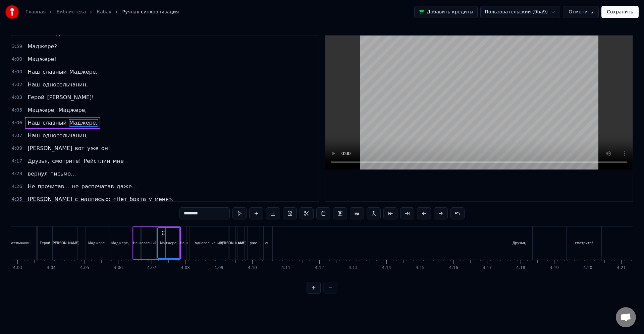
scroll to position [484, 0]
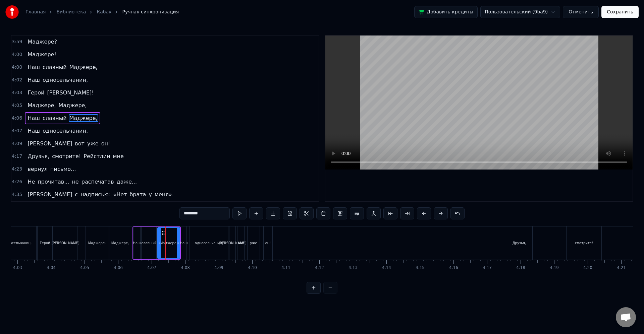
click at [129, 232] on div "Маджере," at bounding box center [119, 243] width 21 height 33
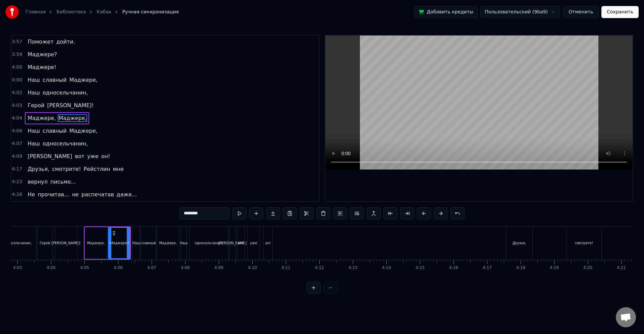
click at [156, 239] on div "славный" at bounding box center [147, 243] width 15 height 33
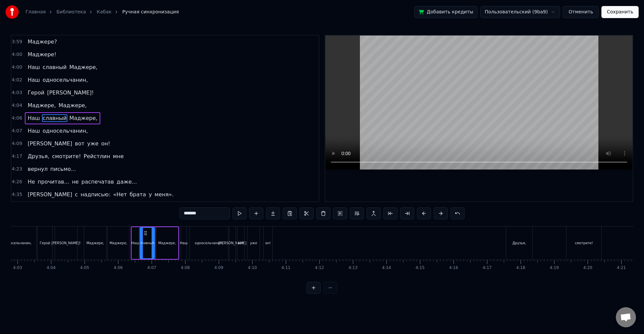
click at [207, 237] on div "односельчанин," at bounding box center [209, 243] width 38 height 33
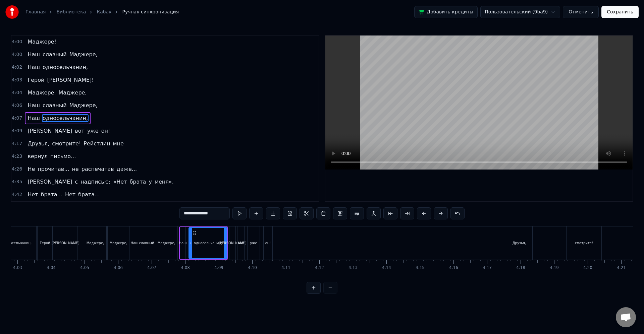
click at [241, 238] on div "вот" at bounding box center [240, 243] width 7 height 33
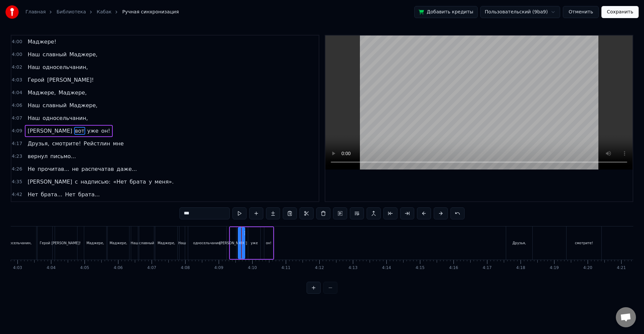
scroll to position [509, 0]
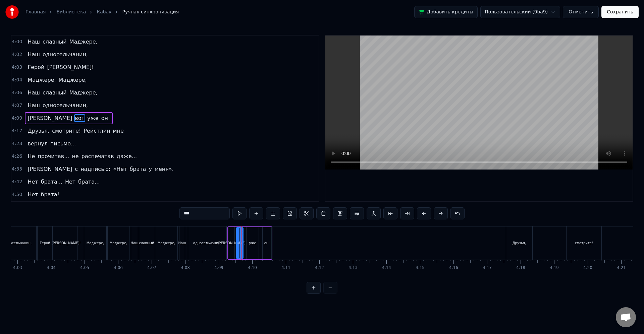
click at [233, 240] on div "[PERSON_NAME]" at bounding box center [231, 243] width 6 height 32
click at [241, 236] on div "вот" at bounding box center [239, 243] width 7 height 32
drag, startPoint x: 255, startPoint y: 240, endPoint x: 260, endPoint y: 241, distance: 5.1
click at [255, 240] on div "уже" at bounding box center [252, 243] width 12 height 32
type input "***"
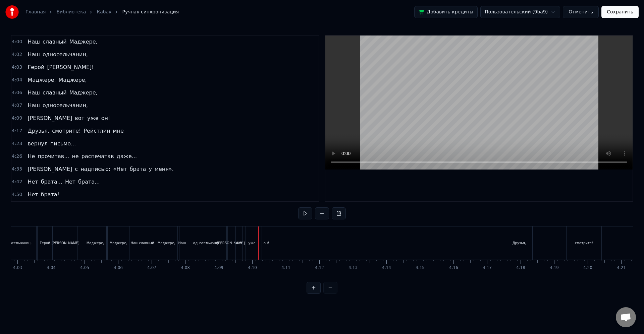
click at [522, 244] on div "Друзья," at bounding box center [518, 243] width 13 height 5
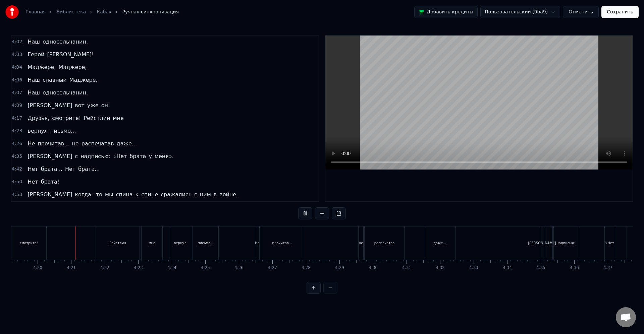
scroll to position [0, 8694]
click at [297, 241] on div "Не прочитав... не распечатав даже..." at bounding box center [349, 243] width 202 height 33
click at [549, 246] on div "надписью:" at bounding box center [559, 243] width 24 height 33
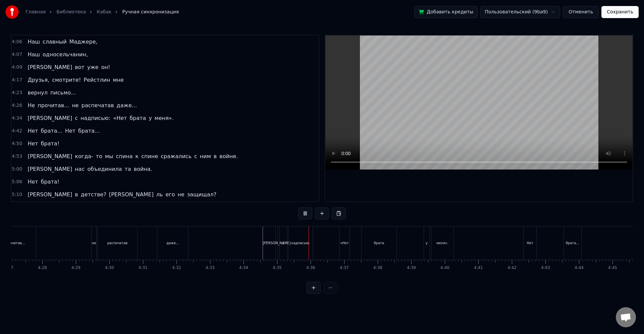
scroll to position [0, 8951]
click at [529, 249] on div "Нет" at bounding box center [529, 243] width 13 height 33
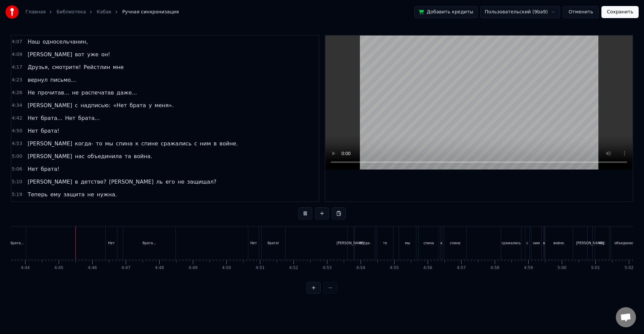
scroll to position [0, 9511]
click at [271, 252] on div "брата!" at bounding box center [265, 243] width 23 height 33
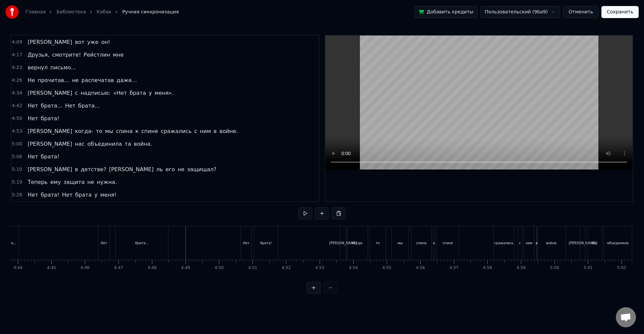
scroll to position [586, 0]
click at [350, 246] on div "когда-" at bounding box center [357, 243] width 20 height 33
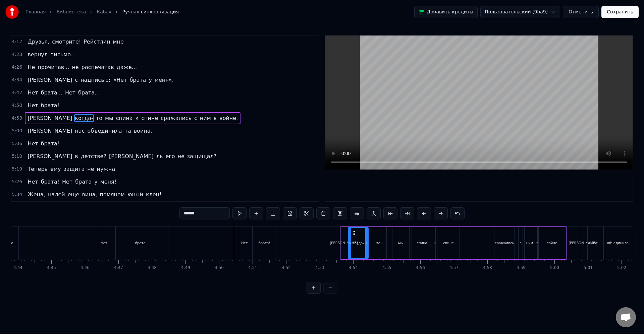
scroll to position [0, 9498]
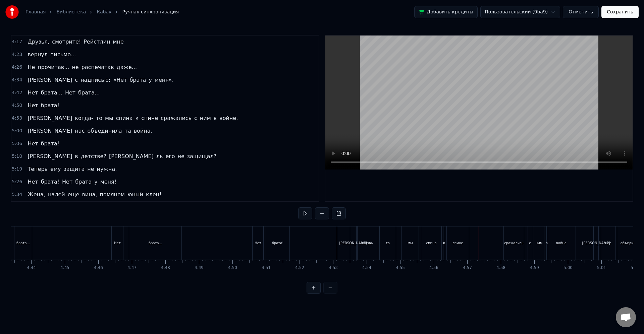
click at [522, 242] on div "сражались" at bounding box center [513, 243] width 19 height 5
click at [598, 245] on div "И нас объединила та война." at bounding box center [648, 243] width 111 height 33
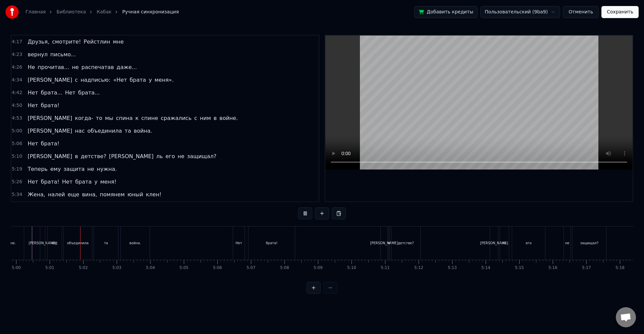
scroll to position [0, 10061]
click at [249, 252] on div "брата!" at bounding box center [260, 243] width 46 height 33
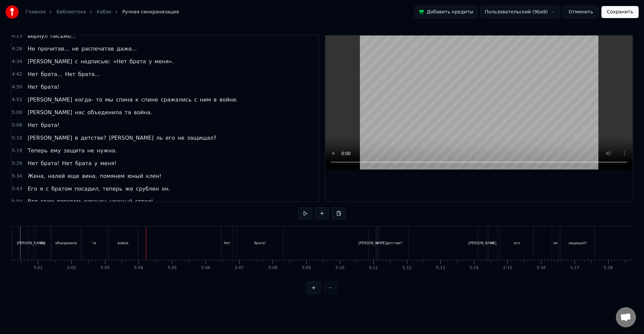
scroll to position [624, 0]
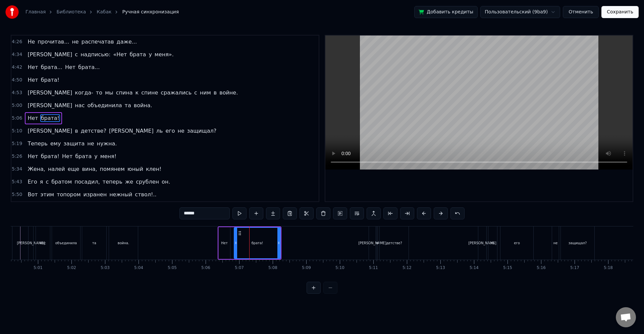
click at [379, 247] on div "А в детстве? Я ль его не защищал?" at bounding box center [481, 243] width 227 height 33
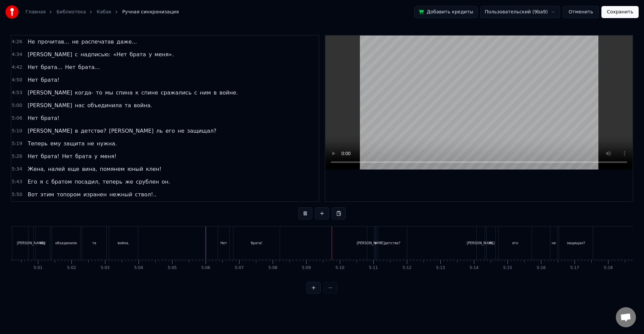
click at [367, 245] on div "[PERSON_NAME]" at bounding box center [370, 243] width 7 height 33
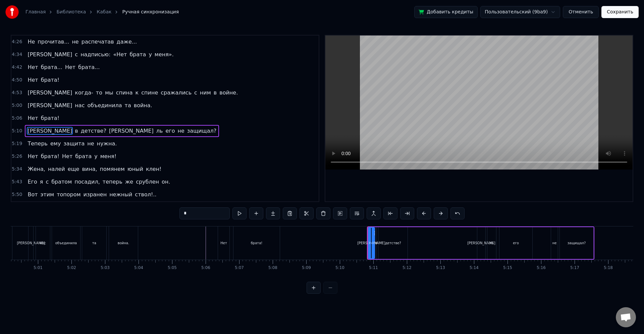
scroll to position [637, 0]
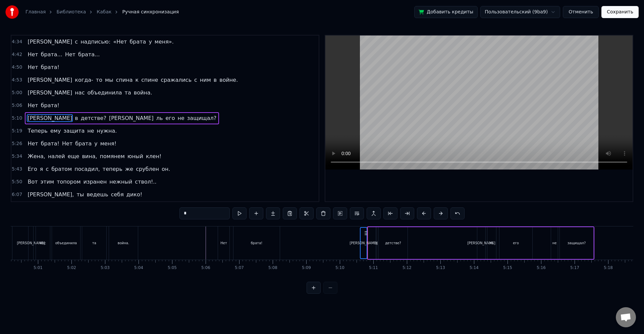
drag, startPoint x: 374, startPoint y: 233, endPoint x: 366, endPoint y: 233, distance: 7.4
click at [366, 233] on circle at bounding box center [366, 233] width 0 height 0
click at [372, 243] on icon at bounding box center [372, 242] width 3 height 5
click at [367, 242] on div "[PERSON_NAME]" at bounding box center [367, 243] width 28 height 5
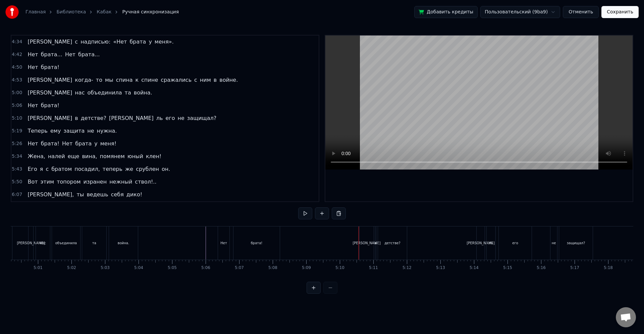
click at [361, 243] on div "[PERSON_NAME]" at bounding box center [366, 243] width 14 height 33
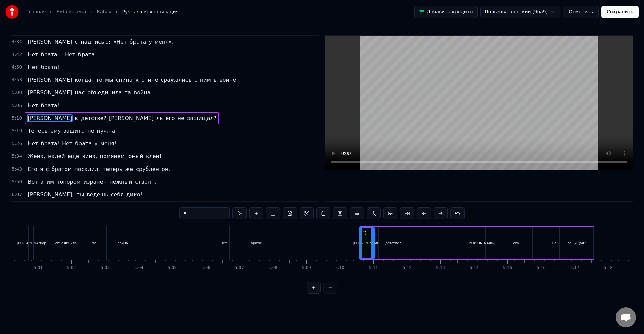
click at [360, 243] on icon at bounding box center [360, 242] width 3 height 5
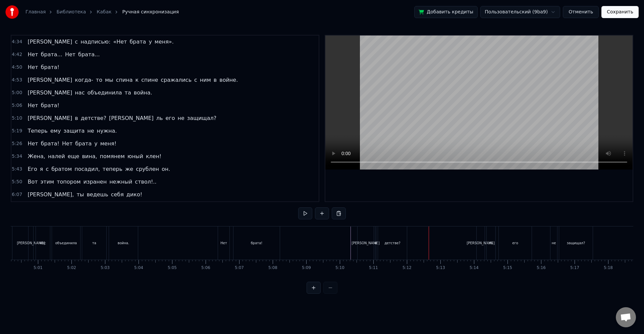
click at [493, 243] on div "ль" at bounding box center [490, 243] width 9 height 33
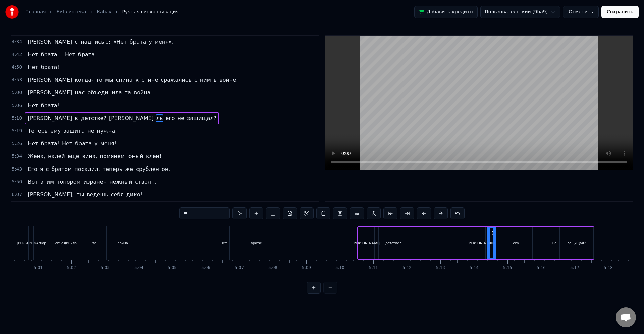
click at [484, 241] on div "[PERSON_NAME]" at bounding box center [481, 243] width 8 height 32
type input "*"
drag, startPoint x: 483, startPoint y: 235, endPoint x: 475, endPoint y: 235, distance: 8.0
click at [475, 235] on icon at bounding box center [474, 233] width 5 height 5
click at [477, 241] on div "[PERSON_NAME]" at bounding box center [473, 243] width 9 height 32
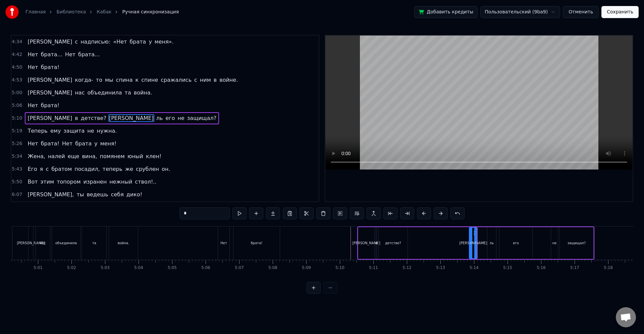
click at [476, 243] on icon at bounding box center [475, 242] width 3 height 5
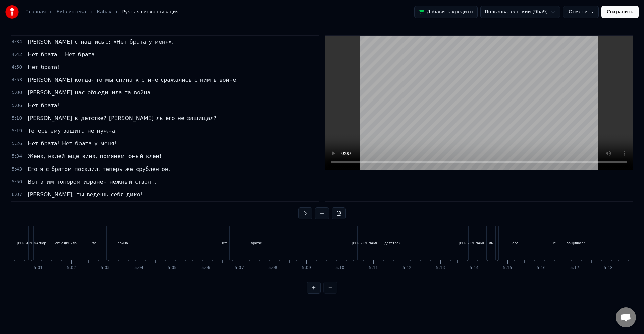
click at [475, 243] on div "[PERSON_NAME]" at bounding box center [472, 243] width 8 height 33
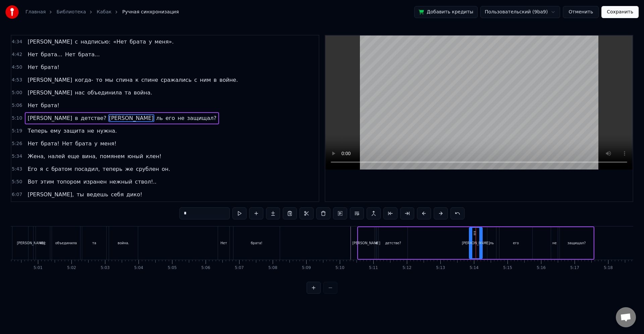
drag, startPoint x: 476, startPoint y: 244, endPoint x: 487, endPoint y: 245, distance: 10.5
click at [482, 245] on icon at bounding box center [480, 242] width 3 height 5
click at [482, 243] on icon at bounding box center [482, 242] width 3 height 5
click at [478, 241] on div "[PERSON_NAME]" at bounding box center [476, 243] width 14 height 30
click at [491, 243] on div "ль" at bounding box center [491, 243] width 4 height 5
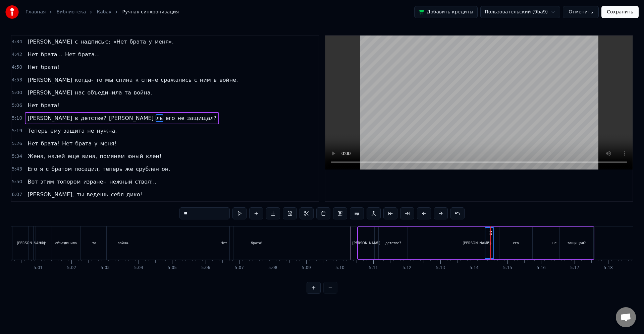
click at [490, 233] on icon at bounding box center [490, 233] width 5 height 5
click at [505, 236] on div "его" at bounding box center [515, 243] width 33 height 32
click at [497, 238] on div at bounding box center [498, 243] width 3 height 30
click at [506, 243] on div "его" at bounding box center [513, 243] width 35 height 30
click at [552, 243] on div "не" at bounding box center [554, 243] width 4 height 5
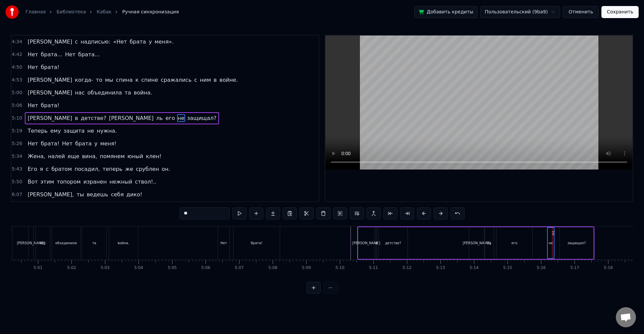
click at [554, 233] on icon at bounding box center [552, 233] width 5 height 5
click at [567, 239] on div "защищал?" at bounding box center [576, 243] width 34 height 32
drag, startPoint x: 561, startPoint y: 239, endPoint x: 556, endPoint y: 239, distance: 5.0
click at [556, 239] on div at bounding box center [556, 243] width 3 height 30
click at [359, 245] on div "[PERSON_NAME]" at bounding box center [366, 243] width 16 height 32
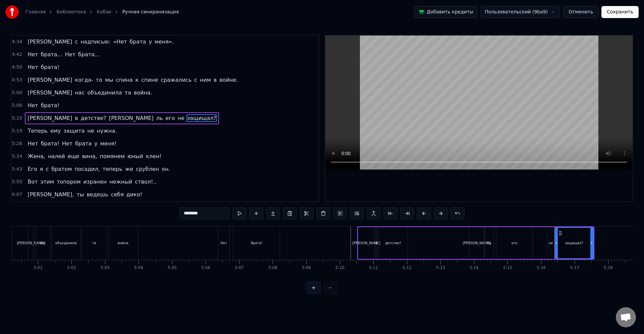
type input "*"
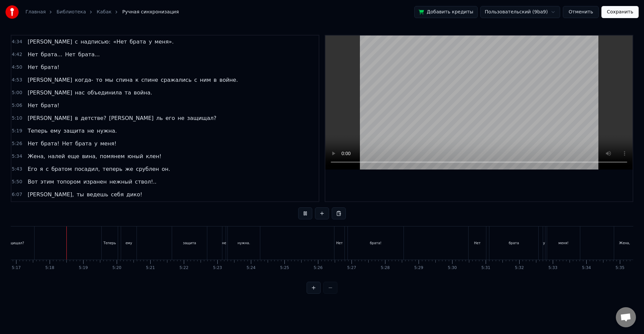
scroll to position [0, 10619]
click at [137, 246] on div "Теперь ему защита не нужна." at bounding box center [181, 243] width 160 height 33
click at [360, 250] on div "брата!" at bounding box center [375, 243] width 56 height 33
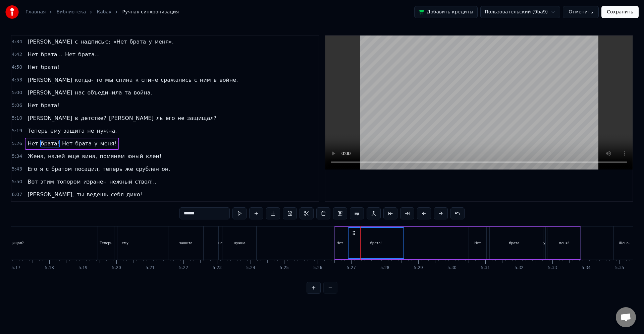
scroll to position [662, 0]
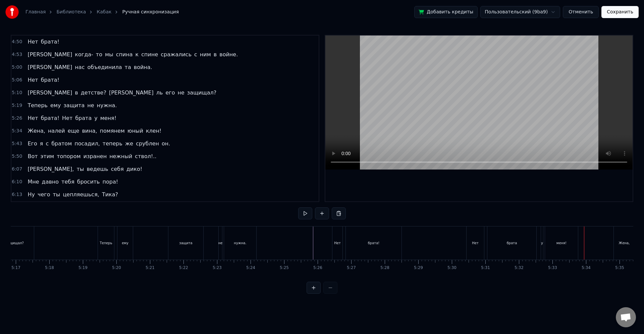
click at [567, 243] on div "меня!" at bounding box center [561, 243] width 33 height 33
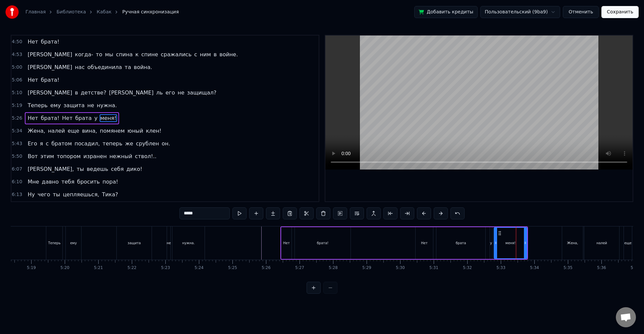
scroll to position [0, 10845]
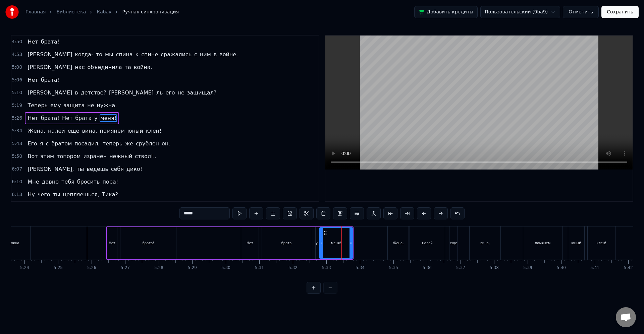
click at [422, 241] on div "налей" at bounding box center [427, 243] width 11 height 5
type input "*****"
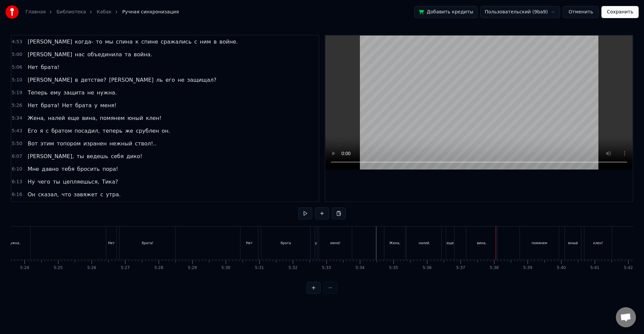
click at [451, 243] on div "еще" at bounding box center [449, 243] width 7 height 5
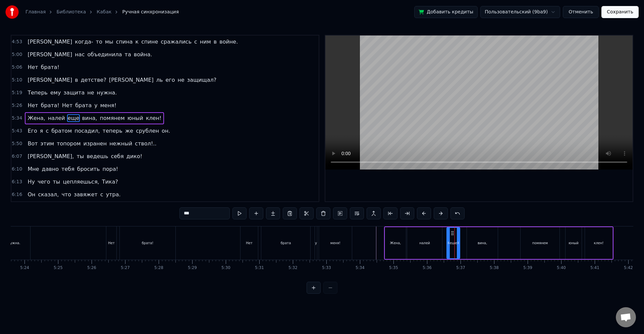
drag, startPoint x: 453, startPoint y: 244, endPoint x: 460, endPoint y: 244, distance: 6.4
click at [459, 244] on icon at bounding box center [457, 242] width 3 height 5
click at [461, 246] on div at bounding box center [461, 243] width 3 height 30
click at [466, 244] on icon at bounding box center [464, 242] width 3 height 5
click at [474, 244] on div "вина," at bounding box center [482, 243] width 31 height 32
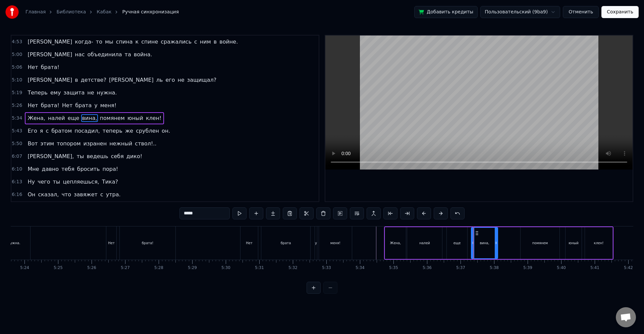
drag, startPoint x: 469, startPoint y: 243, endPoint x: 473, endPoint y: 243, distance: 4.7
click at [473, 243] on icon at bounding box center [472, 242] width 3 height 5
click at [467, 243] on div "еще" at bounding box center [456, 243] width 21 height 32
type input "***"
click at [466, 244] on icon at bounding box center [465, 242] width 3 height 5
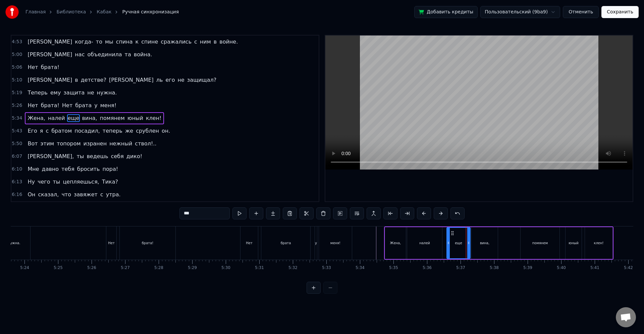
click at [469, 245] on icon at bounding box center [468, 242] width 3 height 5
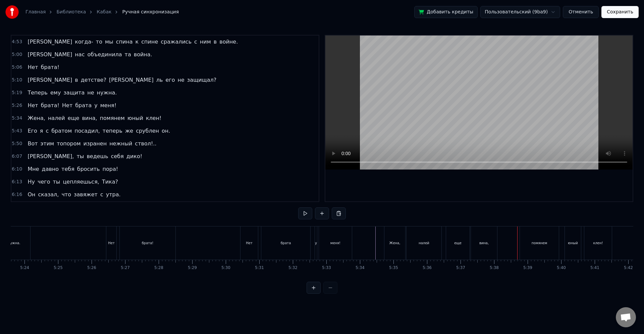
click at [468, 254] on div "еще" at bounding box center [457, 243] width 23 height 33
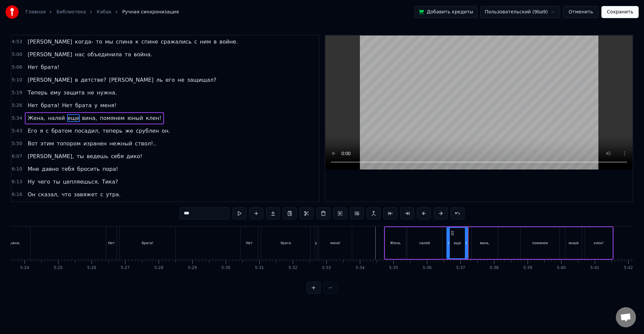
click at [466, 246] on div at bounding box center [466, 243] width 3 height 30
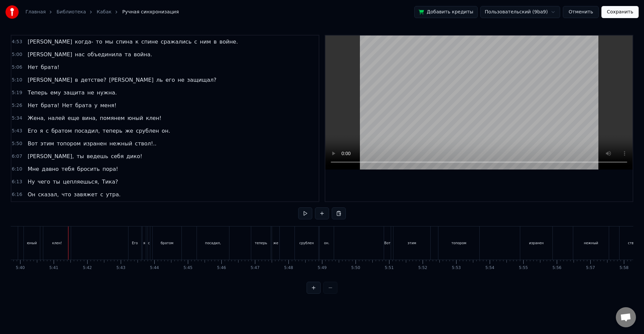
scroll to position [0, 11400]
click at [198, 249] on div "посадил," at bounding box center [198, 243] width 32 height 33
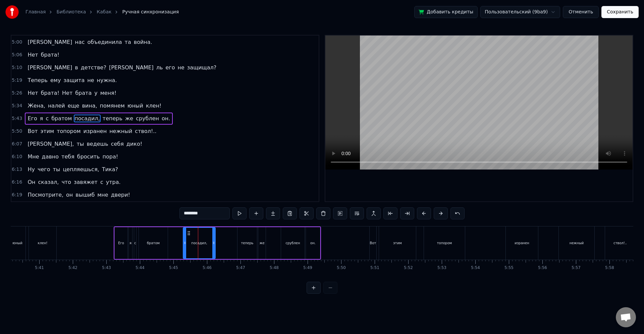
scroll to position [688, 0]
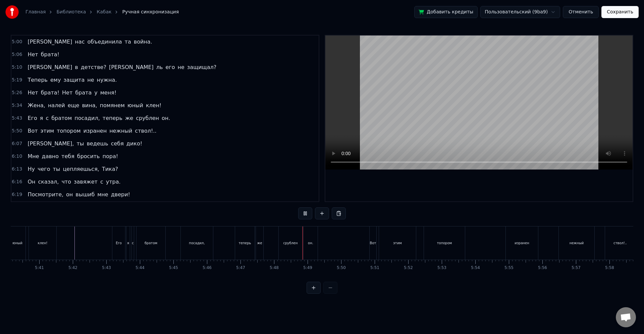
click at [253, 247] on div "теперь" at bounding box center [244, 243] width 19 height 33
click at [289, 236] on div "срублен" at bounding box center [290, 243] width 23 height 33
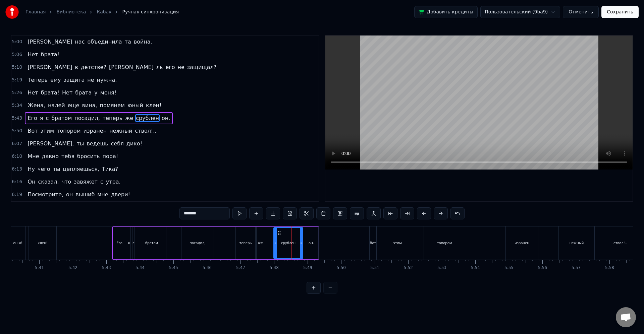
drag, startPoint x: 282, startPoint y: 244, endPoint x: 276, endPoint y: 243, distance: 5.7
click at [276, 243] on icon at bounding box center [275, 242] width 3 height 5
click at [295, 245] on icon at bounding box center [296, 242] width 3 height 5
click at [302, 245] on div "Его я с братом посадил, теперь же срублен он." at bounding box center [215, 243] width 207 height 33
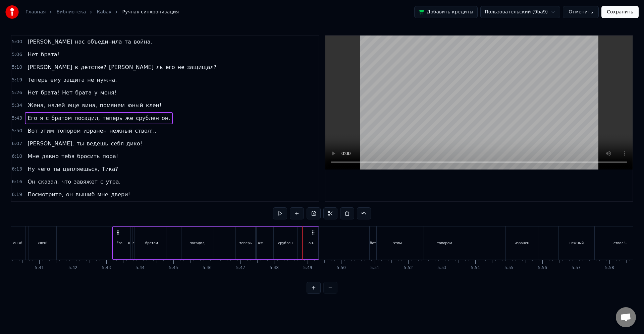
click at [309, 245] on div "он." at bounding box center [310, 243] width 5 height 5
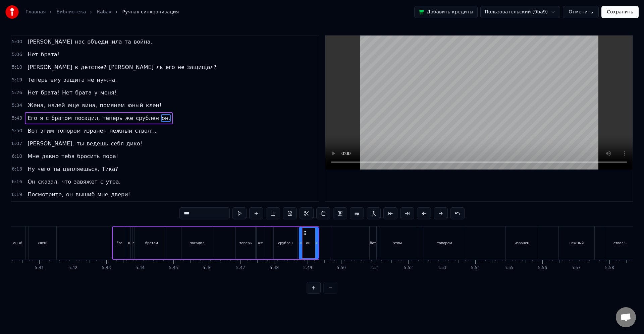
drag, startPoint x: 305, startPoint y: 244, endPoint x: 301, endPoint y: 244, distance: 3.7
click at [299, 243] on icon at bounding box center [300, 242] width 3 height 5
click at [307, 248] on div "он." at bounding box center [308, 243] width 20 height 30
drag, startPoint x: 299, startPoint y: 243, endPoint x: 303, endPoint y: 244, distance: 4.0
click at [303, 244] on icon at bounding box center [302, 242] width 3 height 5
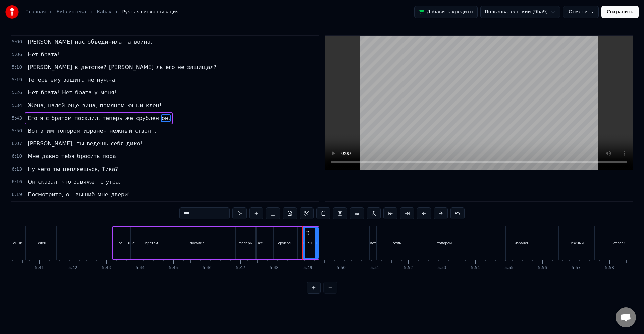
click at [290, 242] on div "срублен" at bounding box center [285, 243] width 14 height 5
click at [298, 244] on icon at bounding box center [297, 242] width 3 height 5
click at [386, 237] on div "этим" at bounding box center [397, 243] width 37 height 33
type input "****"
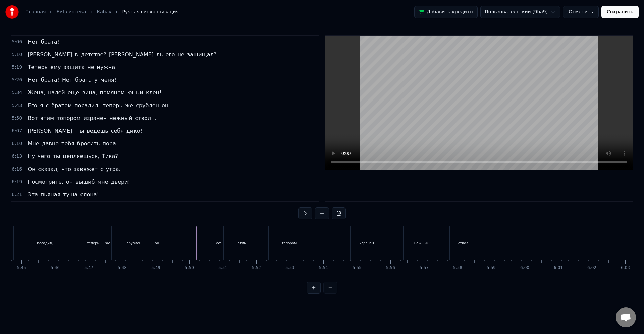
scroll to position [0, 11573]
click at [422, 237] on div "Вот этим топором изранен нежный ствол!.." at bounding box center [326, 243] width 267 height 33
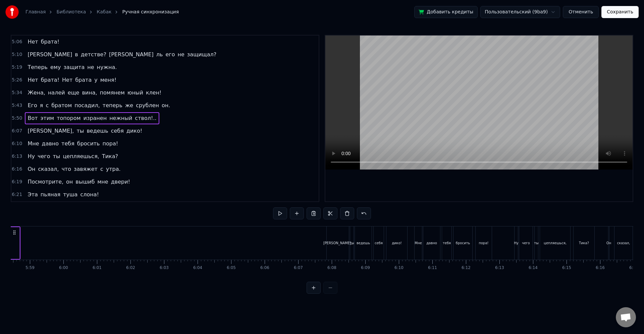
scroll to position [0, 12044]
click at [384, 242] on div "Мне" at bounding box center [387, 243] width 7 height 5
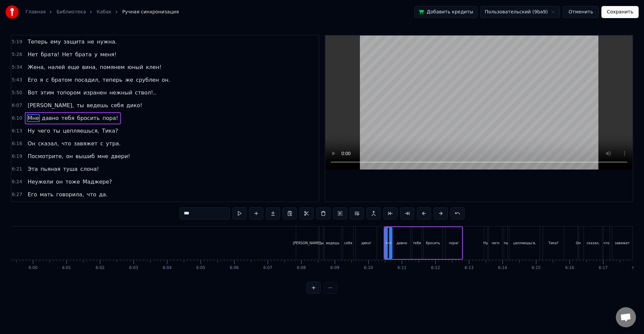
click at [345, 240] on div "себя" at bounding box center [348, 243] width 10 height 33
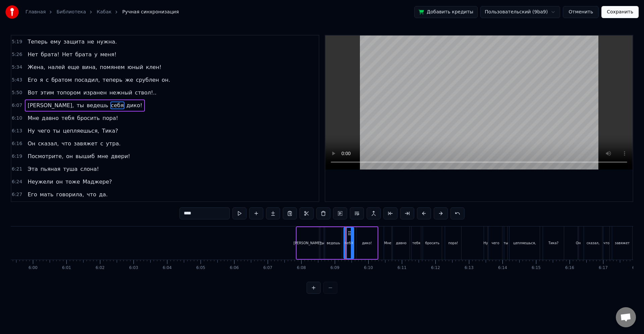
scroll to position [713, 0]
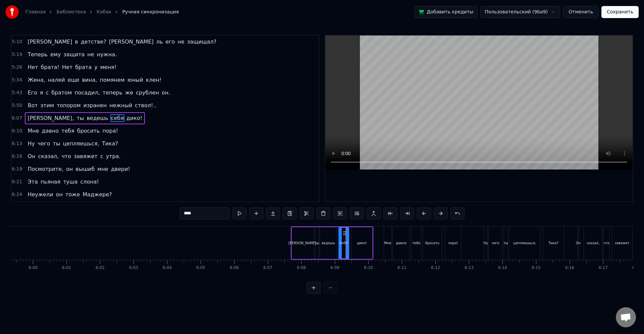
drag, startPoint x: 297, startPoint y: 245, endPoint x: 299, endPoint y: 240, distance: 5.7
click at [297, 245] on div "[PERSON_NAME]," at bounding box center [302, 243] width 29 height 5
type input "********"
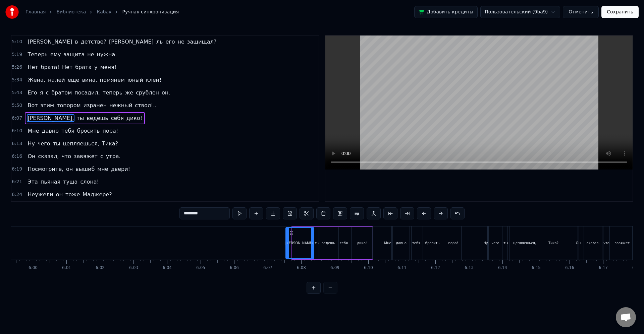
drag, startPoint x: 293, startPoint y: 241, endPoint x: 287, endPoint y: 242, distance: 6.2
click at [287, 242] on icon at bounding box center [287, 242] width 3 height 5
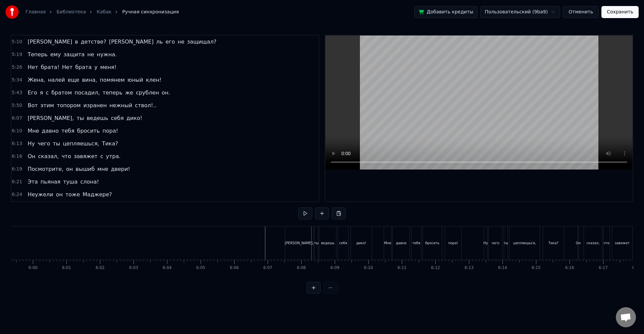
click at [288, 244] on div "[PERSON_NAME]," at bounding box center [299, 243] width 28 height 33
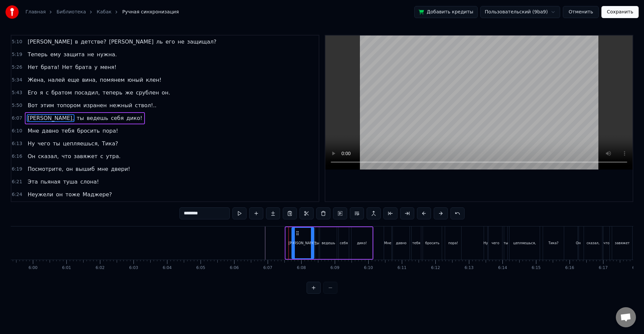
drag, startPoint x: 286, startPoint y: 244, endPoint x: 292, endPoint y: 246, distance: 6.6
click at [292, 246] on div at bounding box center [293, 243] width 3 height 30
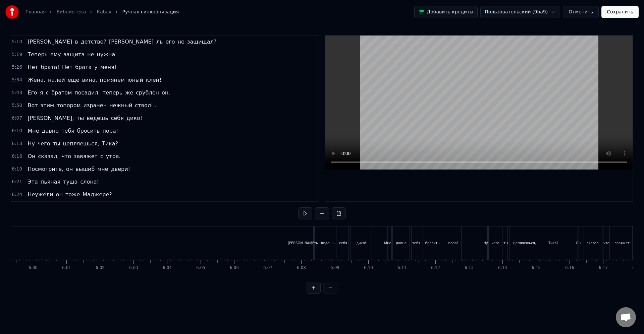
click at [399, 241] on div "давно" at bounding box center [400, 243] width 11 height 5
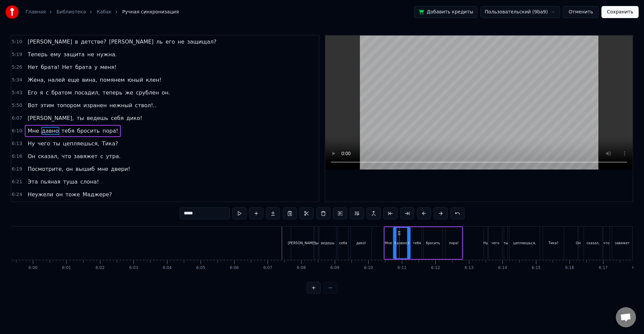
scroll to position [726, 0]
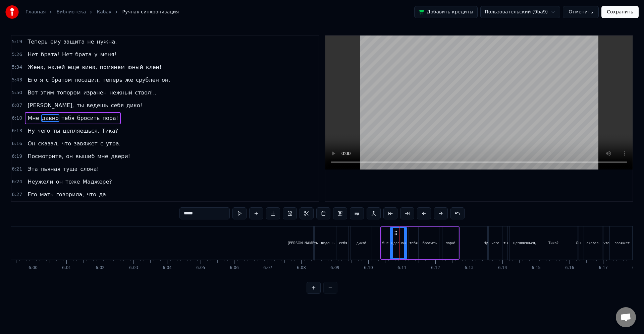
click at [535, 243] on div "цепляешься," at bounding box center [524, 243] width 30 height 33
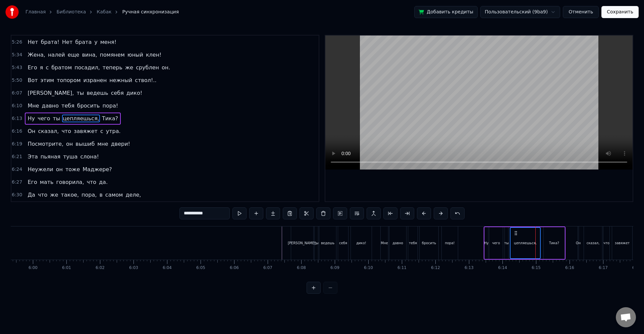
scroll to position [739, 0]
click at [592, 241] on div "сказал," at bounding box center [592, 243] width 13 height 5
type input "*******"
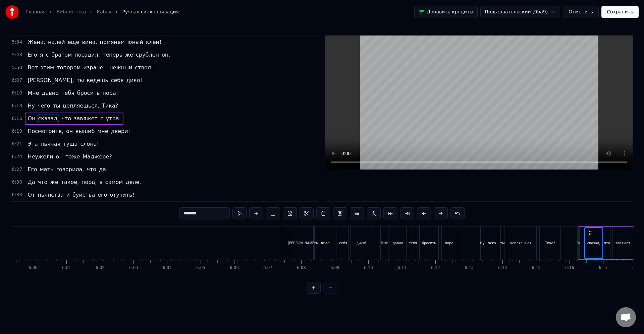
scroll to position [751, 0]
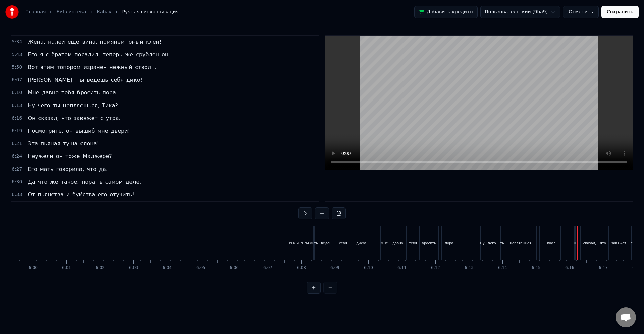
click at [601, 243] on div "что" at bounding box center [603, 243] width 6 height 5
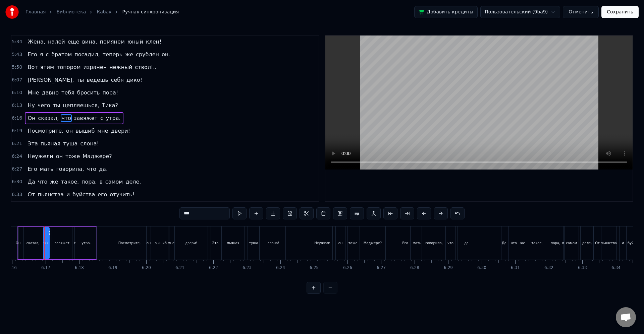
scroll to position [0, 12599]
click at [87, 244] on div "утра." at bounding box center [87, 243] width 9 height 5
type input "*****"
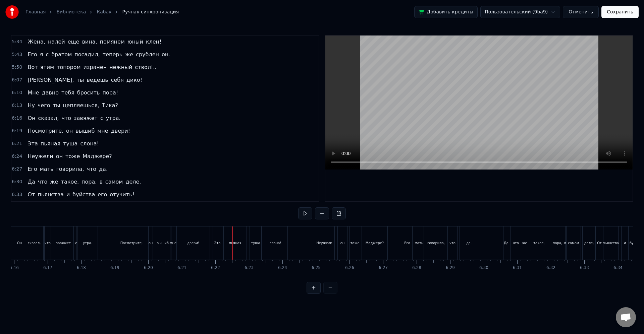
click at [231, 247] on div "пьяная" at bounding box center [235, 243] width 23 height 33
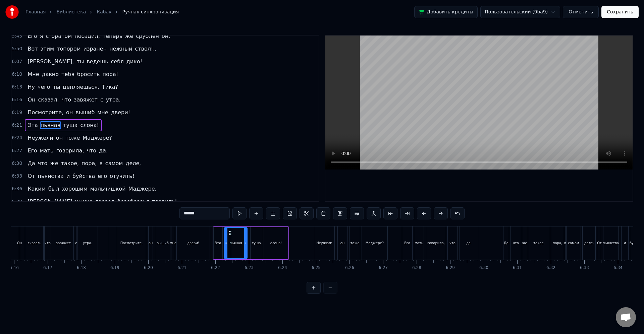
scroll to position [777, 0]
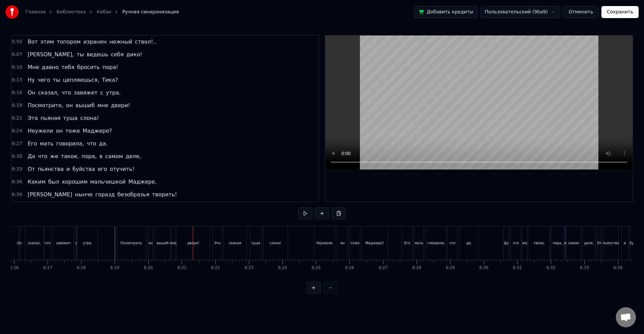
click at [164, 245] on div "вышиб" at bounding box center [163, 243] width 12 height 5
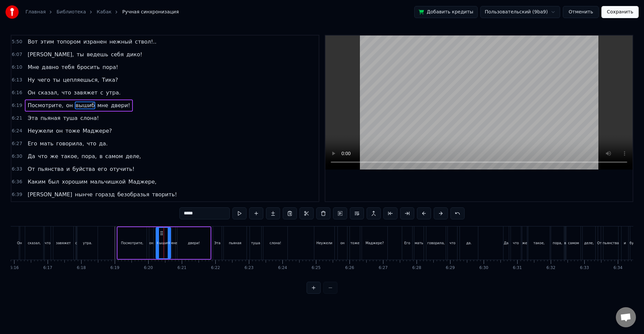
scroll to position [764, 0]
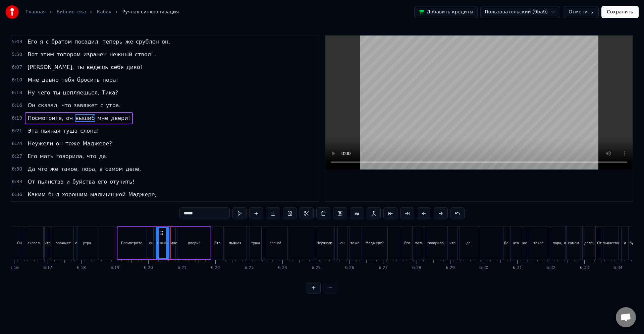
click at [167, 247] on div at bounding box center [167, 243] width 3 height 30
click at [175, 246] on div "мне" at bounding box center [173, 243] width 3 height 32
type input "***"
click at [170, 244] on icon at bounding box center [171, 242] width 3 height 5
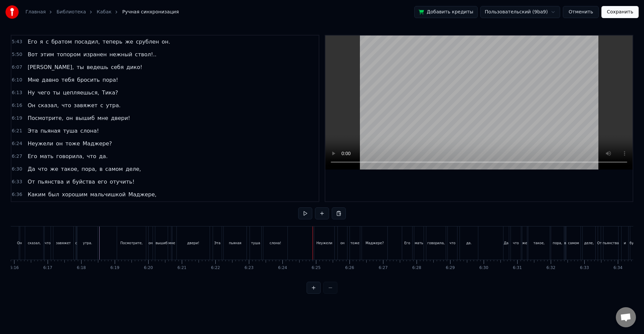
click at [321, 244] on div "Неужели" at bounding box center [324, 243] width 16 height 5
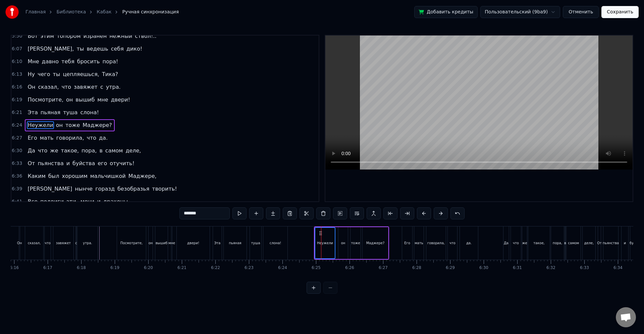
scroll to position [790, 0]
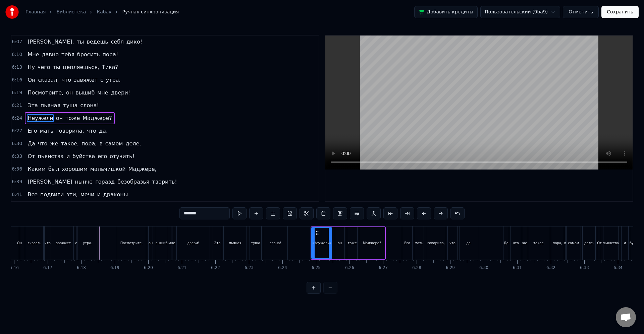
click at [431, 247] on div "говорила," at bounding box center [435, 243] width 19 height 33
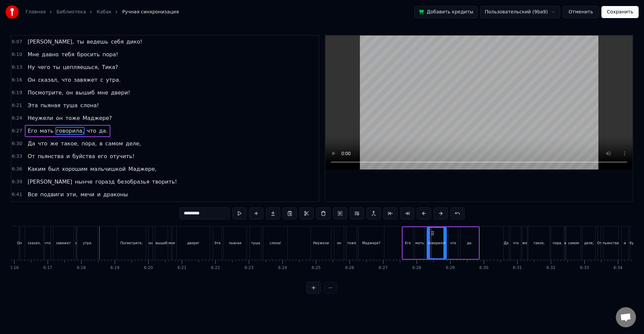
scroll to position [802, 0]
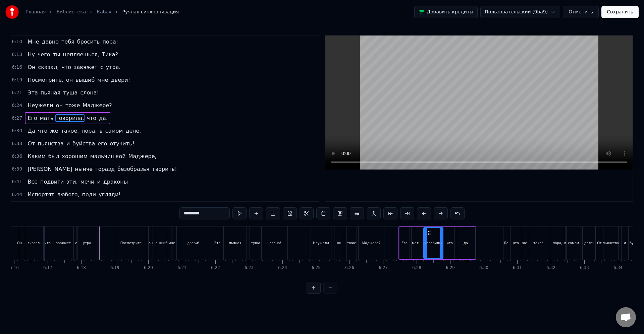
click at [532, 241] on div "такое," at bounding box center [538, 243] width 21 height 33
type input "******"
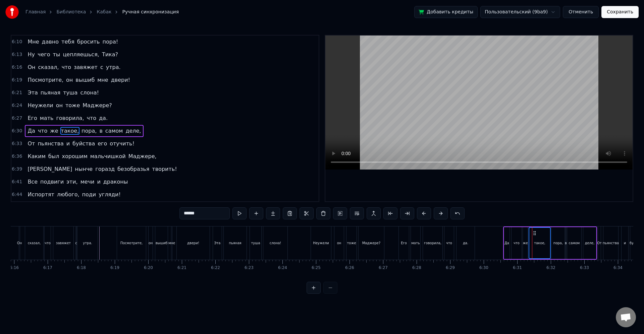
scroll to position [815, 0]
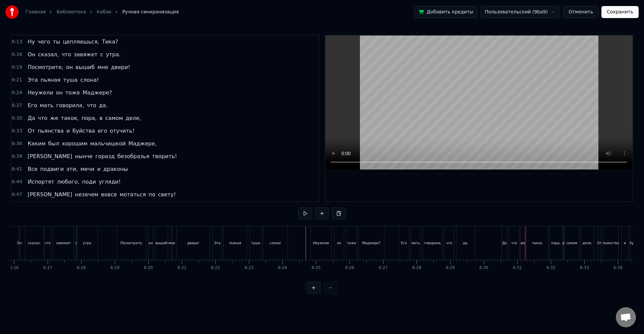
click at [581, 244] on div "деле," at bounding box center [586, 243] width 13 height 33
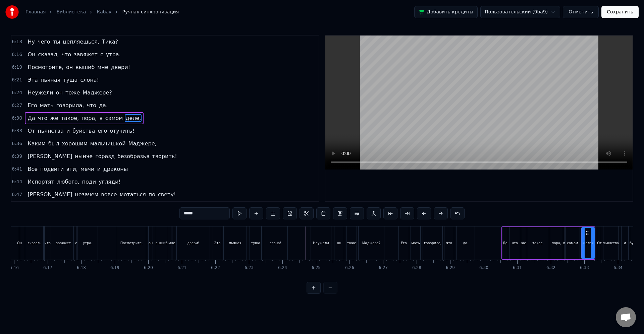
click at [605, 243] on div "пьянства" at bounding box center [610, 243] width 16 height 5
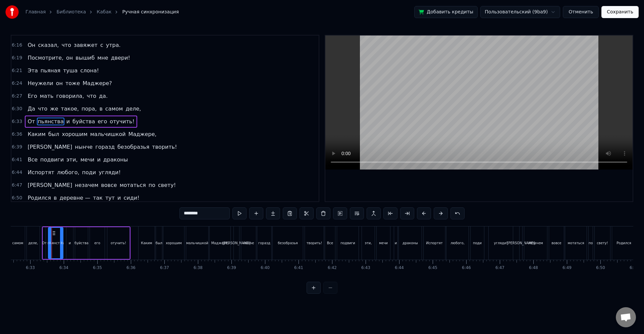
scroll to position [0, 13160]
click at [171, 239] on div "хорошим" at bounding box center [166, 243] width 21 height 33
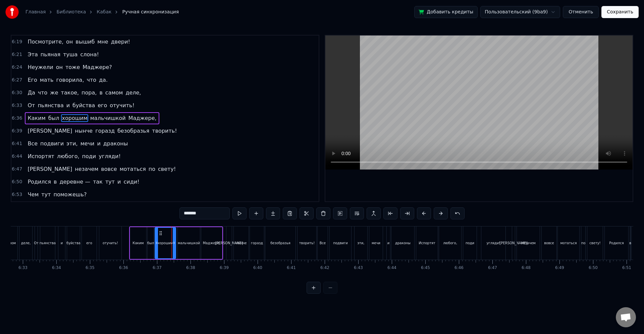
click at [246, 240] on div "нынче" at bounding box center [241, 243] width 15 height 33
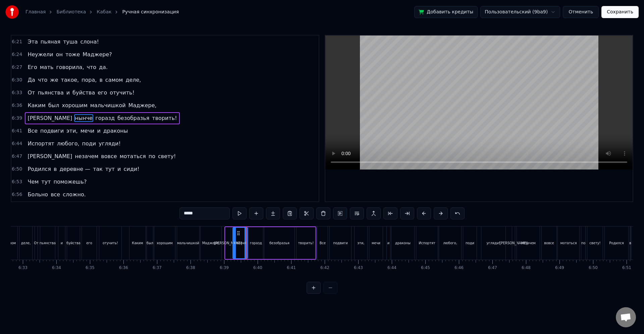
click at [346, 244] on div "подвиги" at bounding box center [340, 243] width 15 height 5
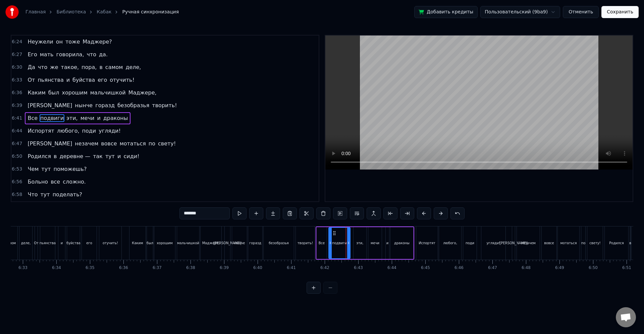
click at [450, 245] on div "любого," at bounding box center [450, 243] width 14 height 5
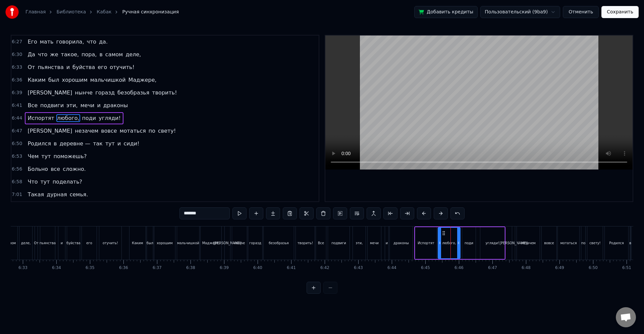
click at [547, 238] on div "вовсе" at bounding box center [548, 243] width 15 height 33
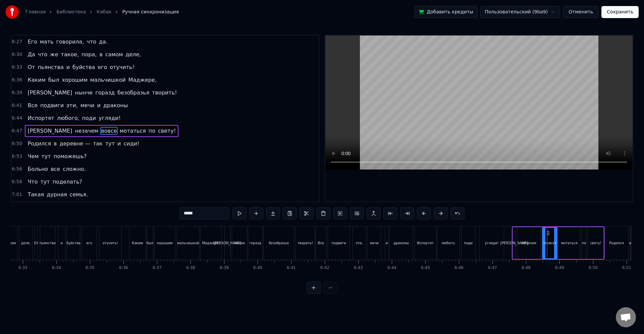
scroll to position [892, 0]
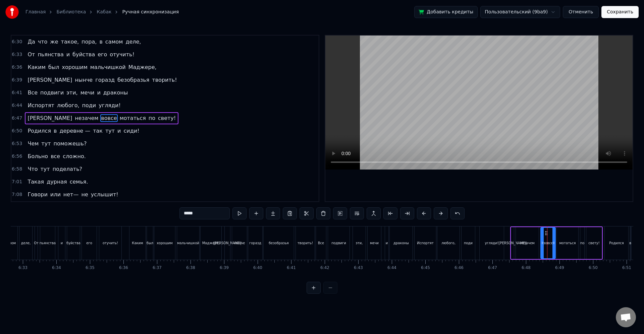
click at [614, 252] on div "Родился" at bounding box center [615, 243] width 23 height 33
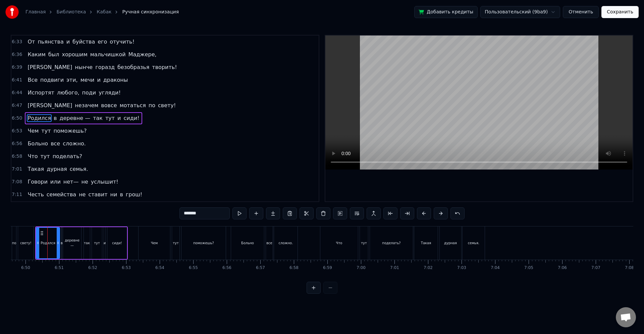
scroll to position [0, 13730]
click at [176, 250] on div "тут" at bounding box center [173, 243] width 8 height 33
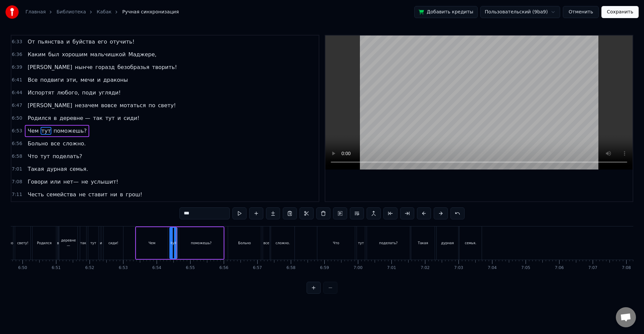
scroll to position [917, 0]
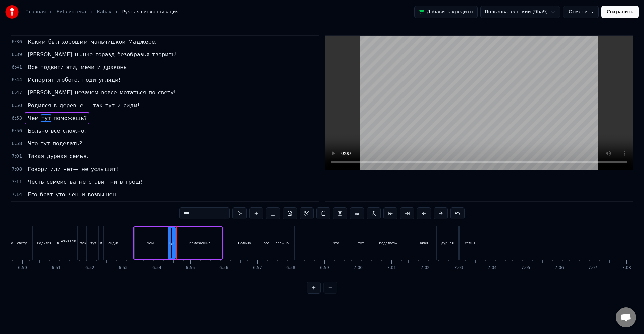
click at [287, 255] on div "сложно." at bounding box center [282, 243] width 23 height 33
type input "*******"
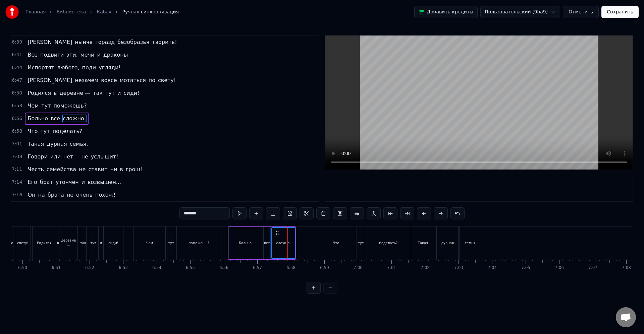
scroll to position [930, 0]
drag, startPoint x: 474, startPoint y: 281, endPoint x: 459, endPoint y: 282, distance: 15.1
click at [459, 282] on div "0:38 Кому картошки, кому окрошки? 0:42 Еще немножко налью вина! 0:46 Вот угощен…" at bounding box center [322, 164] width 622 height 259
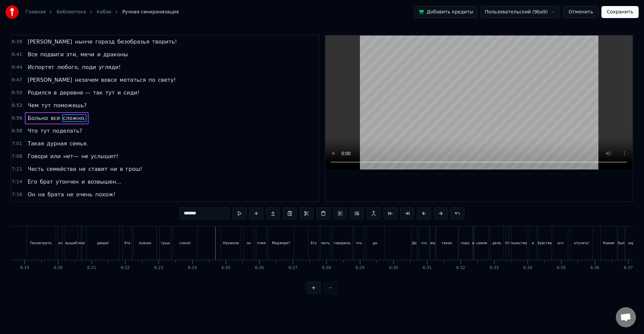
scroll to position [0, 12597]
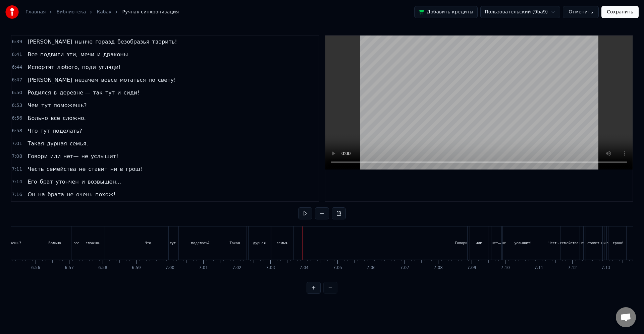
scroll to position [0, 13969]
click at [431, 250] on div "или" at bounding box center [427, 243] width 18 height 33
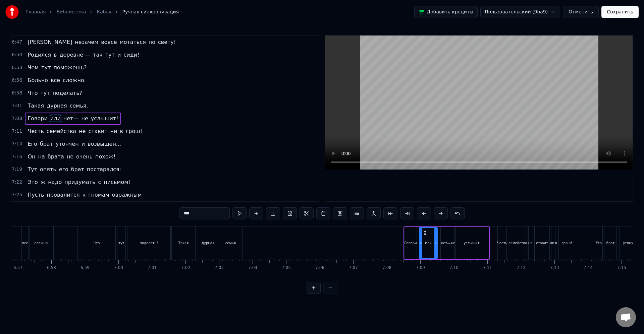
scroll to position [968, 0]
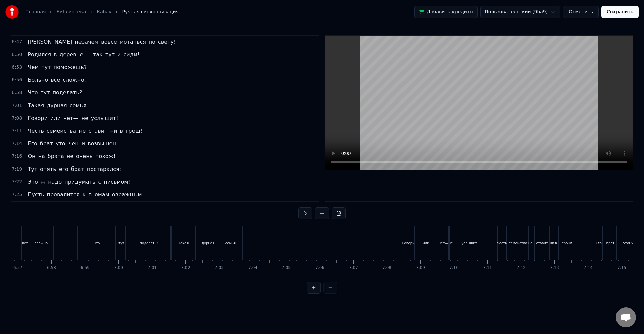
click at [405, 244] on div "Говори" at bounding box center [408, 243] width 12 height 5
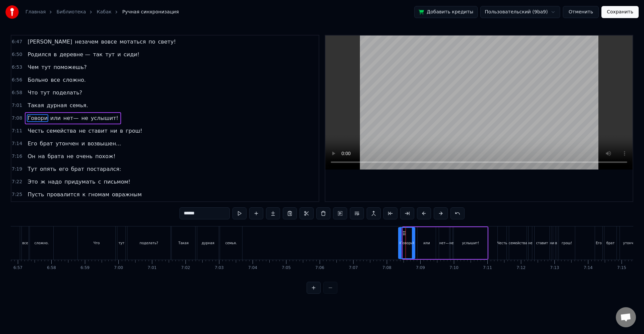
drag, startPoint x: 403, startPoint y: 244, endPoint x: 399, endPoint y: 244, distance: 4.4
click at [399, 244] on icon at bounding box center [400, 242] width 3 height 5
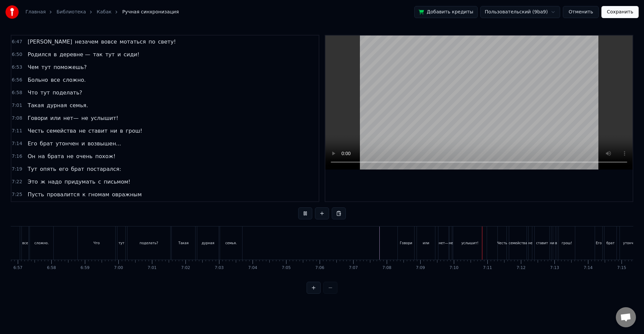
click at [550, 244] on div "ни" at bounding box center [551, 243] width 4 height 5
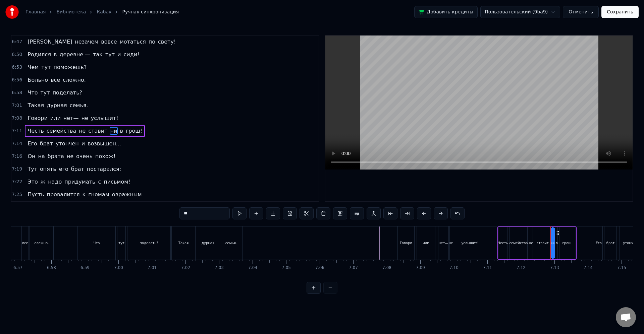
scroll to position [981, 0]
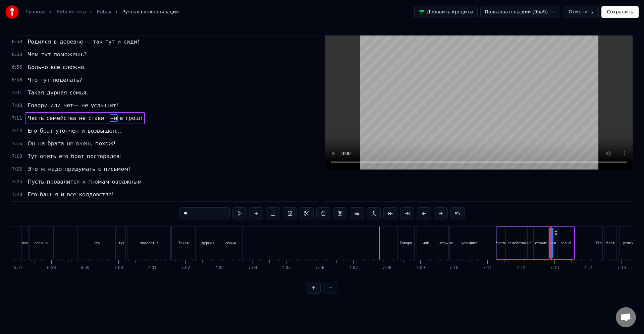
click at [623, 235] on div "утончен" at bounding box center [629, 243] width 21 height 33
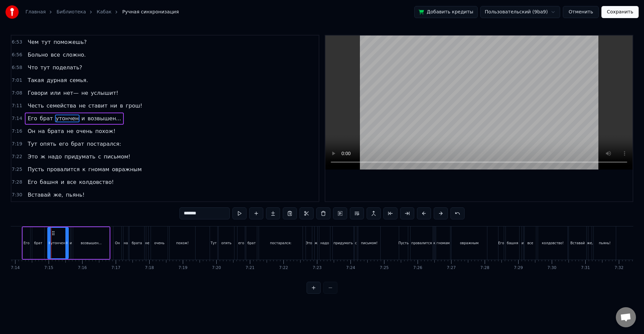
scroll to position [0, 14548]
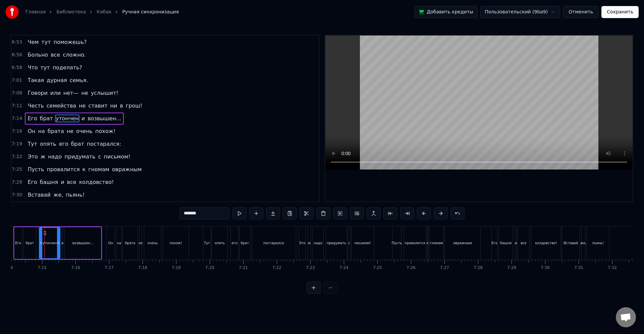
click at [174, 248] on div "похож!" at bounding box center [175, 243] width 25 height 33
type input "******"
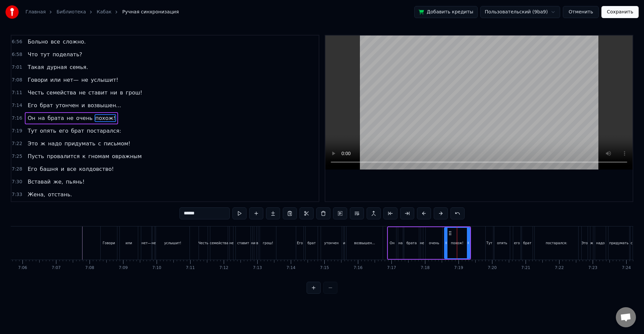
scroll to position [0, 14215]
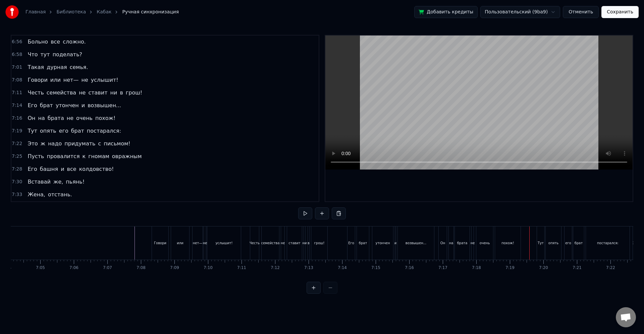
click at [551, 253] on div "опять" at bounding box center [552, 243] width 15 height 33
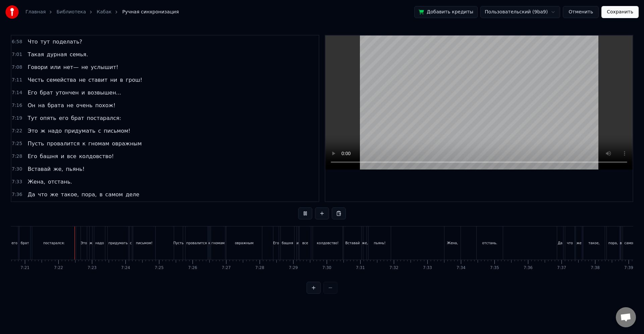
scroll to position [0, 14773]
click at [109, 241] on div "придумать" at bounding box center [111, 243] width 19 height 5
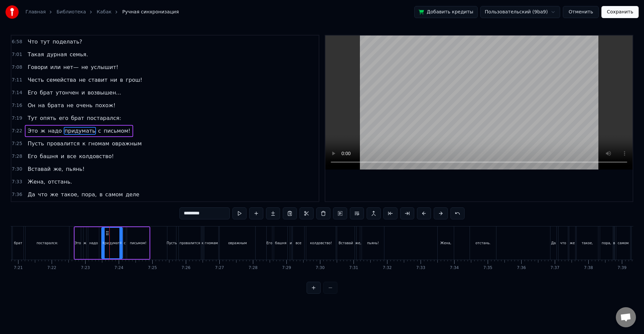
scroll to position [1032, 0]
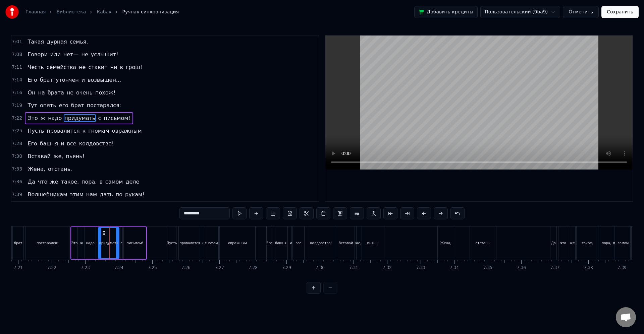
click at [180, 241] on div "провалится" at bounding box center [189, 243] width 20 height 5
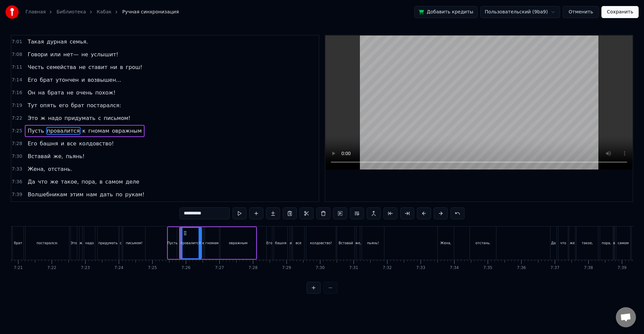
scroll to position [1044, 0]
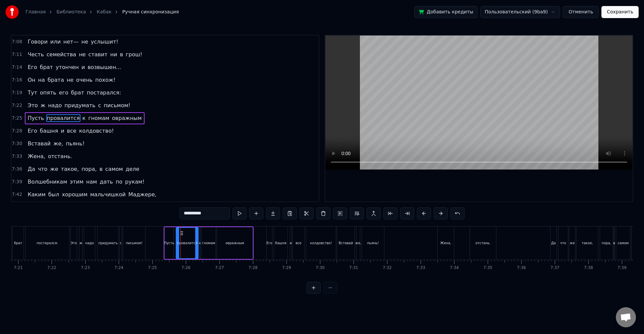
click at [311, 254] on div "колдовство!" at bounding box center [320, 243] width 29 height 33
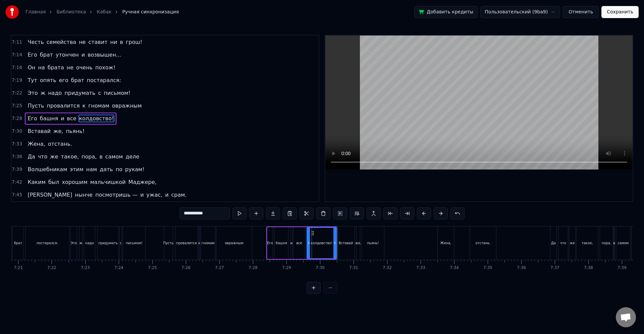
scroll to position [1057, 0]
click at [373, 247] on div "пьянь!" at bounding box center [373, 243] width 22 height 33
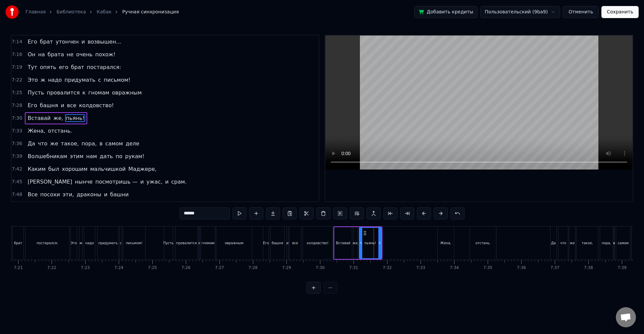
click at [446, 244] on div "Жена," at bounding box center [445, 243] width 11 height 5
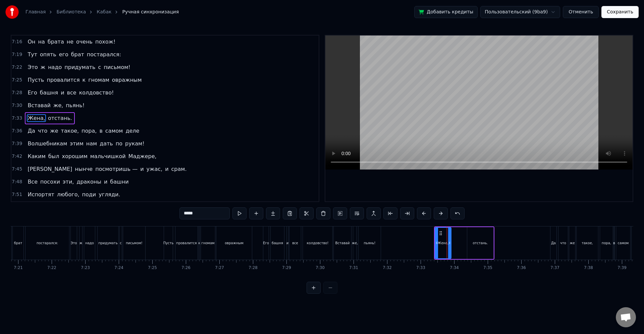
click at [585, 244] on div "такое," at bounding box center [586, 243] width 11 height 5
type input "******"
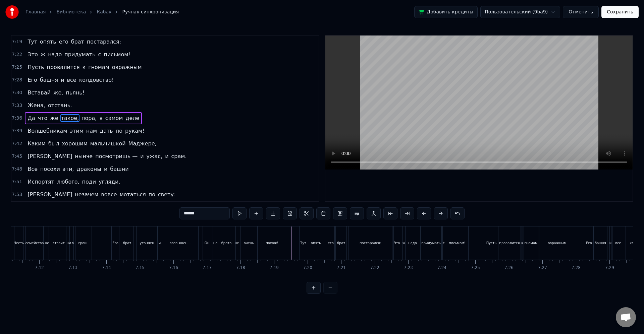
scroll to position [0, 14420]
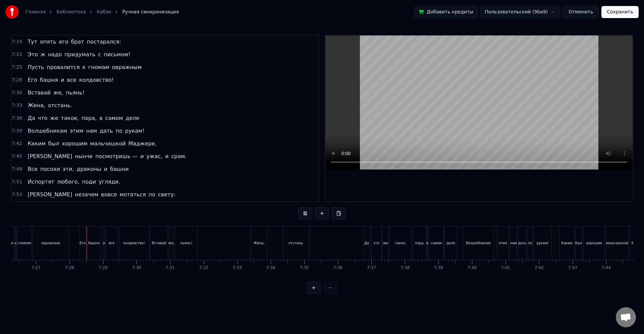
scroll to position [0, 14978]
click at [555, 253] on div "был" at bounding box center [557, 243] width 6 height 33
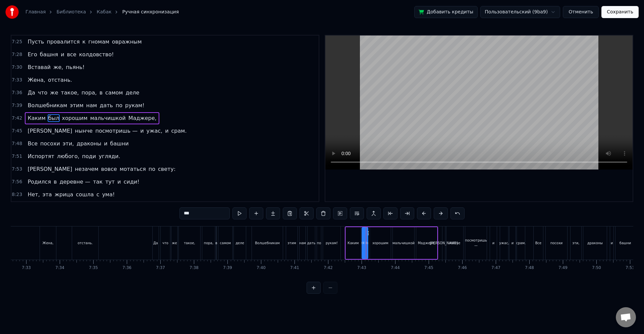
scroll to position [0, 15188]
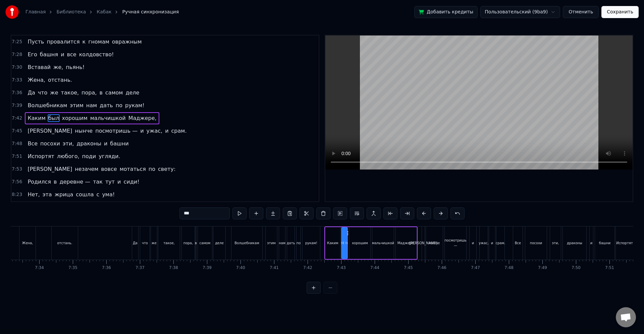
click at [464, 245] on div "посмотришь —" at bounding box center [455, 243] width 22 height 10
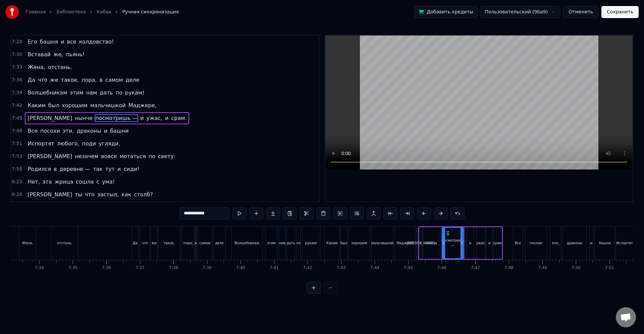
click at [559, 242] on div "эти," at bounding box center [555, 243] width 11 height 33
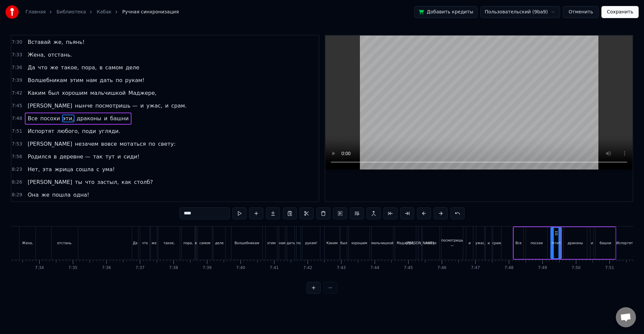
scroll to position [1146, 0]
click at [618, 244] on div "Испортят" at bounding box center [624, 243] width 17 height 5
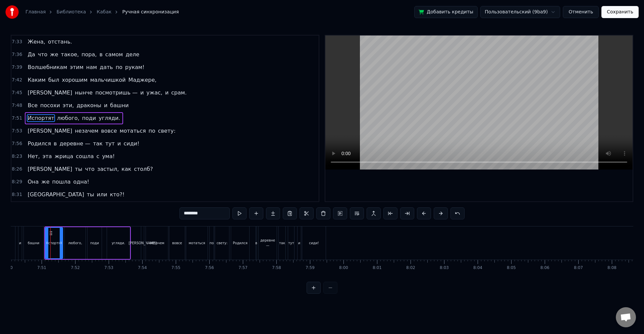
scroll to position [0, 15761]
click at [165, 246] on div "вовсе" at bounding box center [170, 243] width 15 height 33
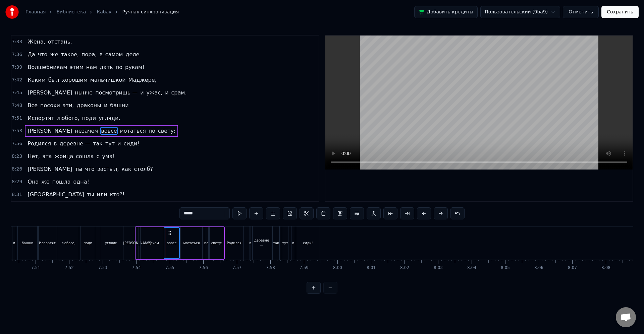
scroll to position [1172, 0]
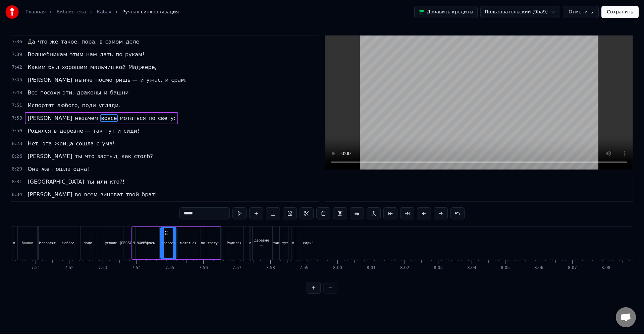
click at [264, 242] on div "деревне —" at bounding box center [261, 243] width 18 height 10
type input "*********"
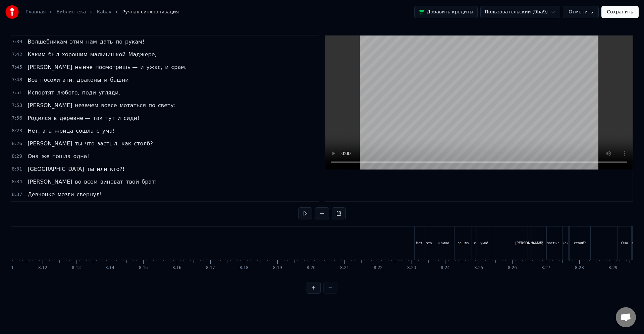
scroll to position [0, 16468]
click at [432, 242] on div "жрица" at bounding box center [434, 243] width 12 height 5
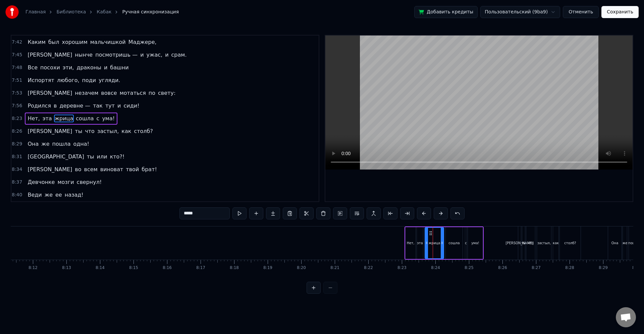
scroll to position [1197, 0]
click at [533, 229] on div "что" at bounding box center [530, 243] width 9 height 33
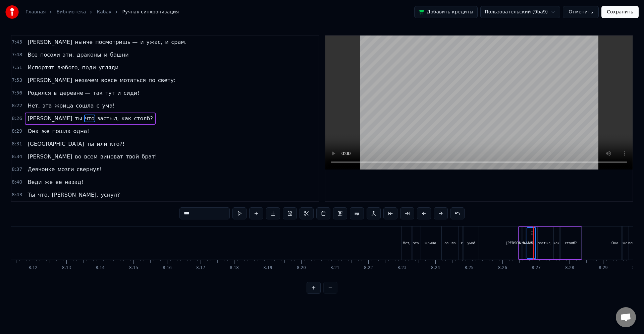
scroll to position [1210, 0]
click at [631, 243] on div "пошла" at bounding box center [633, 243] width 11 height 5
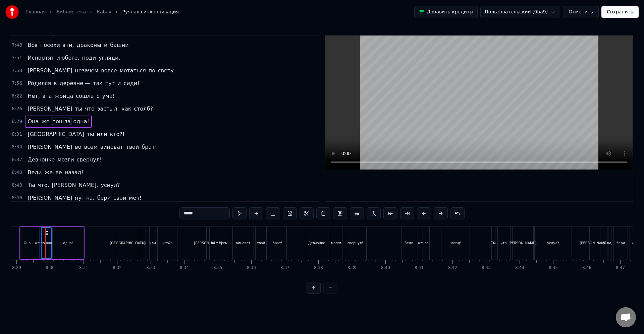
scroll to position [0, 17055]
click at [168, 243] on div "кто?!" at bounding box center [166, 243] width 9 height 5
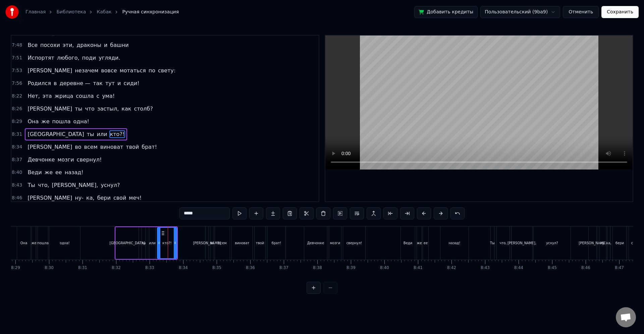
scroll to position [1235, 0]
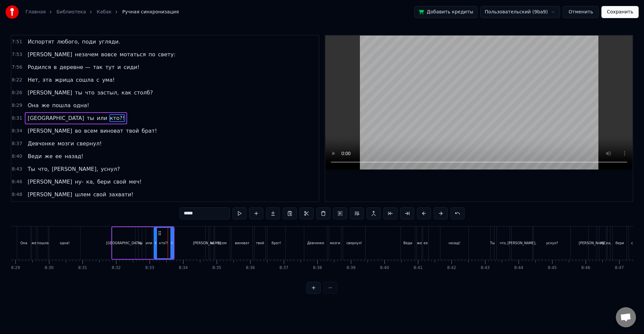
click at [241, 238] on div "виноват" at bounding box center [242, 243] width 21 height 33
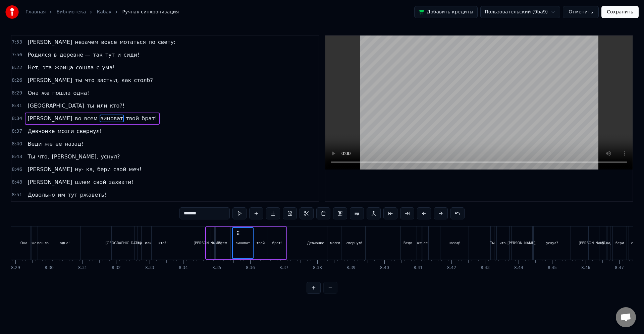
scroll to position [1248, 0]
click at [325, 238] on div "Девчонке" at bounding box center [315, 243] width 23 height 33
type input "********"
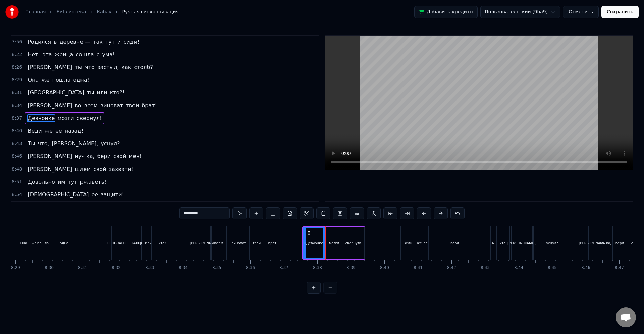
click at [431, 240] on div "Веди же ее назад!" at bounding box center [435, 243] width 70 height 33
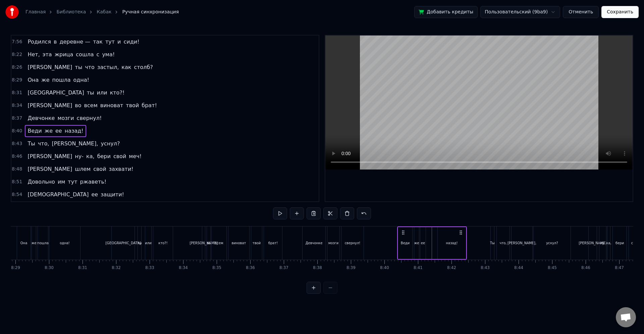
click at [522, 241] on div "[PERSON_NAME]," at bounding box center [521, 243] width 29 height 5
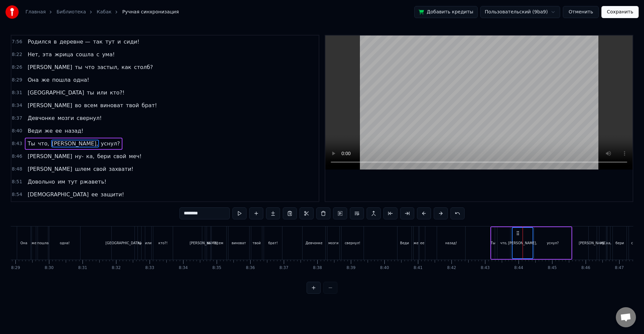
scroll to position [1286, 0]
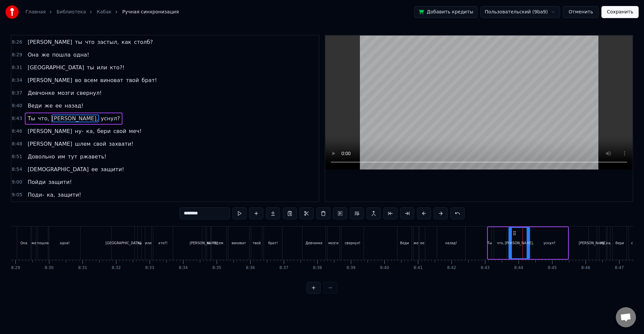
drag, startPoint x: 612, startPoint y: 245, endPoint x: 615, endPoint y: 246, distance: 3.4
click at [613, 245] on div "А ну- ка, бери свой меч!" at bounding box center [629, 243] width 82 height 33
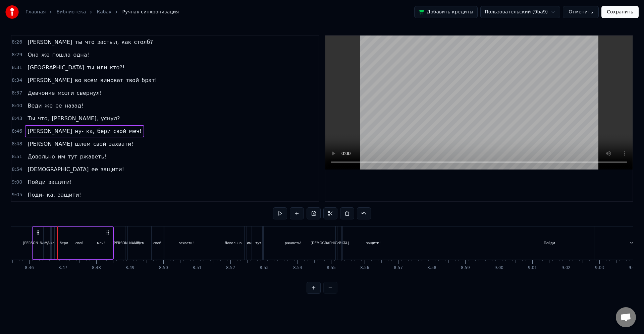
scroll to position [0, 17624]
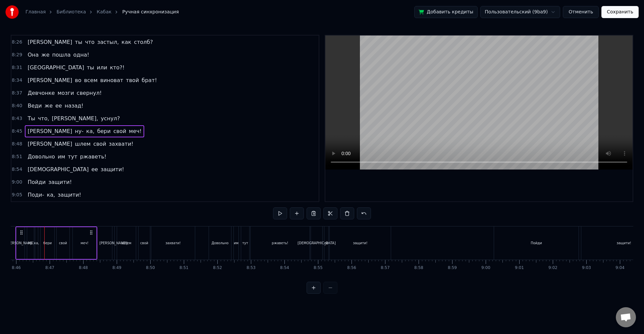
click at [151, 249] on div "захвати!" at bounding box center [173, 243] width 44 height 33
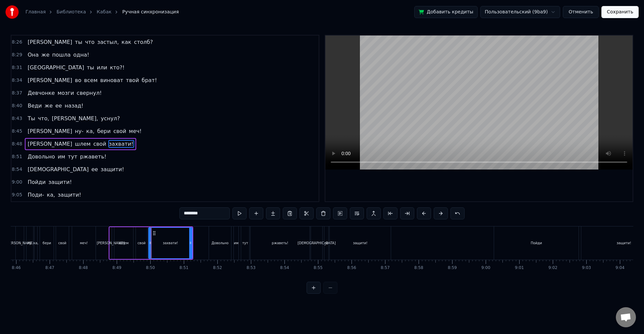
click at [272, 241] on div "ржаветь!" at bounding box center [279, 243] width 59 height 33
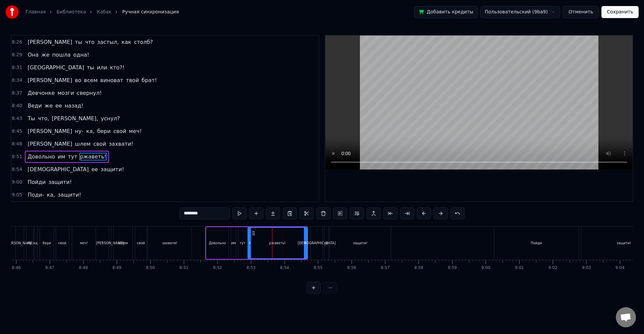
drag, startPoint x: 340, startPoint y: 242, endPoint x: 347, endPoint y: 242, distance: 6.4
click at [341, 242] on div "защити!" at bounding box center [359, 243] width 61 height 33
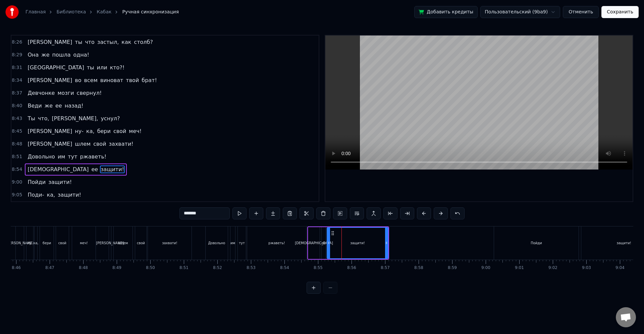
click at [533, 244] on div "Пойди" at bounding box center [535, 243] width 11 height 5
type input "*****"
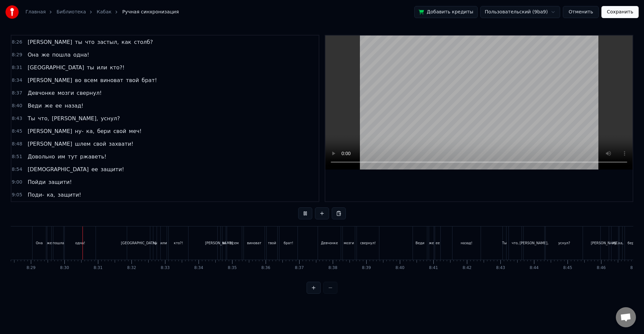
scroll to position [0, 17054]
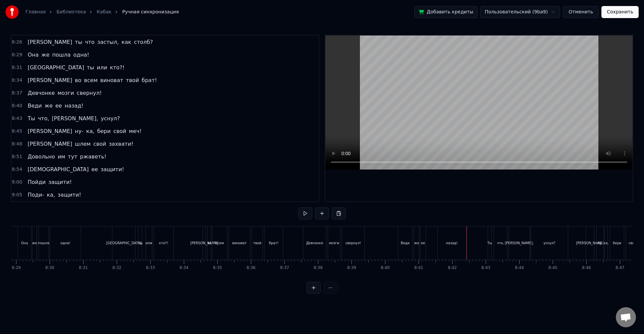
click at [424, 241] on div "ее" at bounding box center [423, 243] width 4 height 5
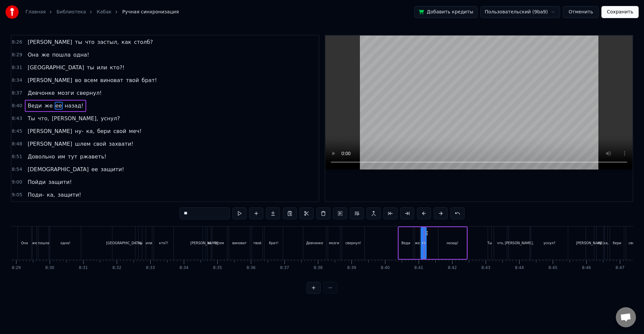
scroll to position [1274, 0]
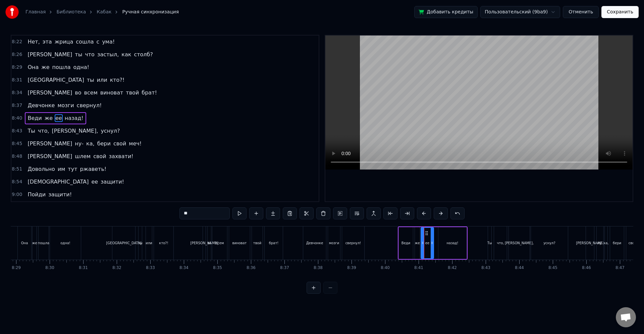
drag, startPoint x: 426, startPoint y: 244, endPoint x: 433, endPoint y: 244, distance: 6.4
click at [433, 244] on icon at bounding box center [431, 242] width 3 height 5
click at [434, 245] on icon at bounding box center [434, 242] width 3 height 5
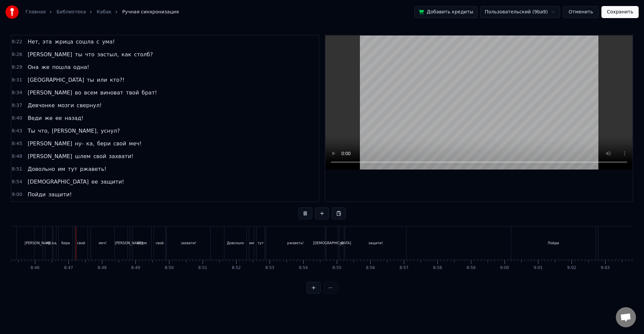
scroll to position [0, 17612]
click at [310, 246] on div "ржаветь!" at bounding box center [288, 243] width 59 height 33
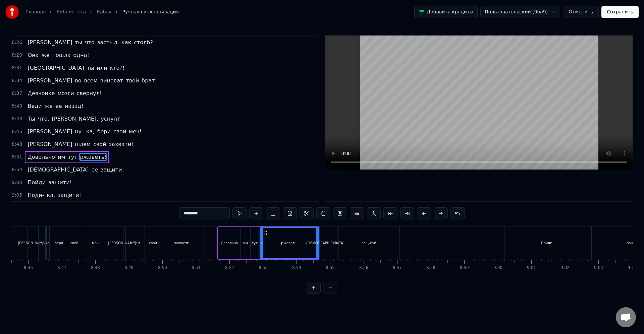
scroll to position [1286, 0]
drag, startPoint x: 318, startPoint y: 246, endPoint x: 285, endPoint y: 244, distance: 33.6
click at [293, 246] on div at bounding box center [294, 243] width 3 height 30
click at [284, 244] on div "ржаветь!" at bounding box center [275, 243] width 31 height 30
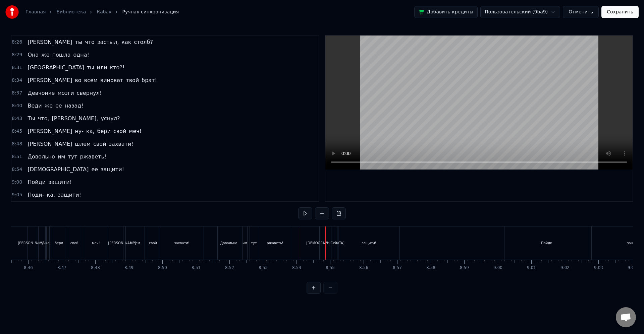
click at [327, 254] on div "[DEMOGRAPHIC_DATA]" at bounding box center [324, 243] width 11 height 33
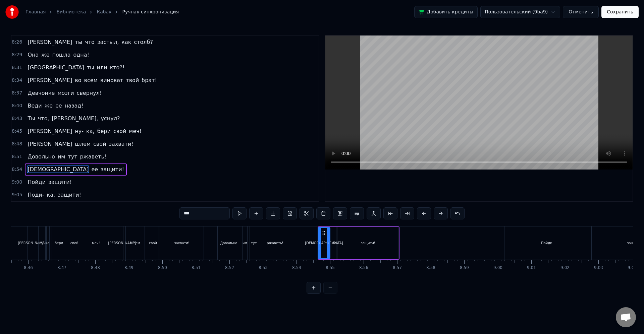
click at [318, 244] on icon at bounding box center [319, 242] width 3 height 5
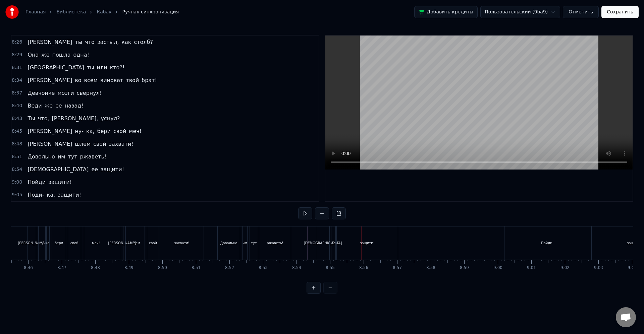
click at [325, 246] on div "[DEMOGRAPHIC_DATA]" at bounding box center [322, 243] width 13 height 33
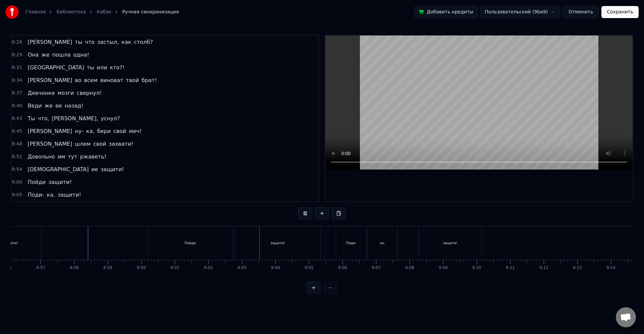
scroll to position [0, 18076]
click at [623, 16] on button "Сохранить" at bounding box center [619, 12] width 37 height 12
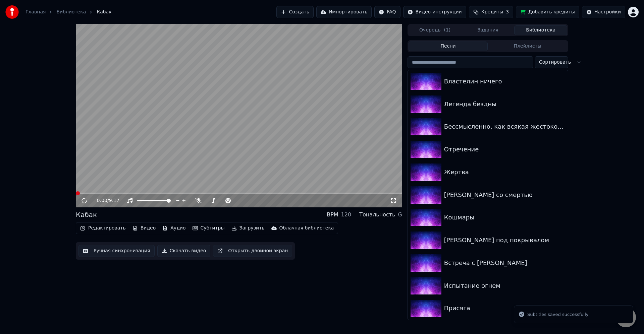
click at [243, 228] on button "Загрузить" at bounding box center [248, 228] width 39 height 9
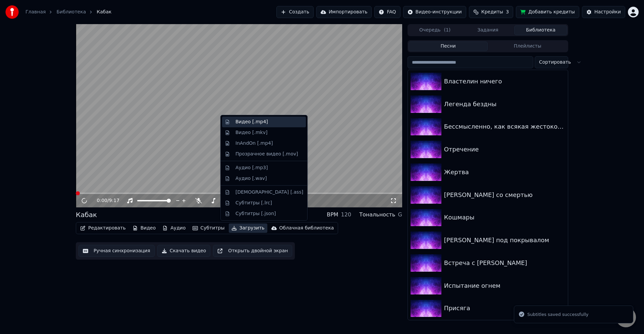
click at [257, 122] on div "Видео [.mp4]" at bounding box center [251, 122] width 33 height 7
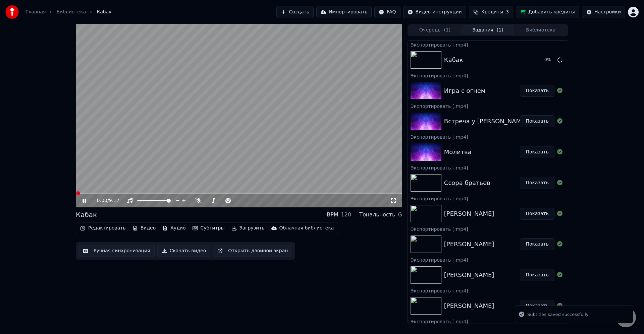
click at [308, 134] on video at bounding box center [239, 115] width 326 height 183
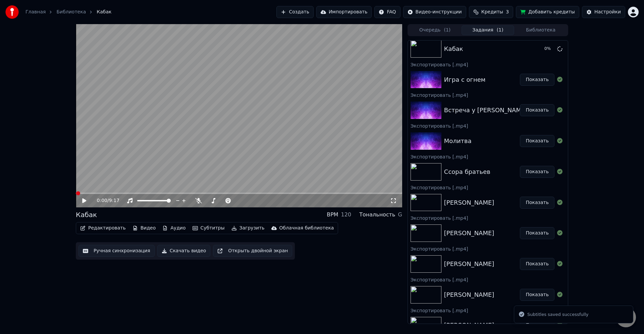
scroll to position [24, 0]
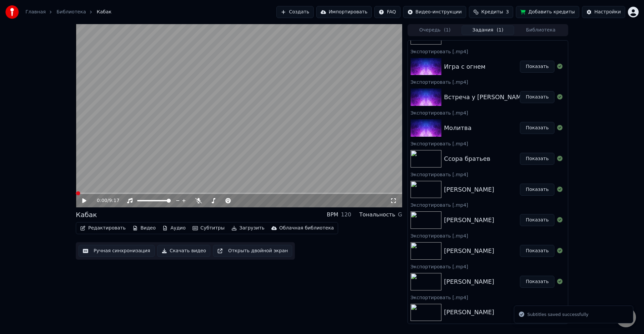
click at [541, 28] on button "Библиотека" at bounding box center [540, 30] width 53 height 10
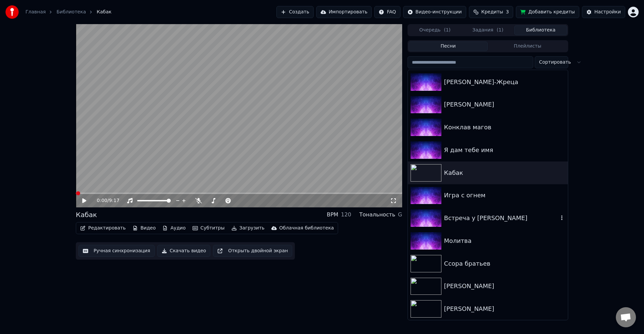
scroll to position [592, 0]
click at [473, 155] on div "Я дам тебе имя" at bounding box center [488, 149] width 160 height 23
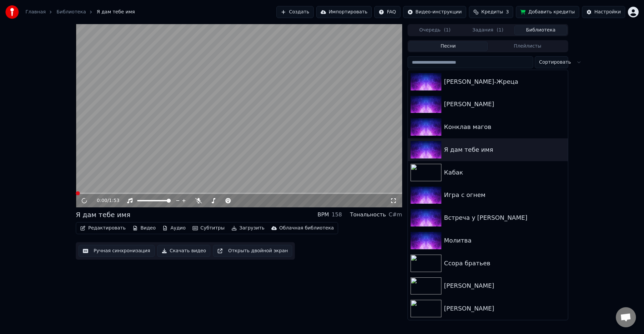
click at [293, 146] on video at bounding box center [239, 115] width 326 height 183
click at [288, 146] on video at bounding box center [239, 115] width 326 height 183
click at [489, 152] on div "Я дам тебе имя" at bounding box center [501, 149] width 114 height 9
click at [115, 229] on button "Редактировать" at bounding box center [102, 228] width 51 height 9
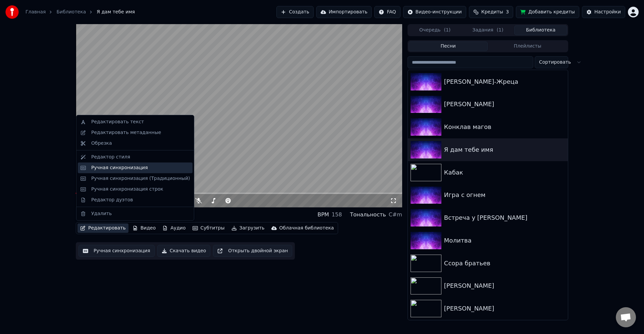
click at [127, 169] on div "Ручная синхронизация" at bounding box center [119, 168] width 57 height 7
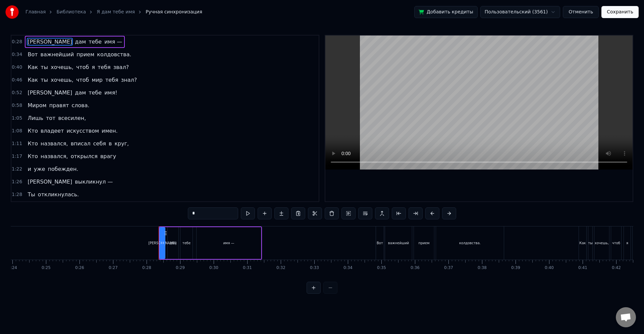
scroll to position [0, 784]
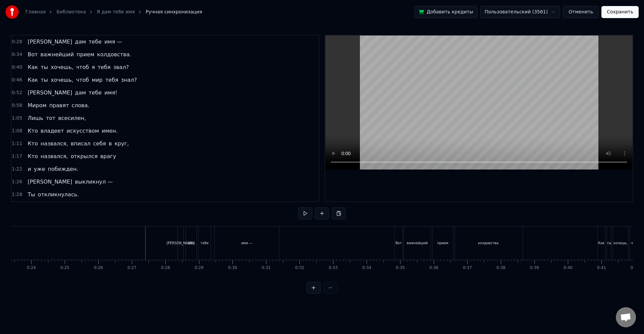
click at [243, 246] on div "имя —" at bounding box center [247, 243] width 64 height 33
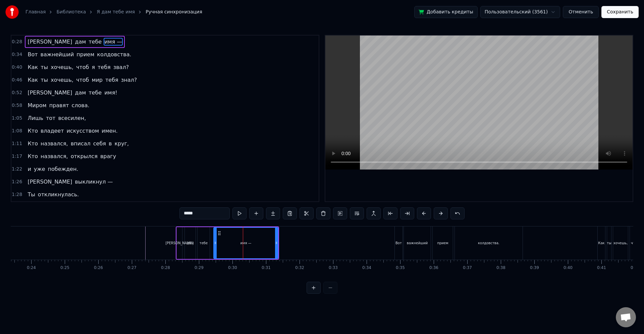
click at [449, 251] on div "прием" at bounding box center [442, 243] width 20 height 33
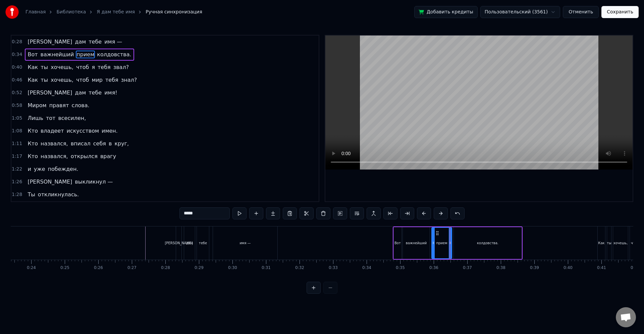
click at [605, 235] on div "Как" at bounding box center [601, 243] width 8 height 33
type input "***"
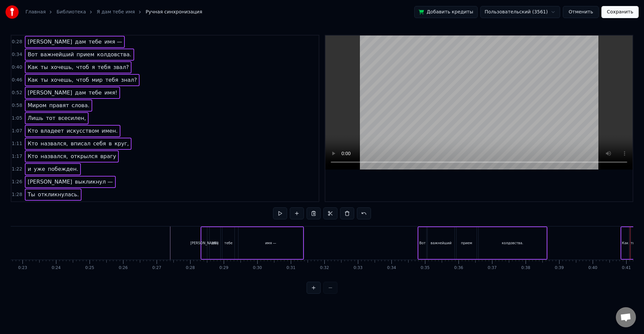
scroll to position [0, 740]
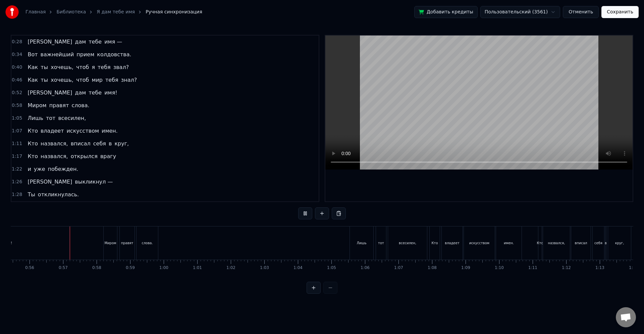
scroll to position [0, 1859]
click at [381, 249] on div "тот" at bounding box center [379, 243] width 10 height 33
click at [612, 12] on button "Сохранить" at bounding box center [619, 12] width 37 height 12
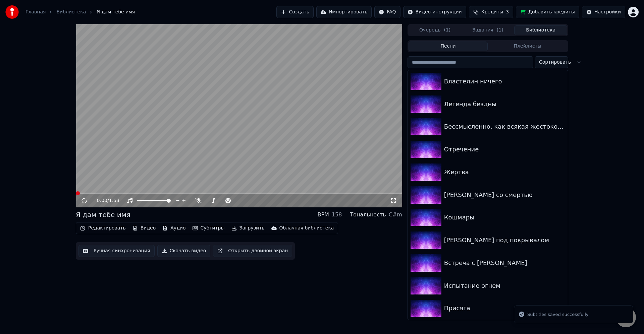
click at [235, 230] on button "Загрузить" at bounding box center [248, 228] width 39 height 9
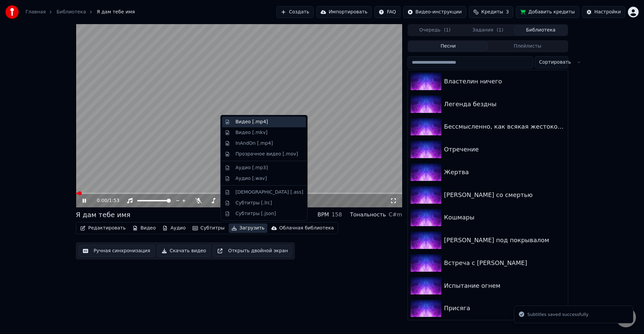
click at [252, 122] on div "Видео [.mp4]" at bounding box center [251, 122] width 33 height 7
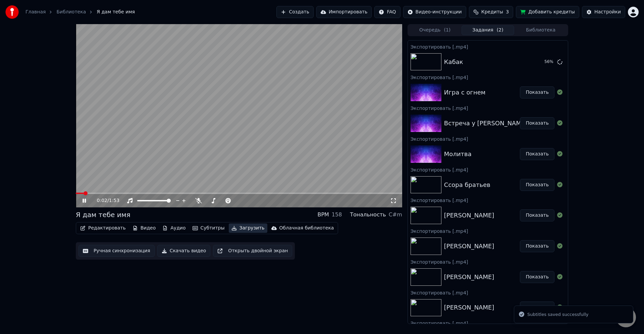
scroll to position [55, 0]
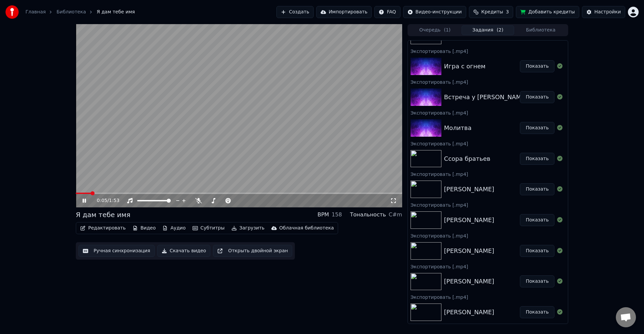
click at [304, 162] on video at bounding box center [239, 115] width 326 height 183
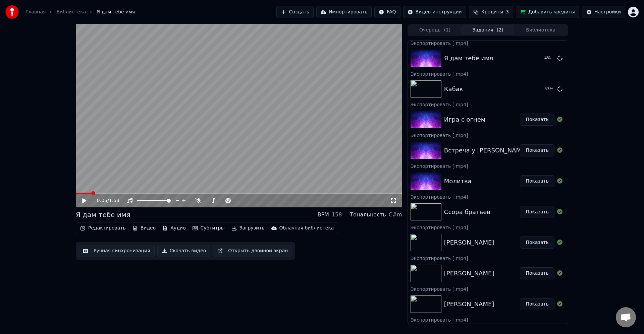
scroll to position [0, 0]
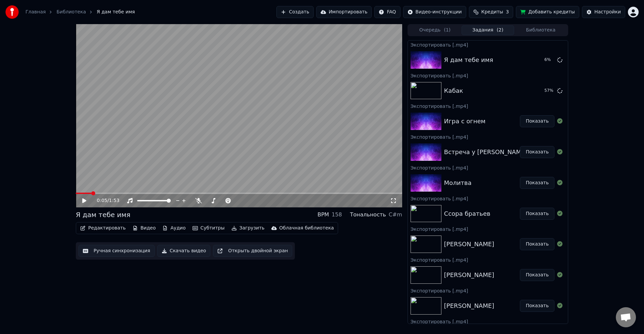
click at [528, 30] on button "Библиотека" at bounding box center [540, 30] width 53 height 10
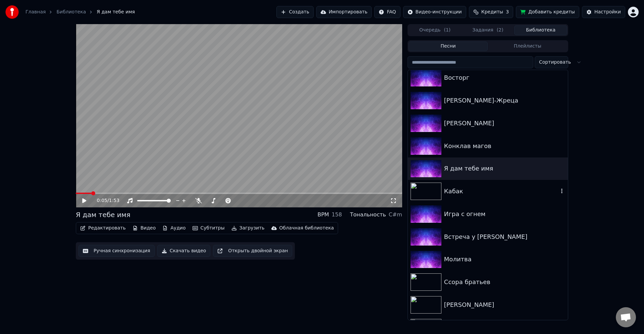
scroll to position [552, 0]
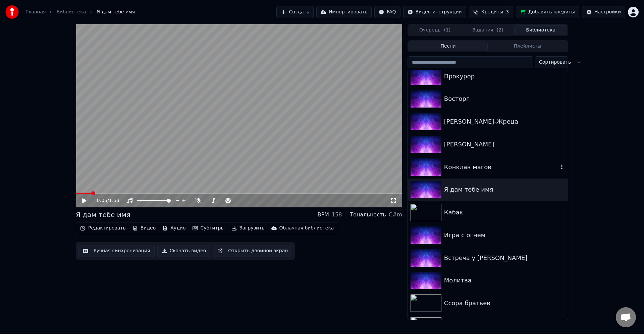
click at [491, 172] on div "Конклав магов" at bounding box center [488, 167] width 160 height 23
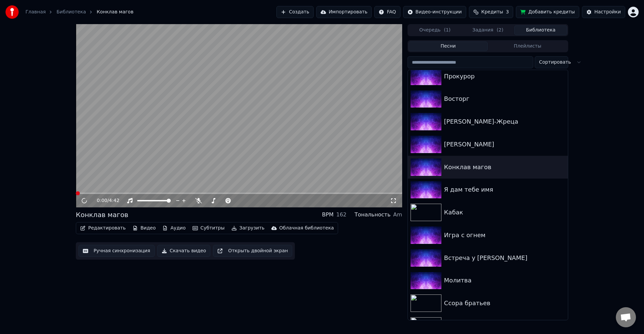
click at [115, 232] on button "Редактировать" at bounding box center [102, 228] width 51 height 9
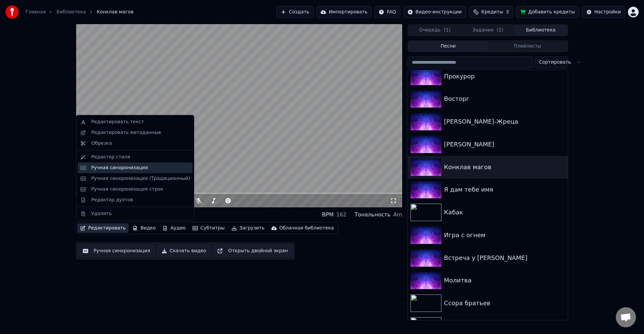
click at [143, 171] on div "Ручная синхронизация" at bounding box center [140, 168] width 99 height 7
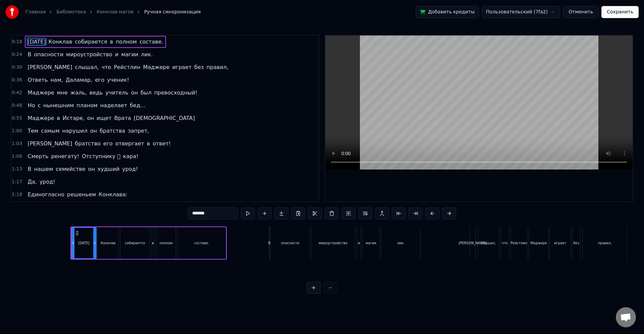
scroll to position [0, 575]
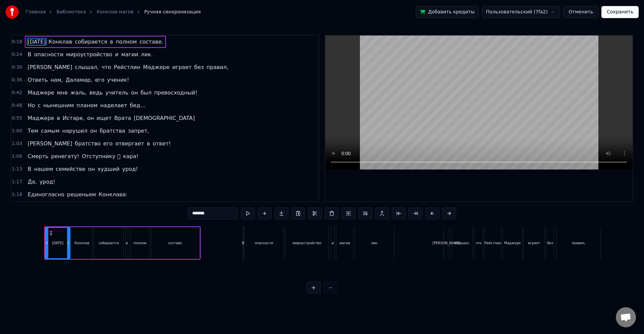
click at [103, 214] on div "0:18 [DATE] [PERSON_NAME] собирается в полном составе. 0:24 В опасности мироуст…" at bounding box center [322, 164] width 622 height 259
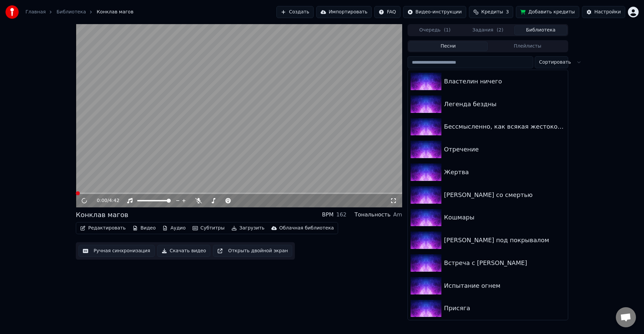
click at [154, 163] on video at bounding box center [239, 115] width 326 height 183
click at [155, 170] on video at bounding box center [239, 115] width 326 height 183
click at [231, 227] on icon "button" at bounding box center [233, 228] width 5 height 5
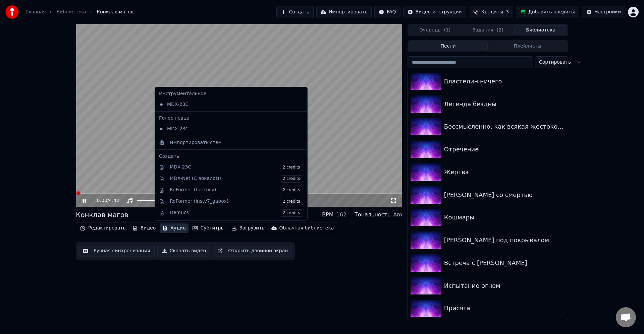
click at [142, 157] on video at bounding box center [239, 115] width 326 height 183
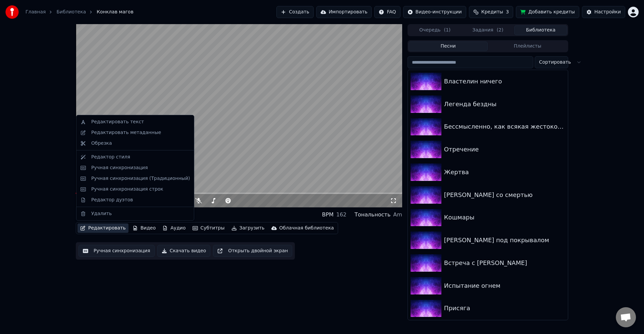
click at [99, 227] on button "Редактировать" at bounding box center [102, 228] width 51 height 9
click at [141, 170] on div "Ручная синхронизация" at bounding box center [119, 168] width 57 height 7
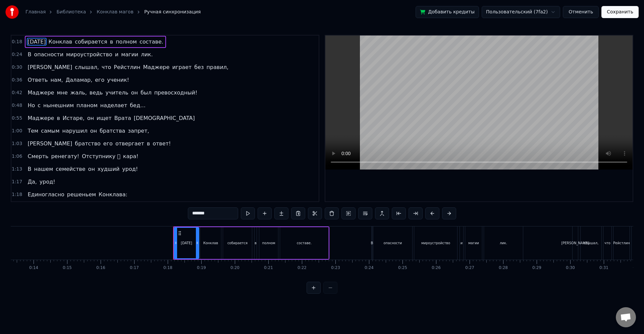
scroll to position [0, 446]
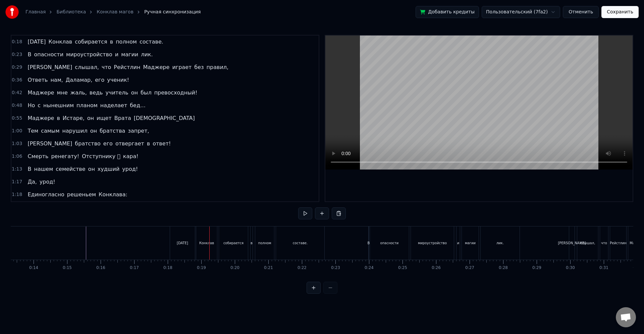
click at [250, 215] on div "0:18 [DATE] [PERSON_NAME] собирается в полном составе. 0:23 В опасности мироуст…" at bounding box center [322, 164] width 622 height 259
click at [264, 233] on div "мне" at bounding box center [260, 243] width 7 height 33
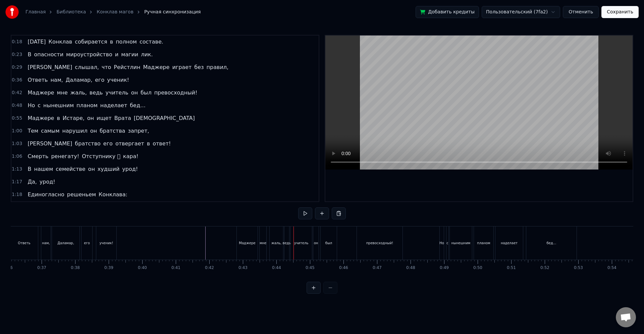
click at [281, 258] on div "жаль," at bounding box center [275, 243] width 13 height 33
click at [459, 246] on div "мастерство..." at bounding box center [468, 243] width 62 height 33
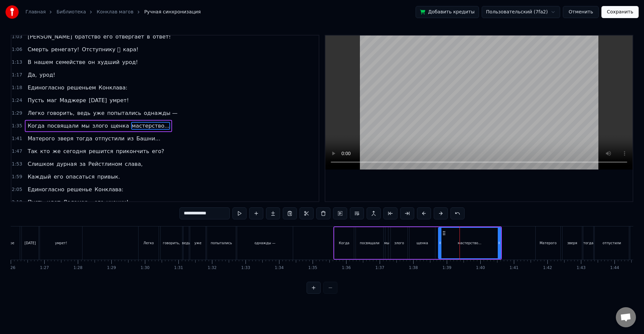
scroll to position [115, 0]
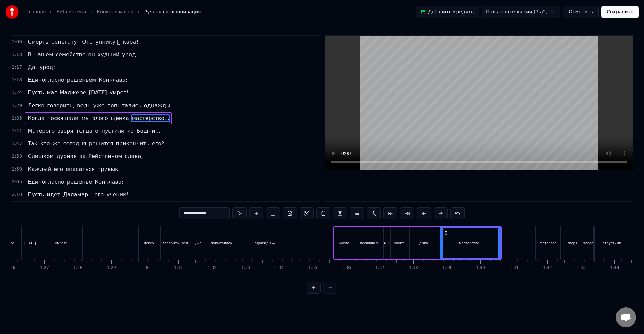
click at [443, 247] on div at bounding box center [441, 243] width 3 height 30
click at [438, 242] on div "Когда посвящали мы злого щенка мастерство..." at bounding box center [417, 243] width 168 height 33
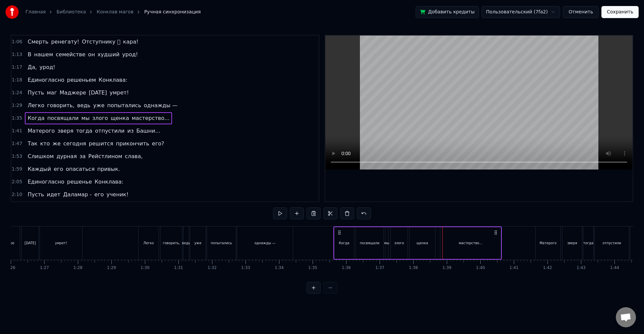
click at [437, 241] on div "Когда посвящали мы злого щенка мастерство..." at bounding box center [417, 243] width 168 height 33
click at [296, 209] on button at bounding box center [297, 213] width 14 height 12
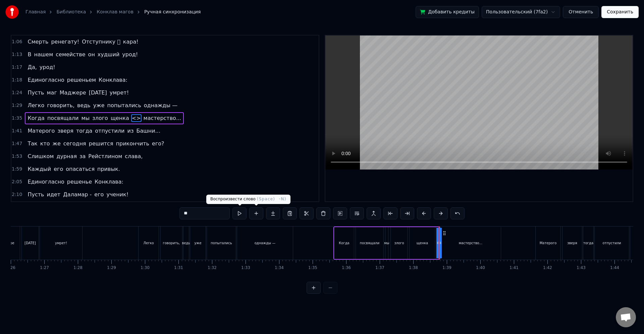
drag, startPoint x: 158, startPoint y: 209, endPoint x: 171, endPoint y: 212, distance: 14.1
click at [146, 208] on div "0:18 [DATE] [PERSON_NAME] собирается в полном составе. 0:23 В опасности мироуст…" at bounding box center [322, 164] width 622 height 259
type input "*"
click at [441, 245] on icon at bounding box center [441, 242] width 3 height 5
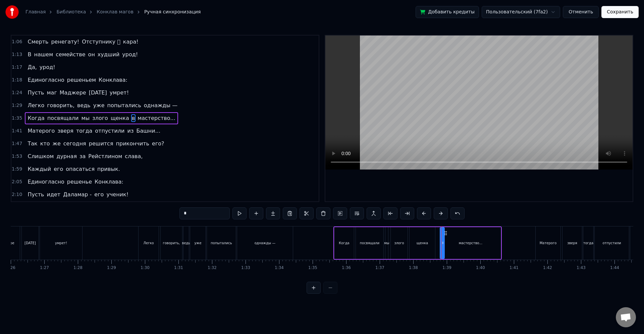
drag, startPoint x: 439, startPoint y: 243, endPoint x: 442, endPoint y: 245, distance: 3.6
click at [444, 245] on div "в" at bounding box center [441, 243] width 5 height 32
drag, startPoint x: 440, startPoint y: 244, endPoint x: 446, endPoint y: 245, distance: 5.9
click at [446, 245] on icon at bounding box center [447, 242] width 3 height 5
drag, startPoint x: 441, startPoint y: 244, endPoint x: 437, endPoint y: 243, distance: 4.4
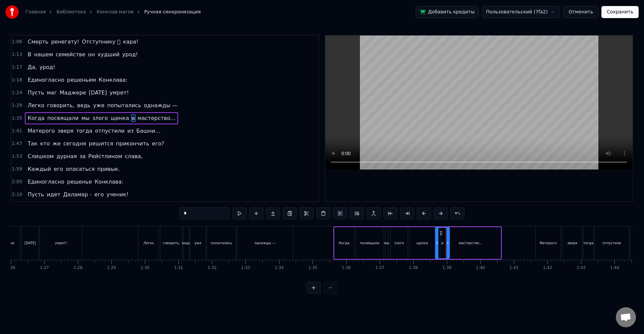
click at [436, 243] on icon at bounding box center [436, 242] width 3 height 5
drag, startPoint x: 447, startPoint y: 243, endPoint x: 440, endPoint y: 243, distance: 7.4
click at [440, 243] on icon at bounding box center [440, 242] width 3 height 5
click at [445, 243] on div "мастерство..." at bounding box center [470, 243] width 60 height 32
click at [443, 243] on icon at bounding box center [443, 242] width 3 height 5
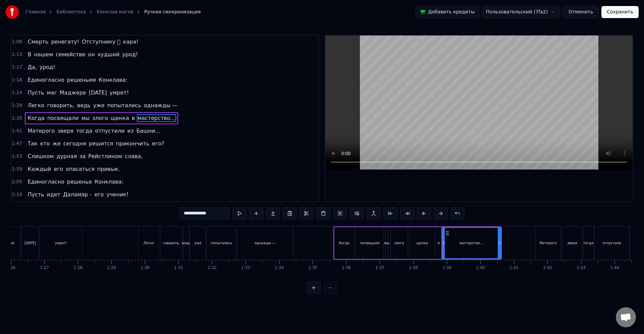
click at [433, 241] on div "щенка" at bounding box center [421, 243] width 25 height 32
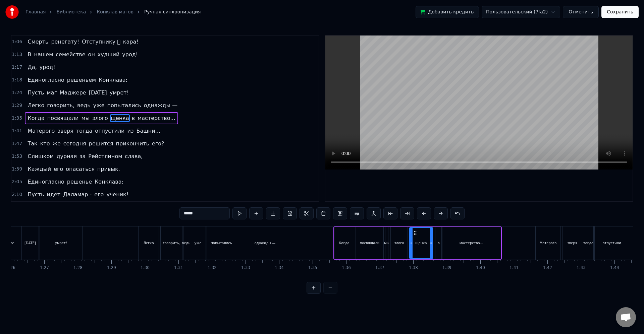
click at [430, 245] on icon at bounding box center [430, 242] width 3 height 5
click at [435, 243] on div "в" at bounding box center [438, 243] width 7 height 32
type input "*"
click at [434, 245] on icon at bounding box center [435, 242] width 3 height 5
click at [439, 244] on icon at bounding box center [439, 242] width 3 height 5
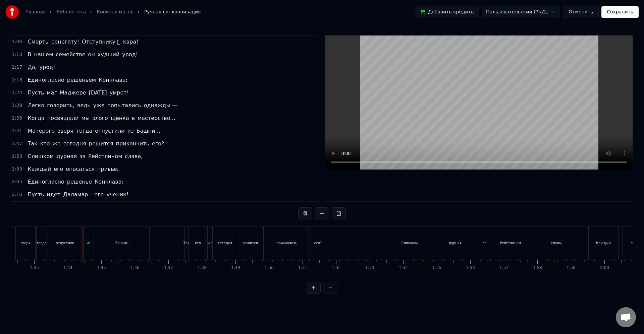
scroll to position [0, 3445]
click at [302, 250] on div "его?" at bounding box center [301, 243] width 14 height 33
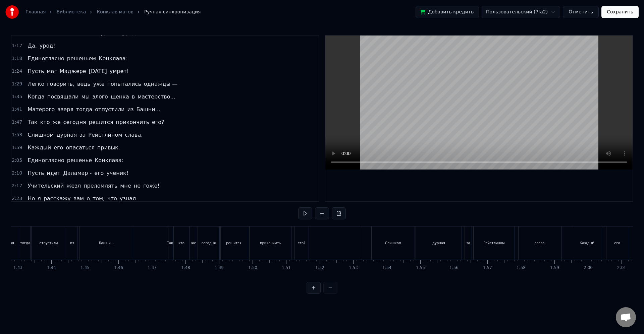
scroll to position [140, 0]
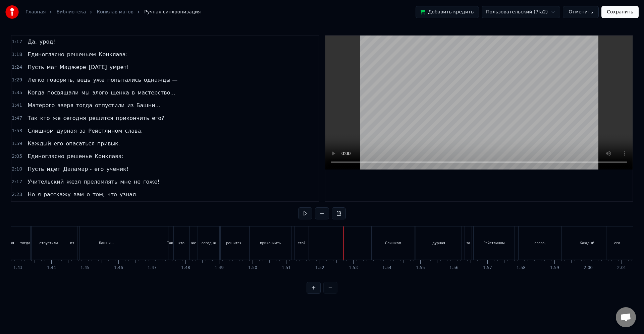
click at [305, 243] on div "его?" at bounding box center [301, 243] width 14 height 33
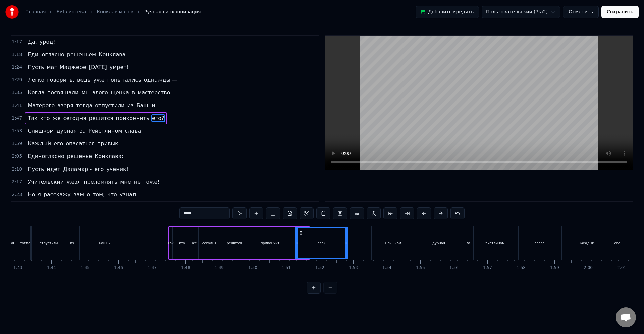
drag, startPoint x: 308, startPoint y: 243, endPoint x: 288, endPoint y: 272, distance: 35.6
click at [347, 245] on icon at bounding box center [346, 242] width 3 height 5
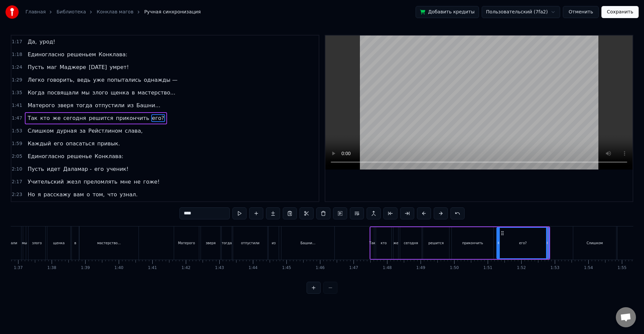
scroll to position [0, 3238]
click at [246, 254] on div "отпустили" at bounding box center [255, 243] width 34 height 33
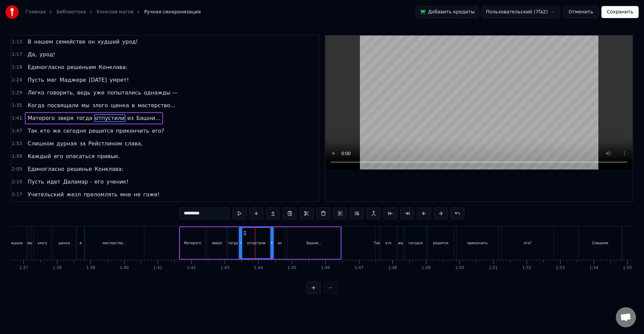
click at [248, 243] on div "отпустили" at bounding box center [256, 243] width 18 height 5
click at [237, 243] on div "тогда" at bounding box center [232, 243] width 11 height 32
click at [241, 243] on div "отпустили" at bounding box center [256, 243] width 34 height 32
type input "*********"
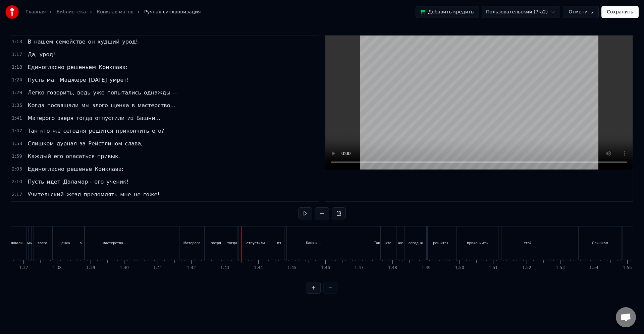
click at [243, 243] on div "отпустили" at bounding box center [255, 243] width 34 height 33
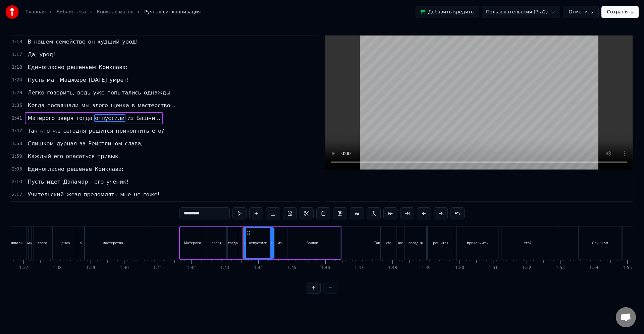
drag, startPoint x: 241, startPoint y: 243, endPoint x: 244, endPoint y: 244, distance: 3.7
click at [244, 244] on icon at bounding box center [244, 242] width 3 height 5
click at [236, 244] on div "тогда" at bounding box center [233, 243] width 10 height 5
type input "*****"
drag, startPoint x: 237, startPoint y: 244, endPoint x: 242, endPoint y: 244, distance: 5.4
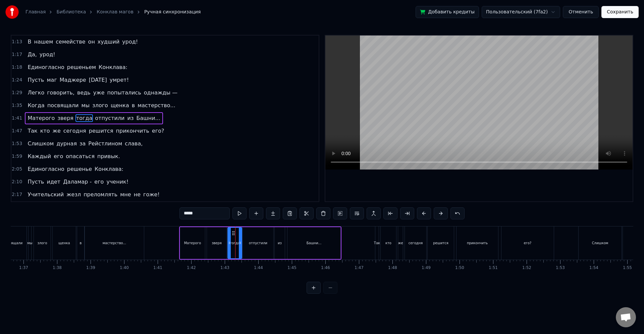
click at [241, 244] on icon at bounding box center [240, 242] width 3 height 5
click at [240, 244] on icon at bounding box center [239, 242] width 3 height 5
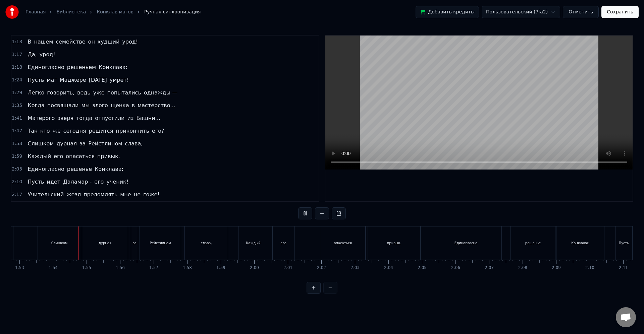
scroll to position [0, 3793]
click at [445, 240] on div "Единогласно" at bounding box center [450, 243] width 71 height 33
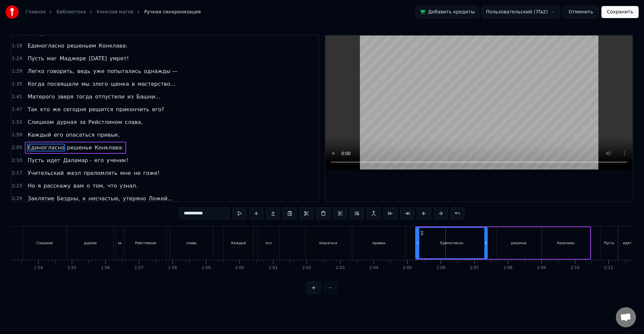
scroll to position [178, 0]
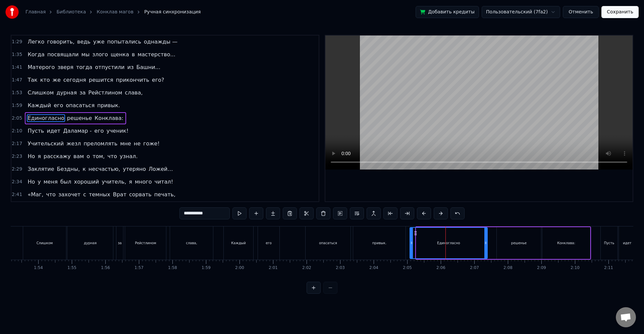
drag, startPoint x: 416, startPoint y: 243, endPoint x: 411, endPoint y: 243, distance: 5.4
click at [411, 243] on icon at bounding box center [411, 242] width 3 height 5
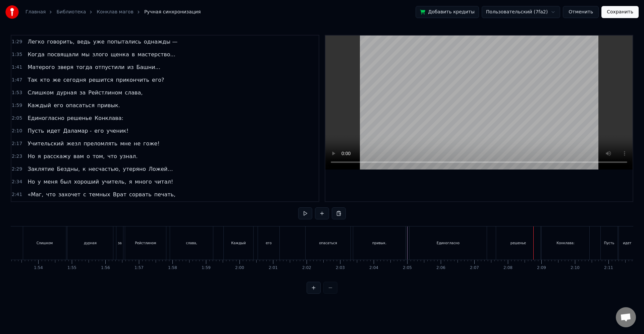
drag, startPoint x: 470, startPoint y: 245, endPoint x: 481, endPoint y: 245, distance: 11.7
click at [470, 244] on div "Единогласно" at bounding box center [447, 243] width 77 height 33
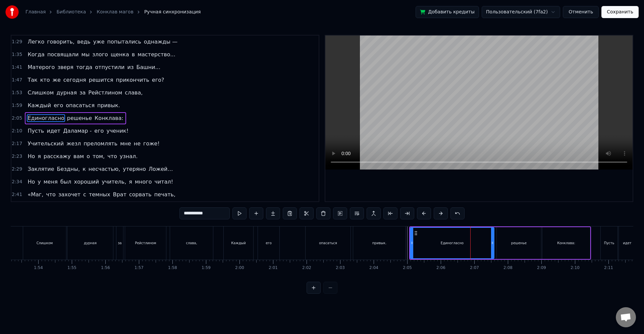
drag, startPoint x: 485, startPoint y: 245, endPoint x: 492, endPoint y: 245, distance: 6.7
click at [492, 245] on icon at bounding box center [492, 242] width 3 height 5
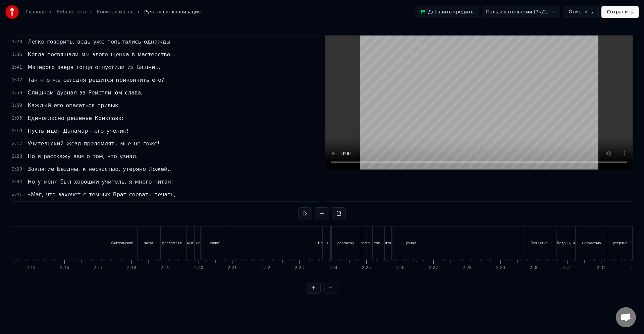
scroll to position [0, 4510]
click at [314, 247] on div "Но" at bounding box center [315, 243] width 4 height 33
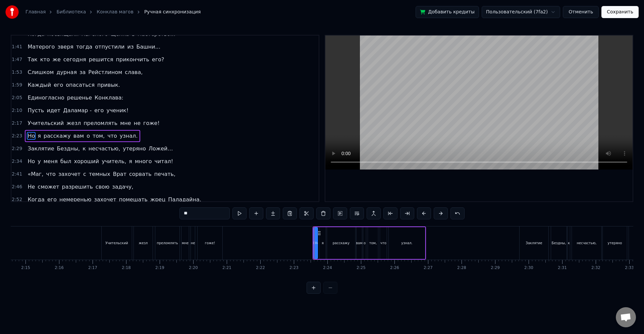
scroll to position [217, 0]
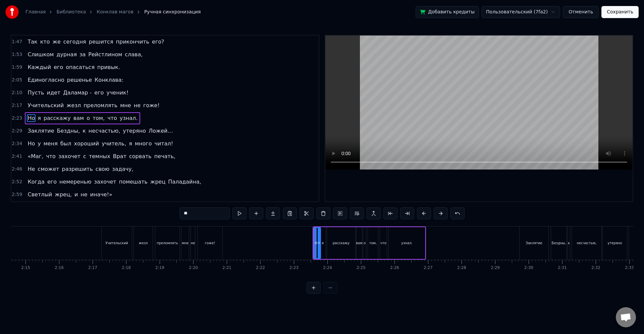
drag, startPoint x: 314, startPoint y: 244, endPoint x: 318, endPoint y: 245, distance: 4.5
click at [318, 245] on icon at bounding box center [318, 242] width 3 height 5
drag, startPoint x: 314, startPoint y: 244, endPoint x: 311, endPoint y: 244, distance: 3.4
click at [311, 244] on icon at bounding box center [311, 242] width 3 height 5
click at [317, 245] on icon at bounding box center [317, 242] width 3 height 5
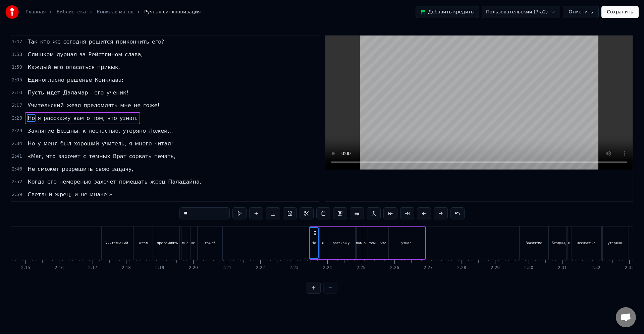
click at [313, 233] on icon at bounding box center [314, 233] width 5 height 5
click at [322, 244] on div "я" at bounding box center [322, 243] width 2 height 5
type input "*"
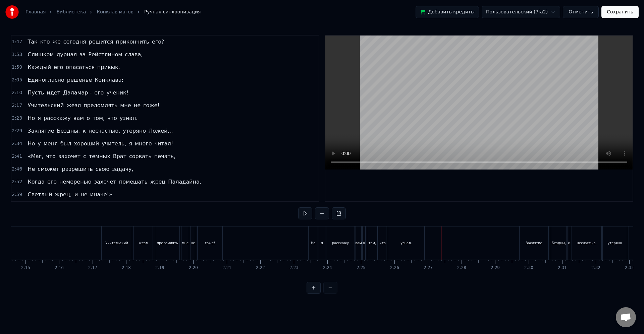
click at [424, 245] on div "Но я расскажу вам о том, что узнал." at bounding box center [367, 243] width 118 height 33
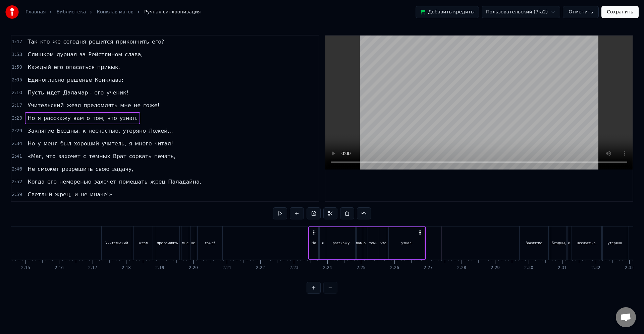
click at [436, 243] on div at bounding box center [239, 243] width 9476 height 33
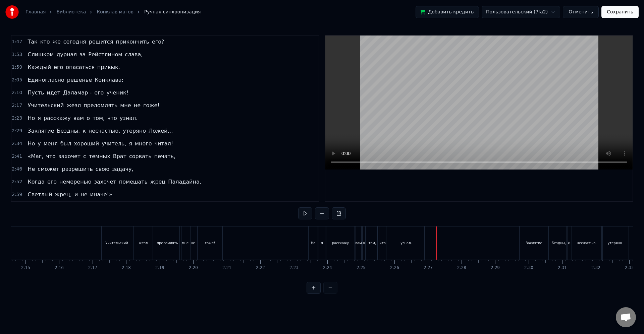
click at [418, 240] on div "узнал." at bounding box center [406, 243] width 36 height 33
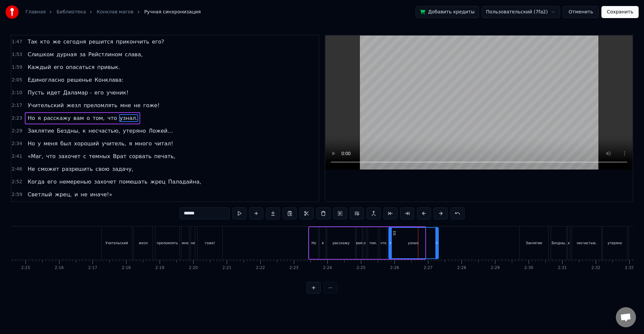
drag, startPoint x: 426, startPoint y: 242, endPoint x: 435, endPoint y: 244, distance: 9.5
click at [435, 244] on icon at bounding box center [436, 242] width 3 height 5
click at [290, 240] on div at bounding box center [239, 243] width 9476 height 33
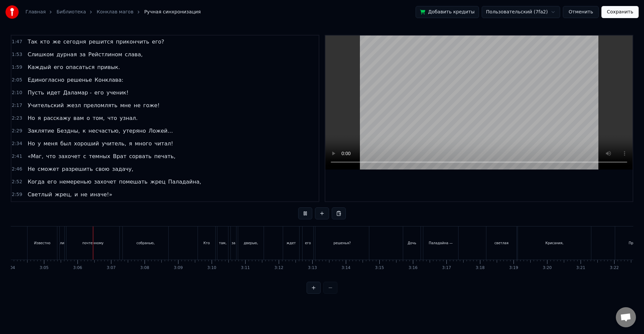
scroll to position [0, 6196]
click at [131, 243] on div "собранью," at bounding box center [117, 243] width 46 height 33
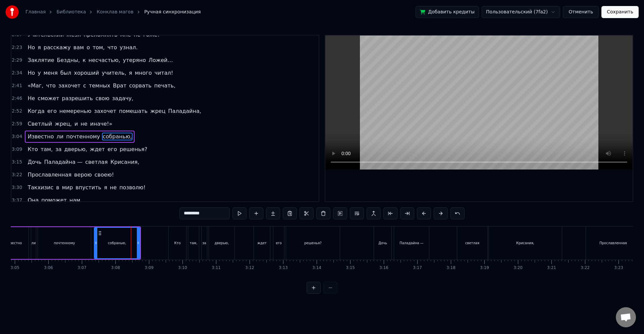
scroll to position [306, 0]
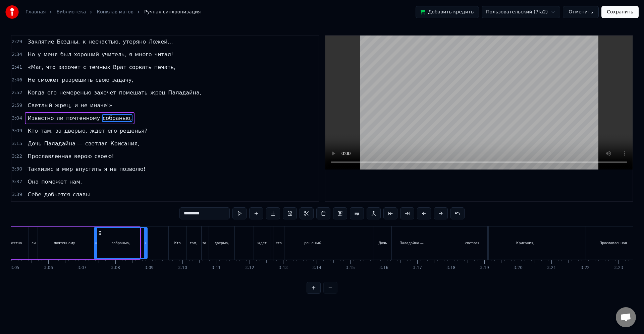
drag, startPoint x: 139, startPoint y: 245, endPoint x: 146, endPoint y: 246, distance: 7.6
click at [146, 246] on div at bounding box center [145, 243] width 3 height 30
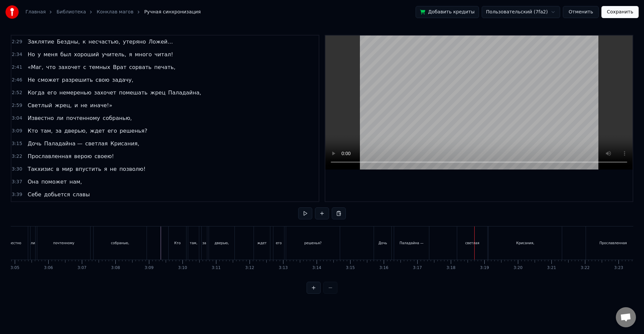
drag, startPoint x: 476, startPoint y: 250, endPoint x: 471, endPoint y: 247, distance: 5.4
click at [476, 250] on div "светлая" at bounding box center [472, 243] width 30 height 33
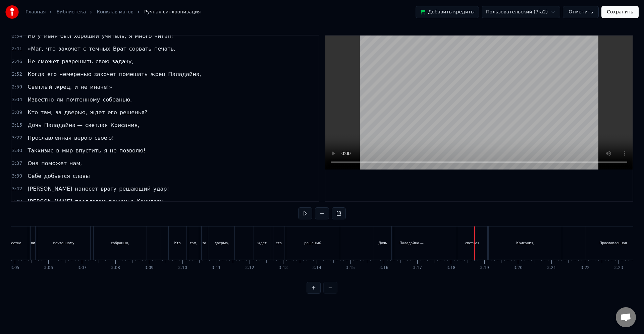
scroll to position [331, 0]
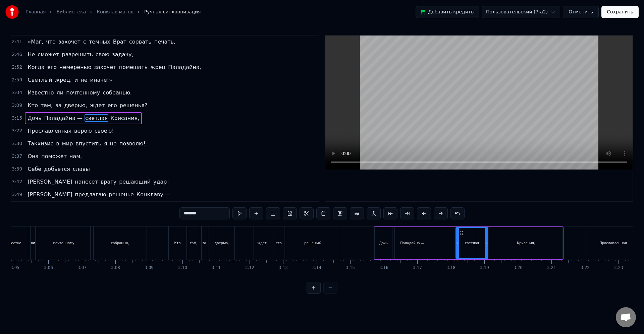
click at [457, 242] on icon at bounding box center [457, 242] width 3 height 5
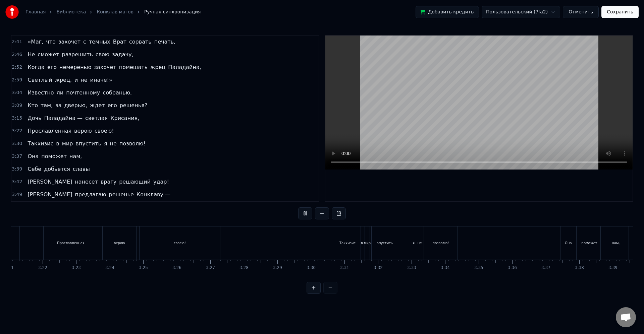
scroll to position [0, 6753]
click at [201, 245] on div "своею!" at bounding box center [164, 243] width 80 height 33
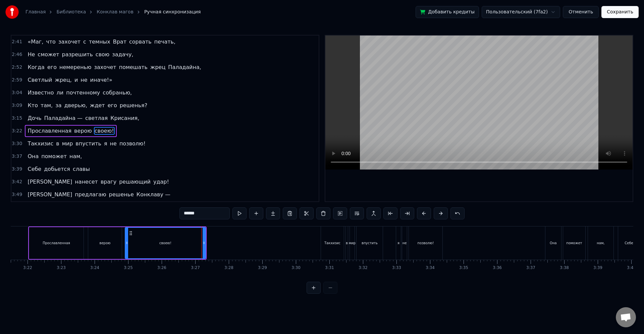
scroll to position [344, 0]
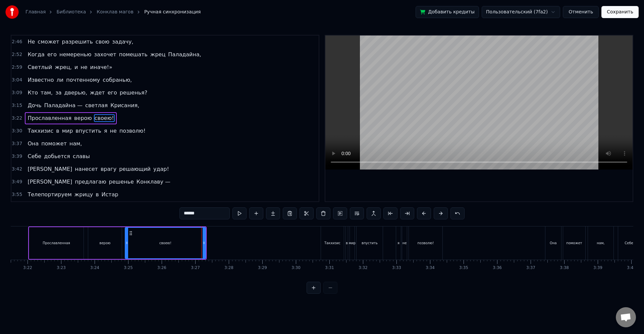
click at [211, 217] on input "******" at bounding box center [204, 213] width 50 height 12
type input "*****"
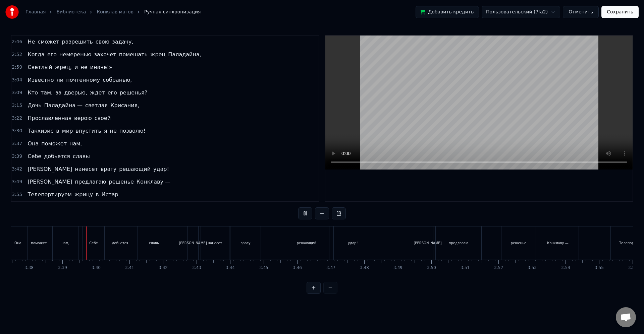
scroll to position [0, 7309]
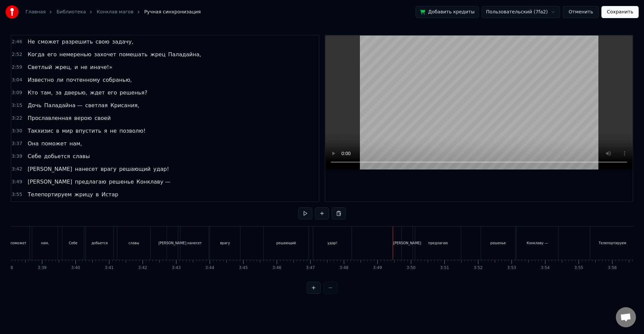
click at [409, 247] on div "[PERSON_NAME]" at bounding box center [407, 243] width 11 height 33
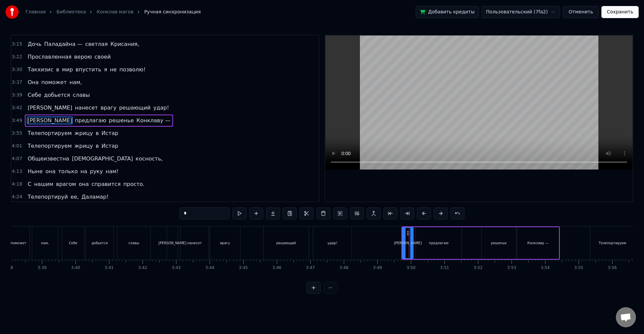
scroll to position [408, 0]
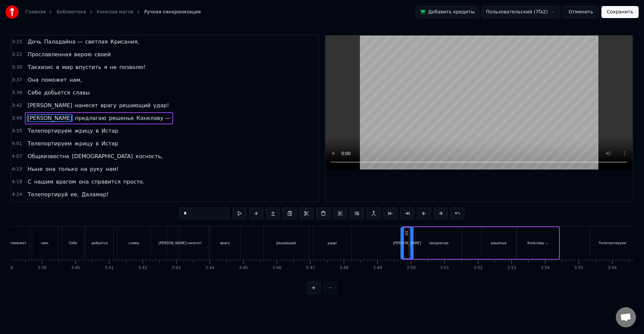
drag, startPoint x: 403, startPoint y: 244, endPoint x: 399, endPoint y: 243, distance: 3.8
click at [401, 243] on icon at bounding box center [402, 242] width 3 height 5
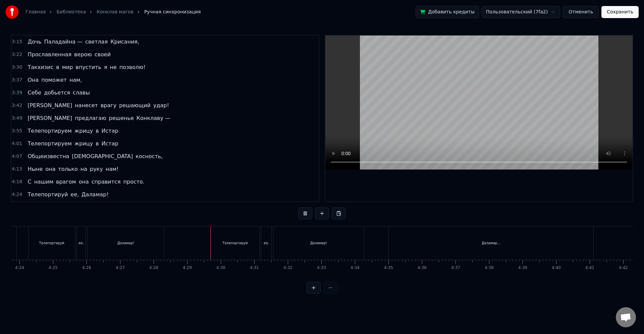
scroll to position [0, 8854]
click at [616, 15] on button "Сохранить" at bounding box center [619, 12] width 37 height 12
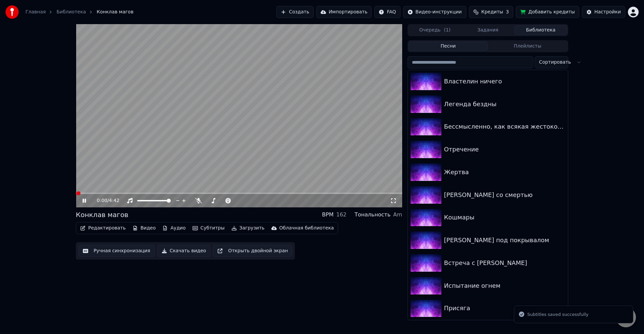
click at [244, 231] on button "Загрузить" at bounding box center [248, 228] width 39 height 9
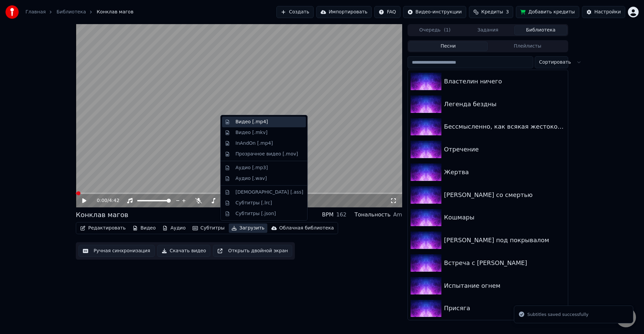
click at [248, 126] on div "Видео [.mp4]" at bounding box center [264, 122] width 84 height 11
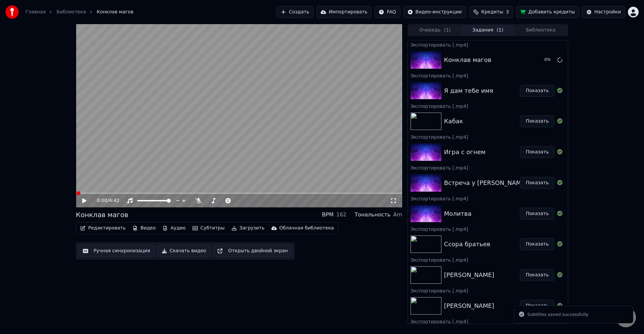
click at [537, 27] on button "Библиотека" at bounding box center [540, 30] width 53 height 10
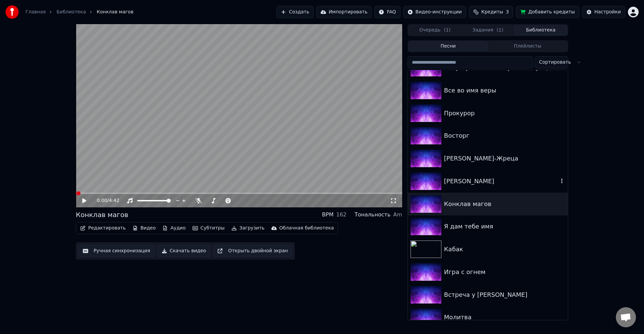
scroll to position [512, 0]
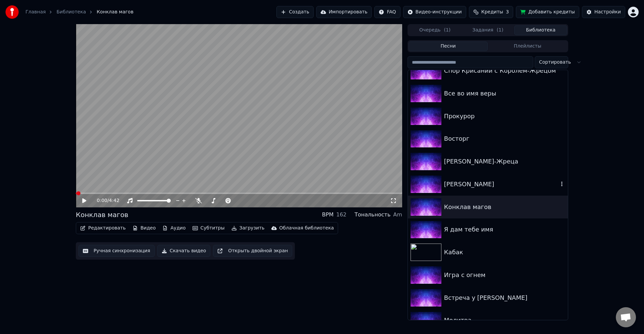
click at [506, 185] on div "[PERSON_NAME]" at bounding box center [501, 184] width 114 height 9
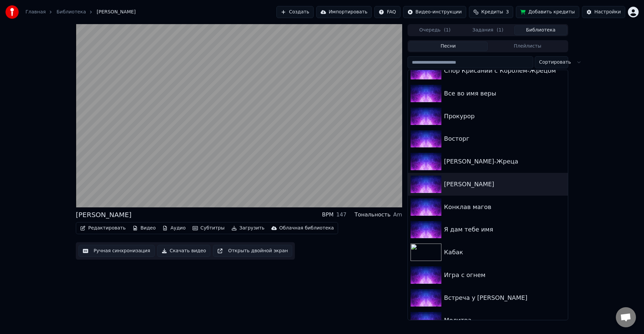
click at [115, 227] on button "Редактировать" at bounding box center [102, 228] width 51 height 9
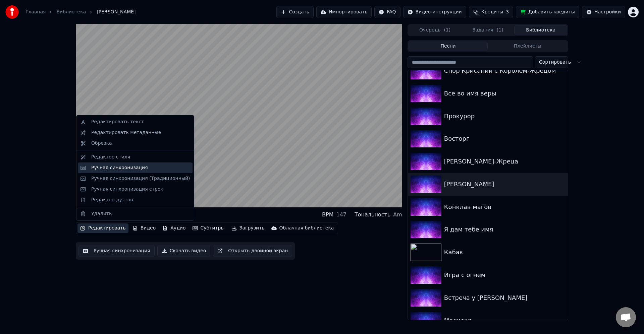
click at [125, 169] on div "Ручная синхронизация" at bounding box center [119, 168] width 57 height 7
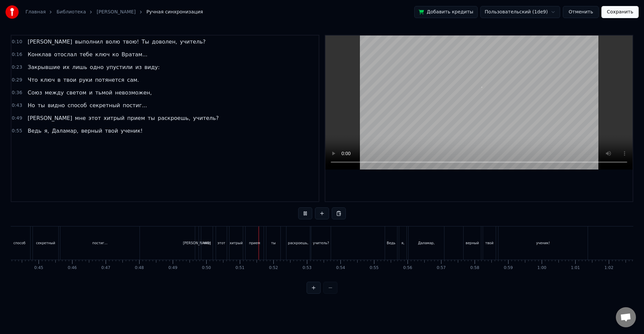
scroll to position [0, 1485]
click at [625, 9] on button "Сохранить" at bounding box center [619, 12] width 37 height 12
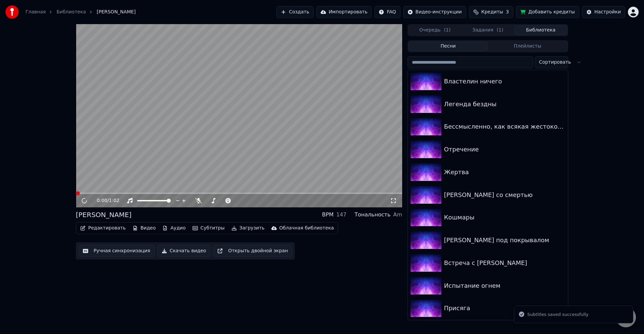
click at [237, 231] on button "Загрузить" at bounding box center [248, 228] width 39 height 9
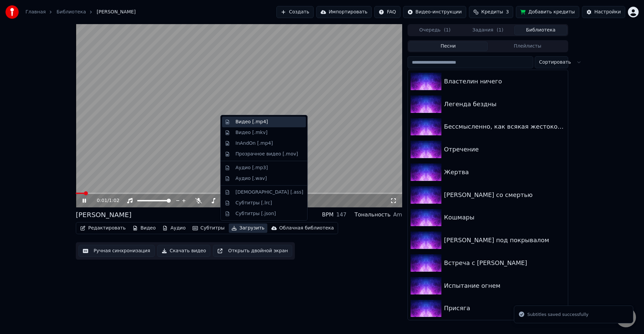
click at [247, 120] on div "Видео [.mp4]" at bounding box center [251, 122] width 33 height 7
click at [213, 126] on video at bounding box center [239, 115] width 326 height 183
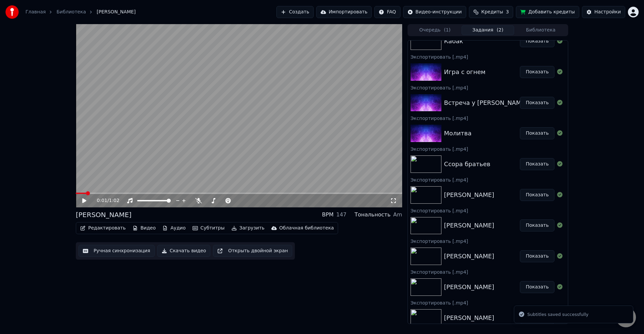
scroll to position [117, 0]
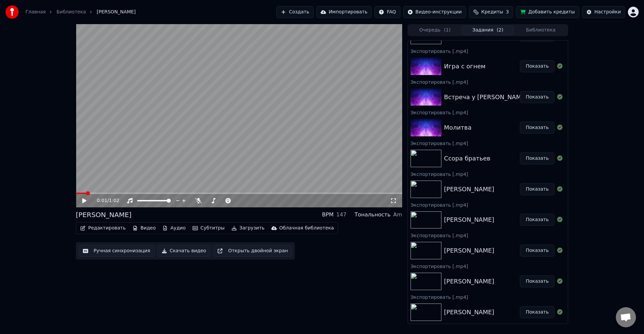
click at [537, 32] on button "Библиотека" at bounding box center [540, 30] width 53 height 10
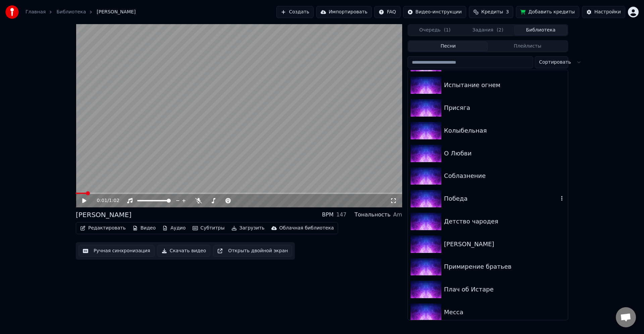
scroll to position [402, 0]
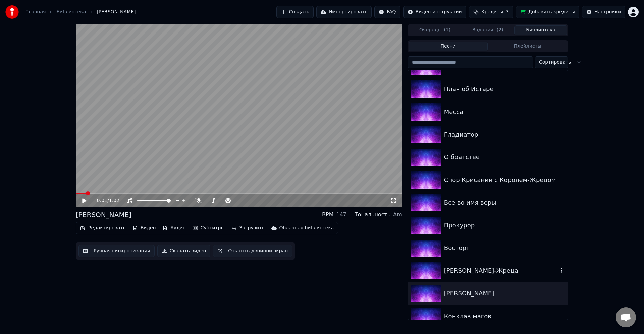
click at [481, 275] on div "[PERSON_NAME]-Жреца" at bounding box center [501, 270] width 114 height 9
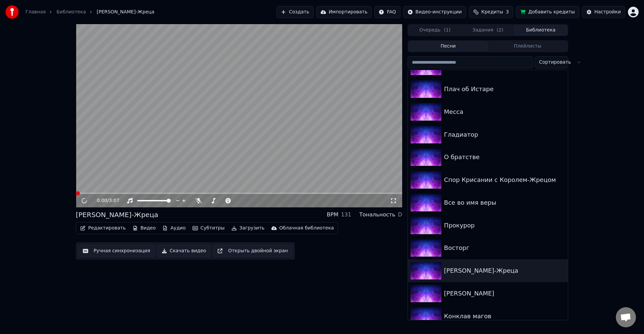
click at [236, 152] on video at bounding box center [239, 115] width 326 height 183
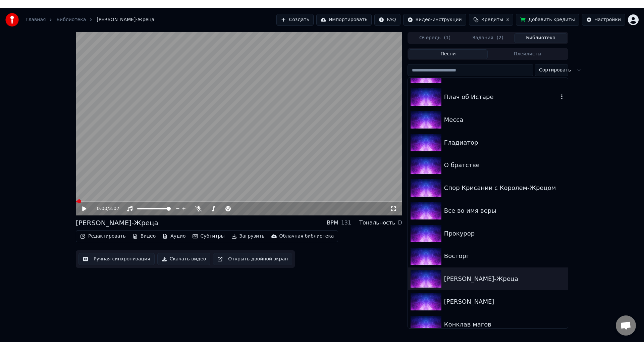
scroll to position [241, 0]
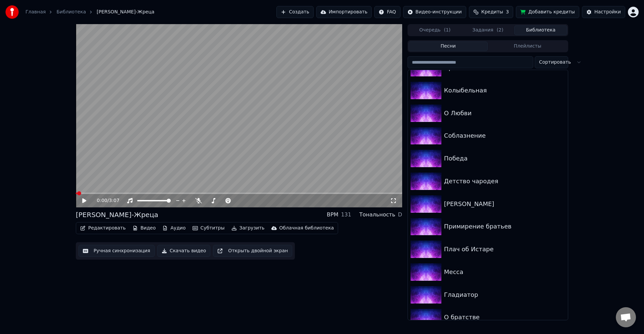
click at [487, 35] on div "Очередь ( 1 ) Задания ( 2 ) Библиотека" at bounding box center [487, 30] width 161 height 12
click at [492, 31] on button "Задания ( 2 )" at bounding box center [487, 30] width 53 height 10
